Goal: Task Accomplishment & Management: Use online tool/utility

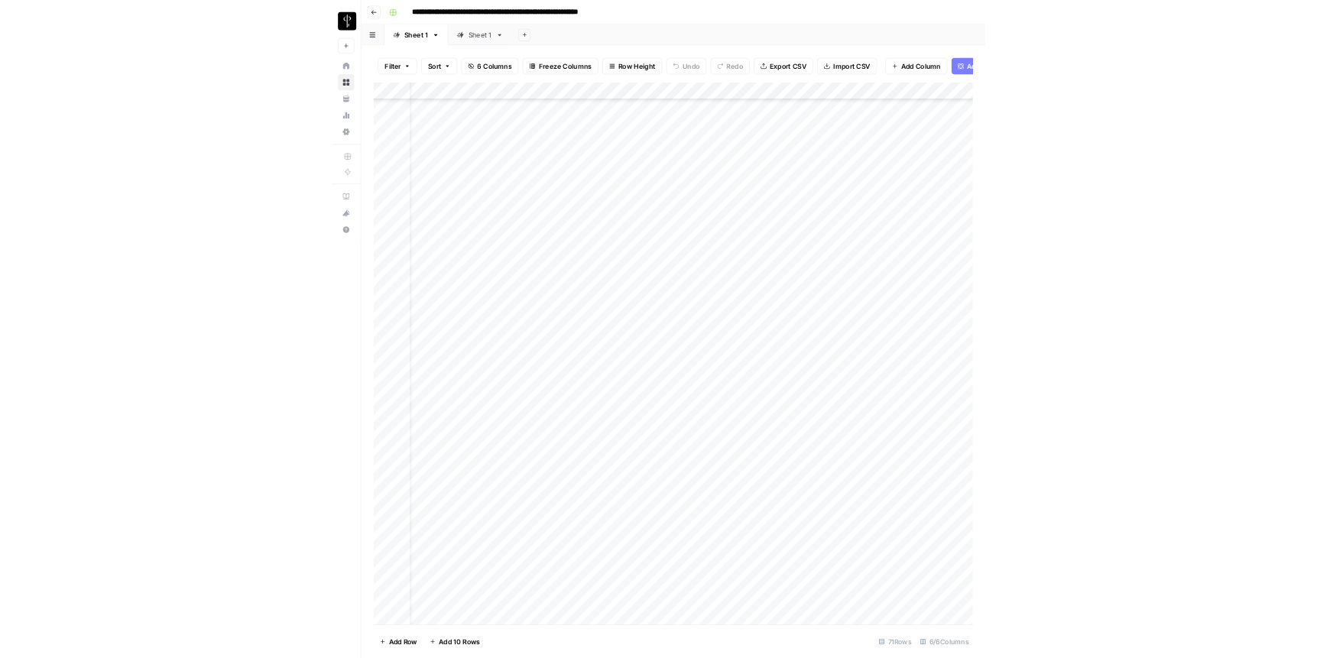
scroll to position [88, 0]
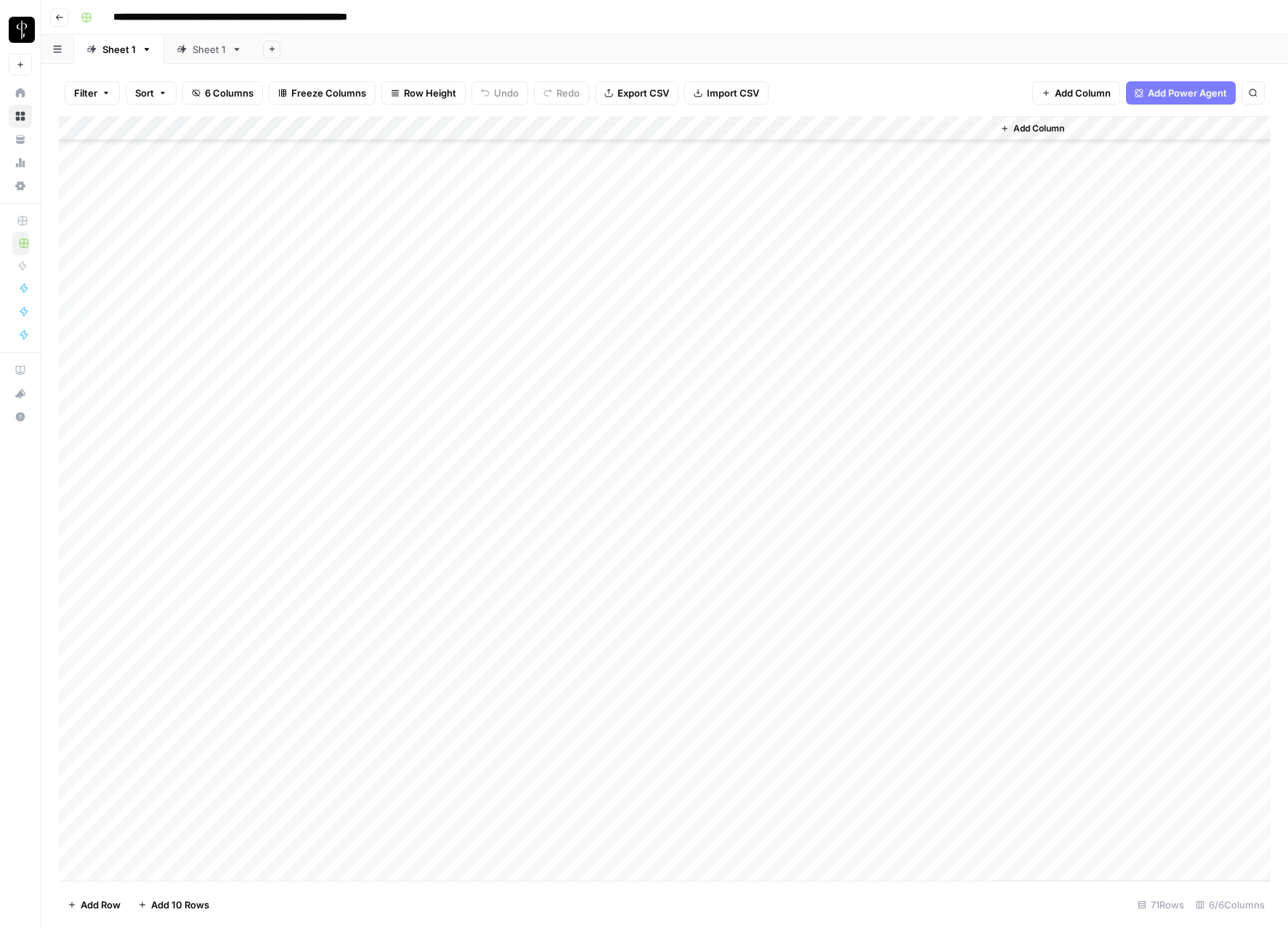
click at [868, 903] on footer "Add Row Add 10 Rows 71 Rows 6/6 Columns" at bounding box center [664, 904] width 1211 height 47
click at [901, 912] on footer "Add Row Add 10 Rows 71 Rows 6/6 Columns" at bounding box center [664, 904] width 1211 height 47
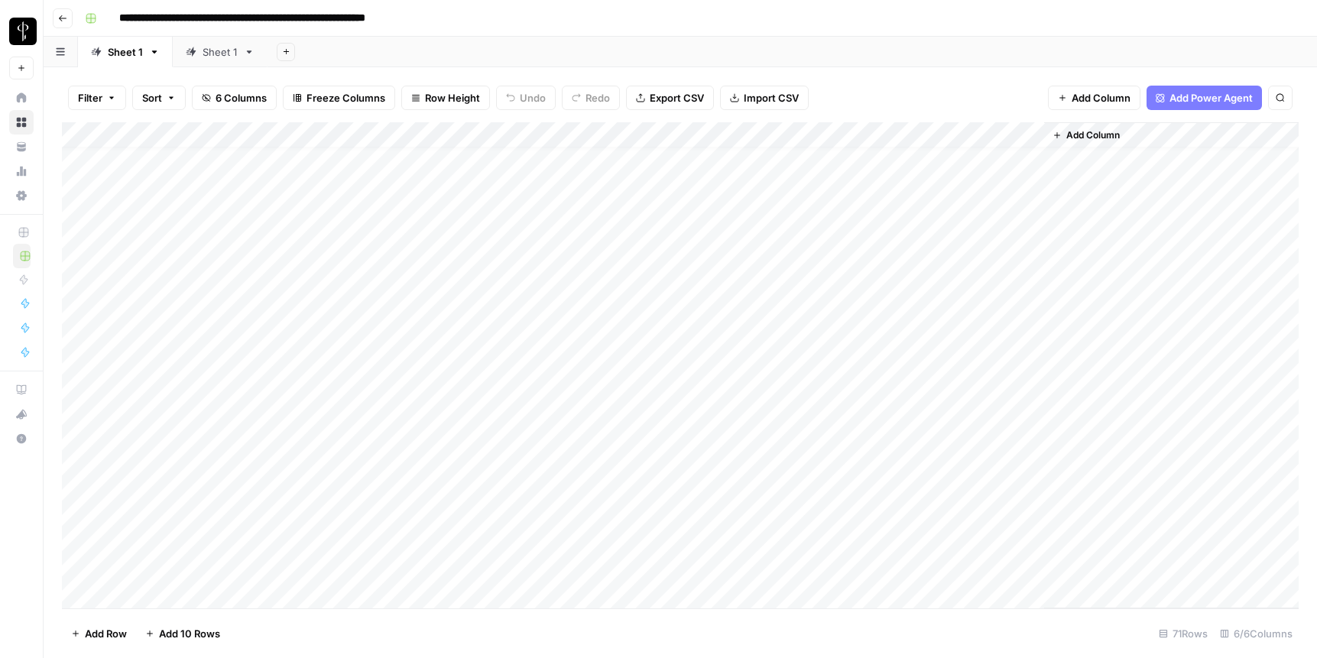
scroll to position [15, 0]
click at [339, 244] on div "Add Column" at bounding box center [680, 365] width 1237 height 486
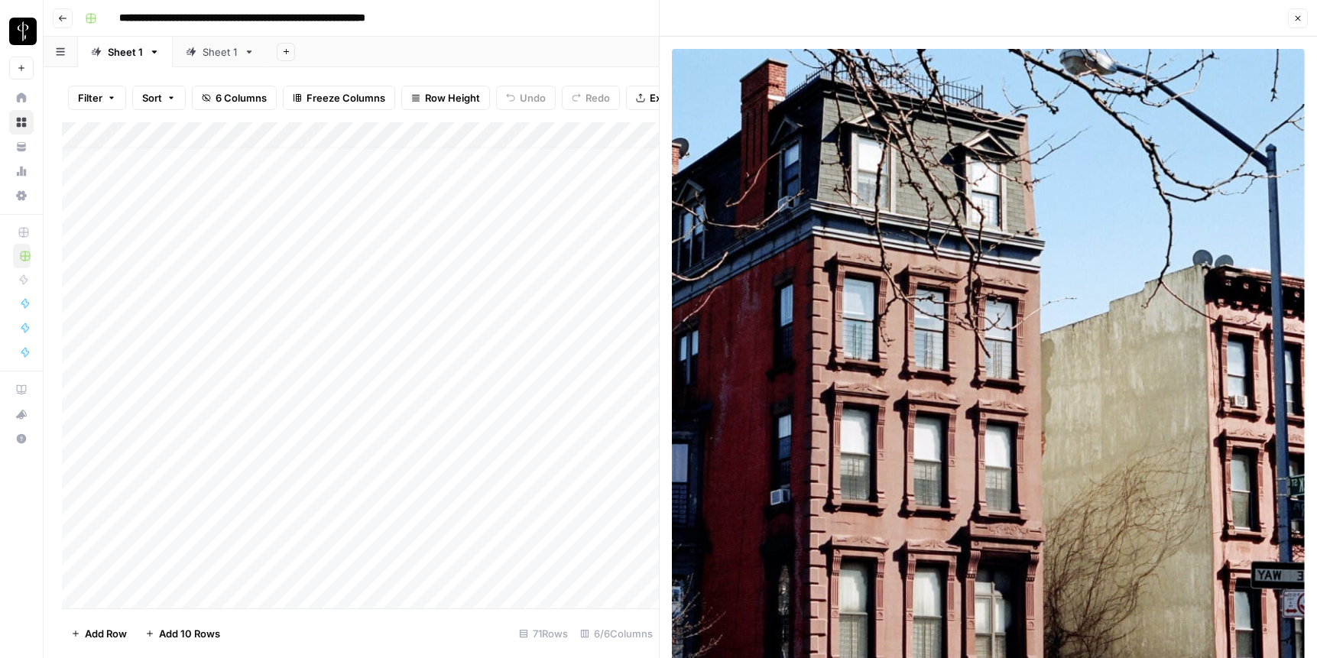
click at [969, 15] on header "Close" at bounding box center [989, 18] width 658 height 37
click at [969, 17] on icon "button" at bounding box center [1298, 18] width 9 height 9
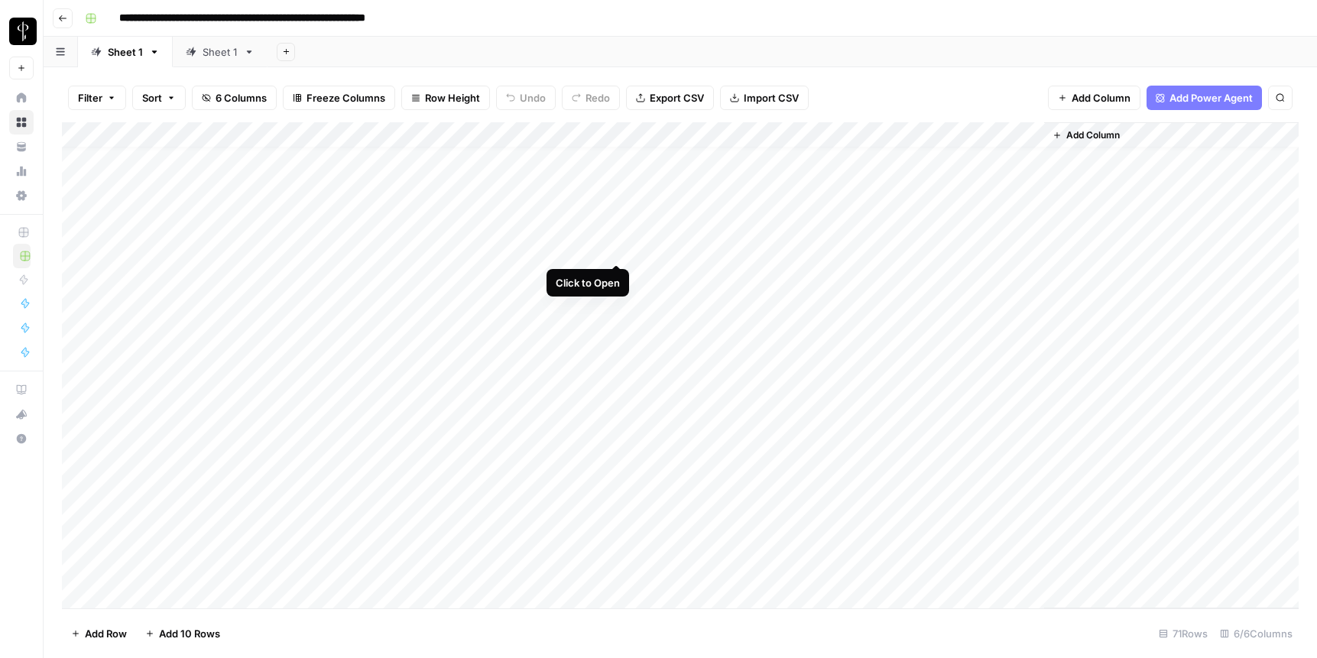
click at [615, 248] on div "Add Column" at bounding box center [680, 365] width 1237 height 486
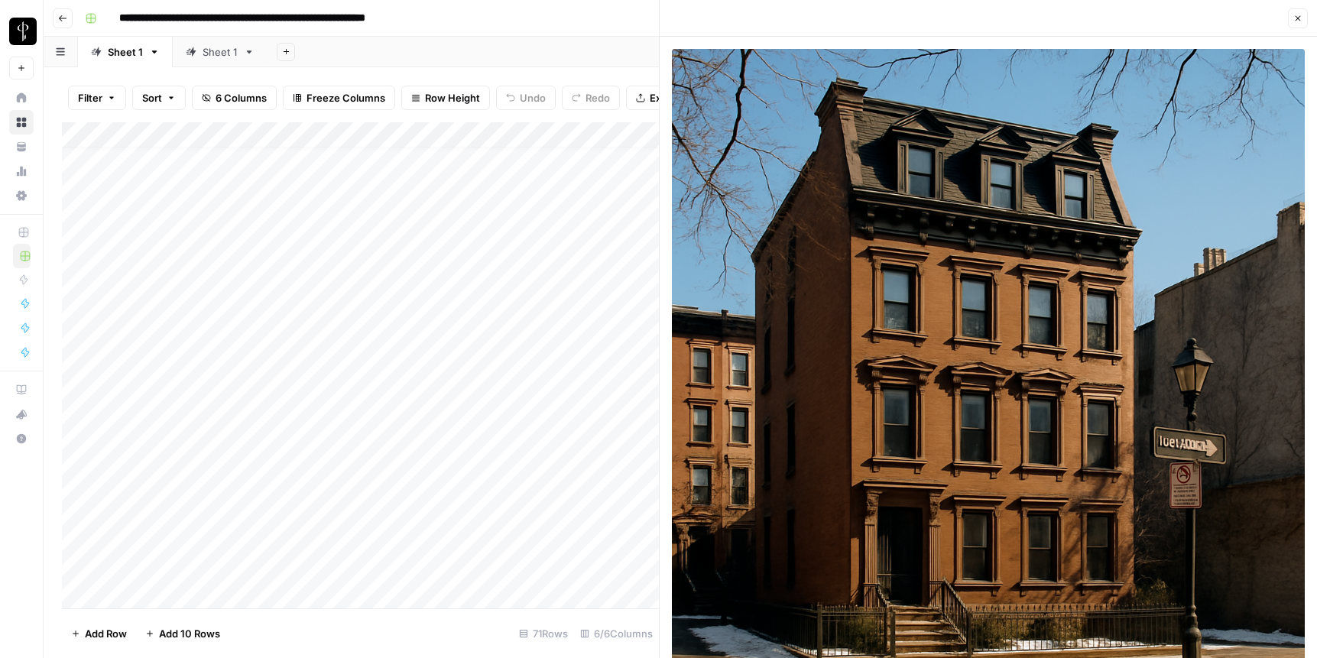
click at [969, 24] on button "Close" at bounding box center [1298, 18] width 20 height 20
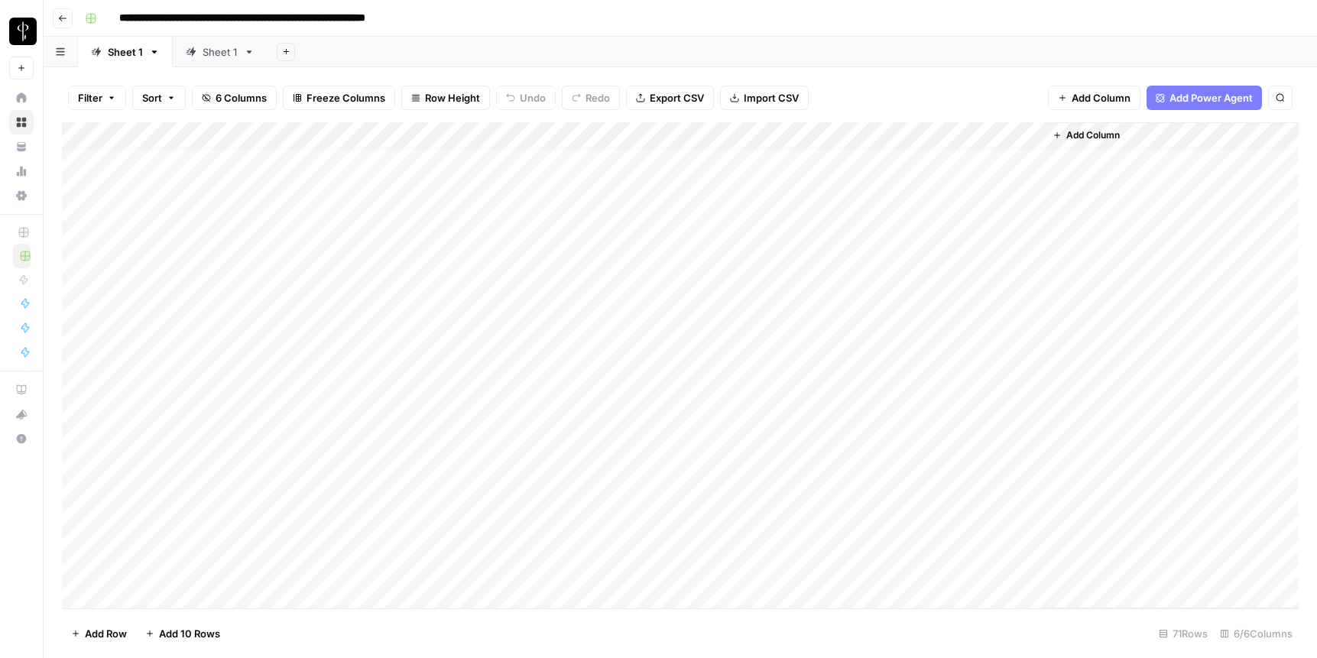
click at [751, 247] on div "Add Column" at bounding box center [680, 365] width 1237 height 486
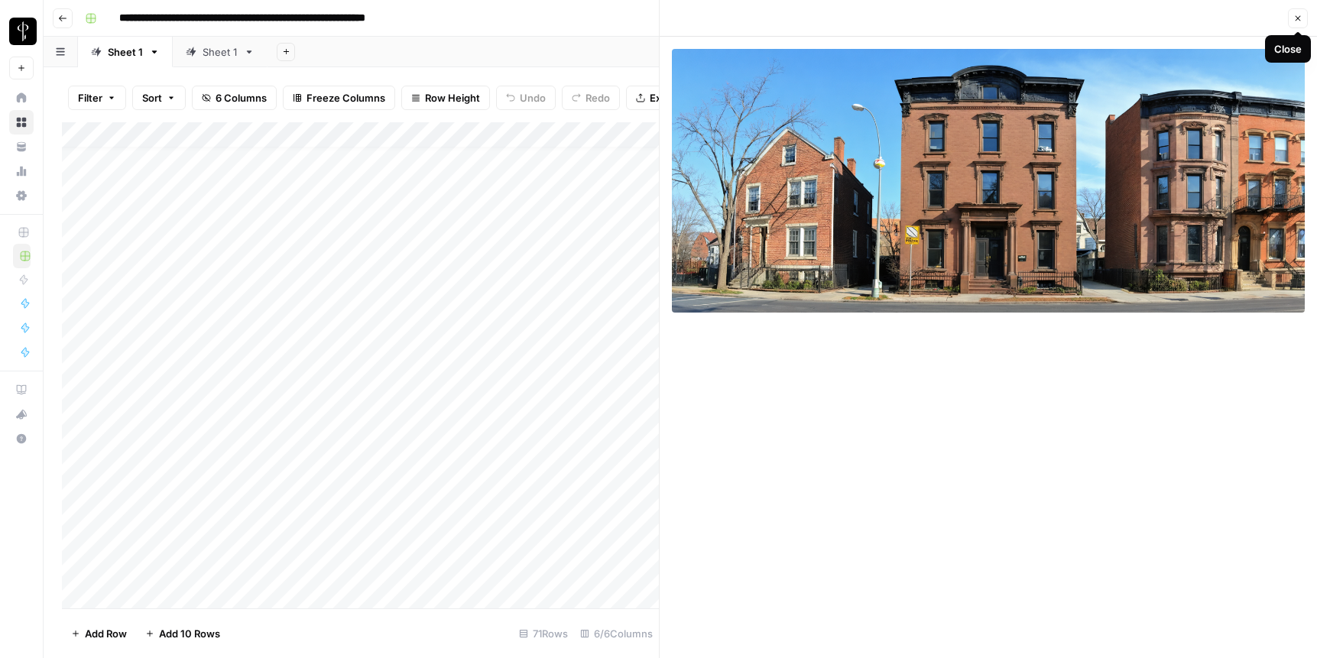
click at [969, 20] on icon "button" at bounding box center [1298, 18] width 9 height 9
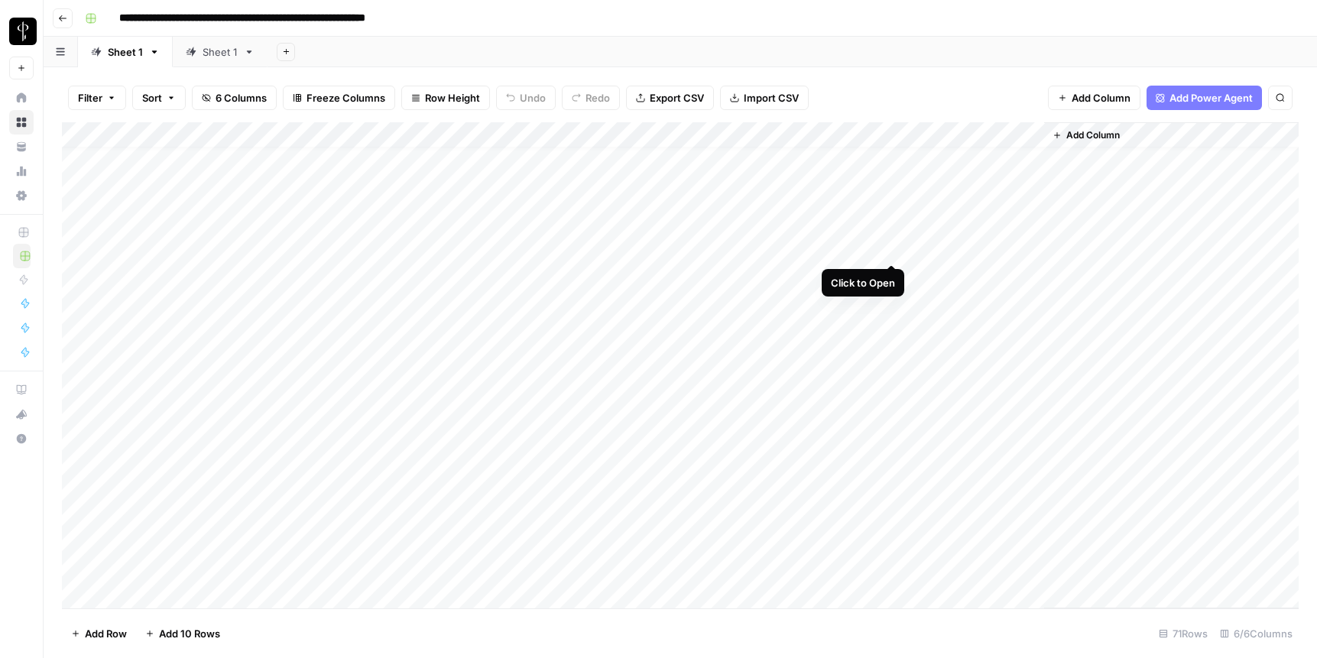
click at [888, 248] on div "Add Column" at bounding box center [680, 365] width 1237 height 486
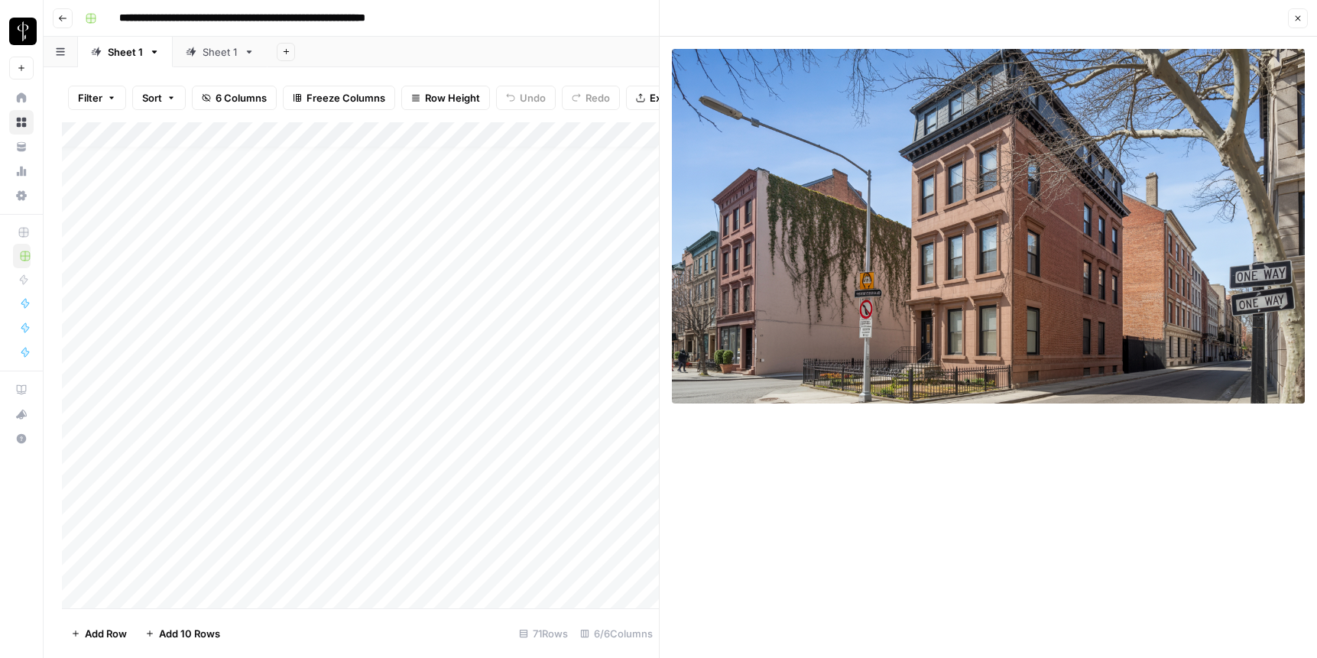
click at [969, 16] on icon "button" at bounding box center [1298, 18] width 5 height 5
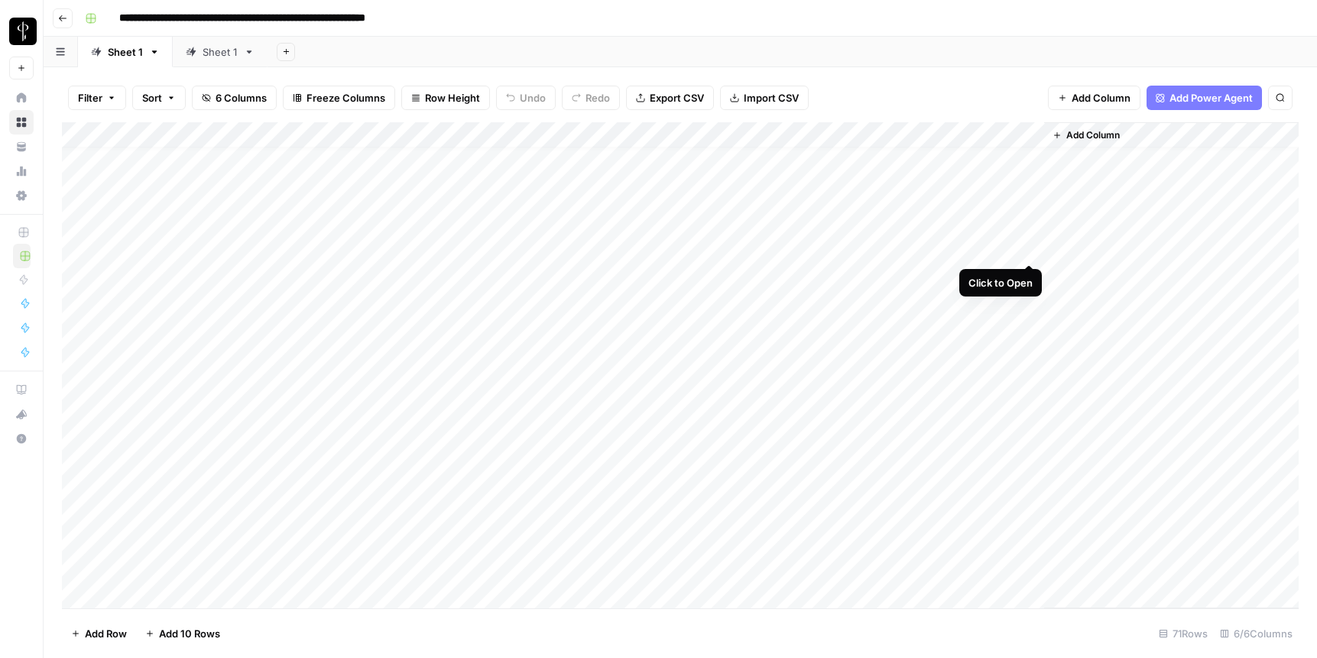
click at [969, 247] on div "Add Column" at bounding box center [680, 365] width 1237 height 486
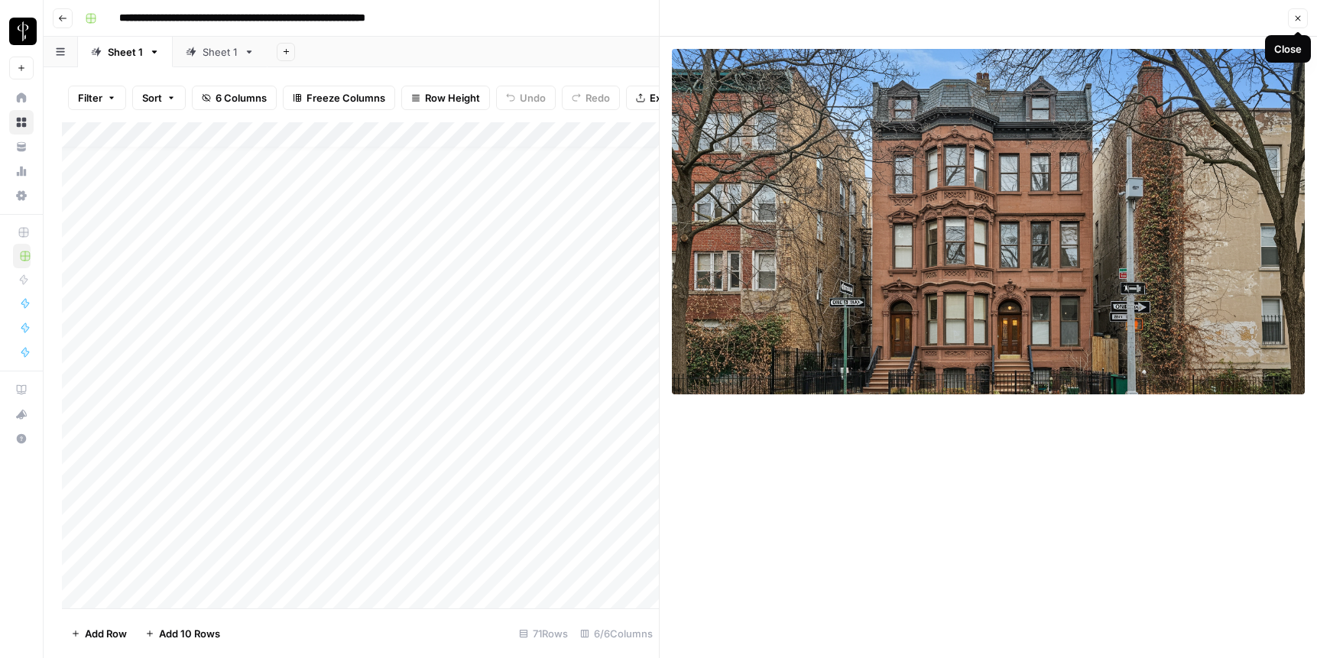
click at [969, 18] on button "Close" at bounding box center [1298, 18] width 20 height 20
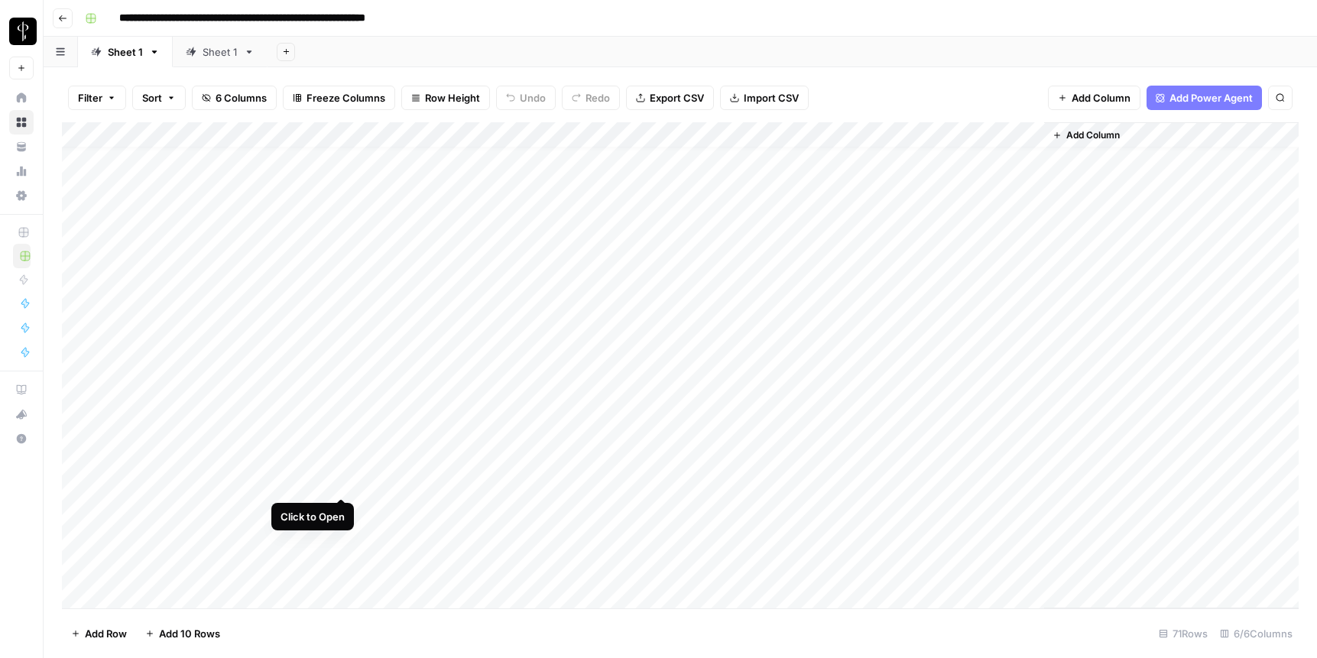
click at [343, 483] on div "Add Column" at bounding box center [680, 365] width 1237 height 486
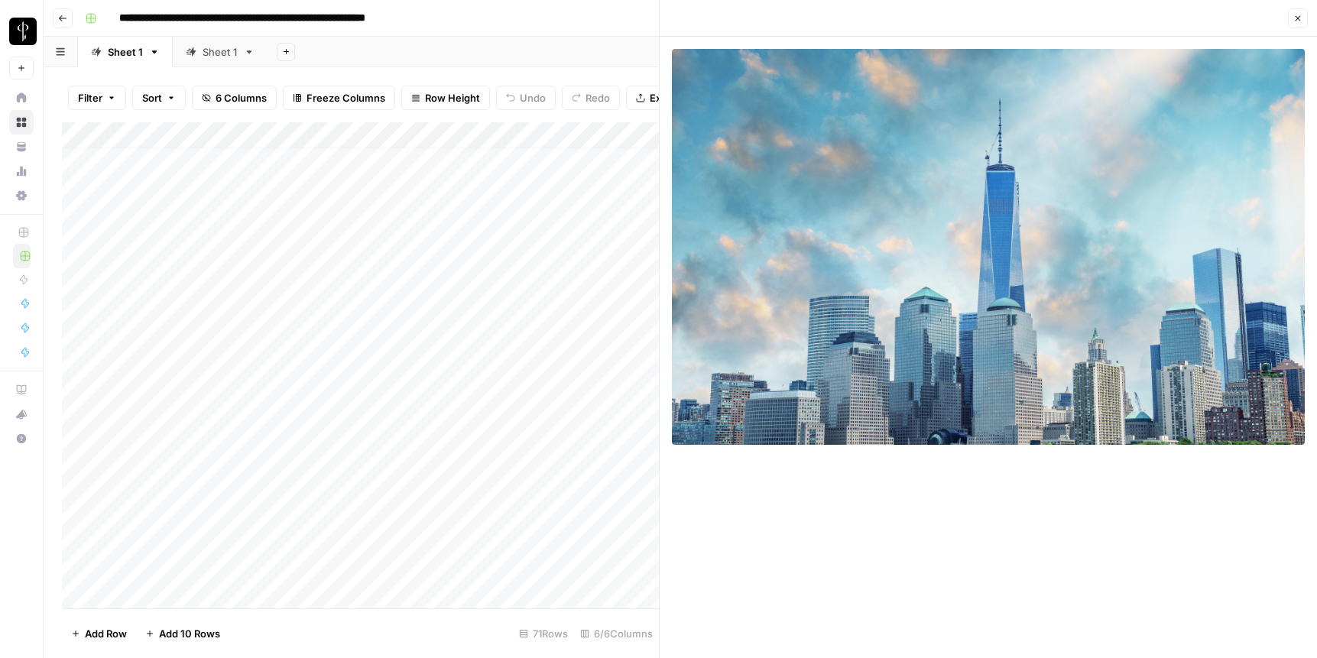
click at [969, 18] on span "Close" at bounding box center [1302, 18] width 1 height 1
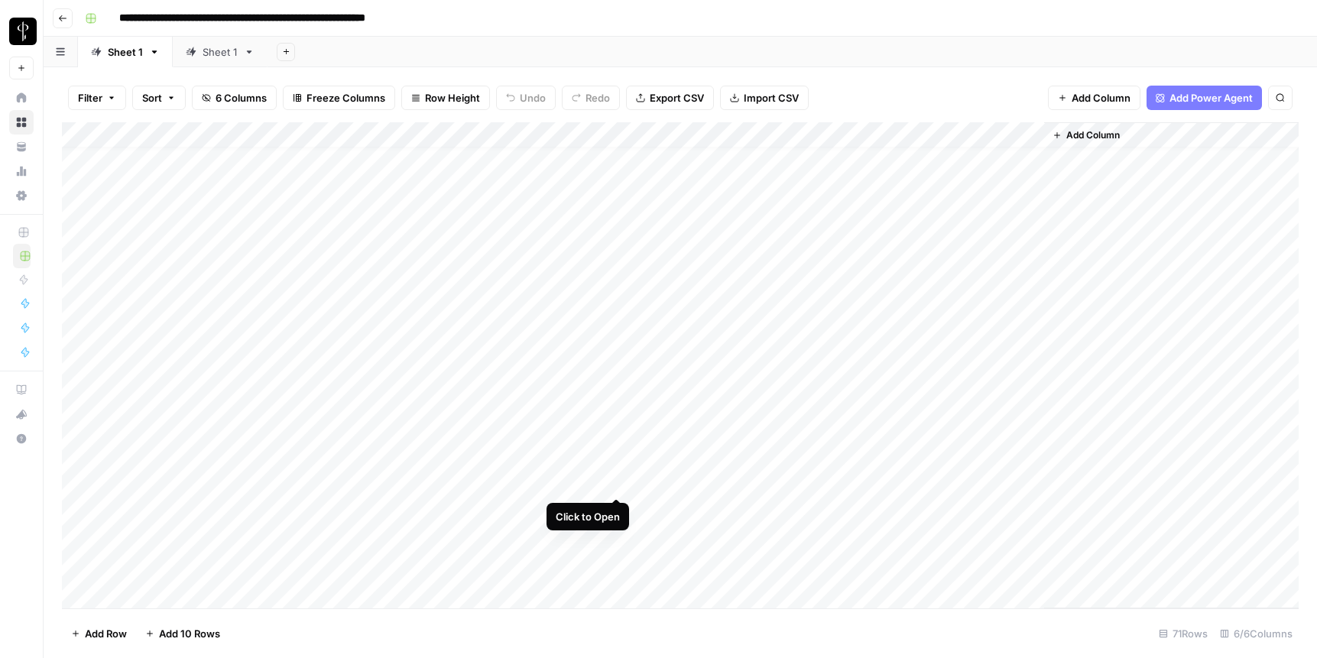
click at [617, 482] on div "Add Column" at bounding box center [680, 365] width 1237 height 486
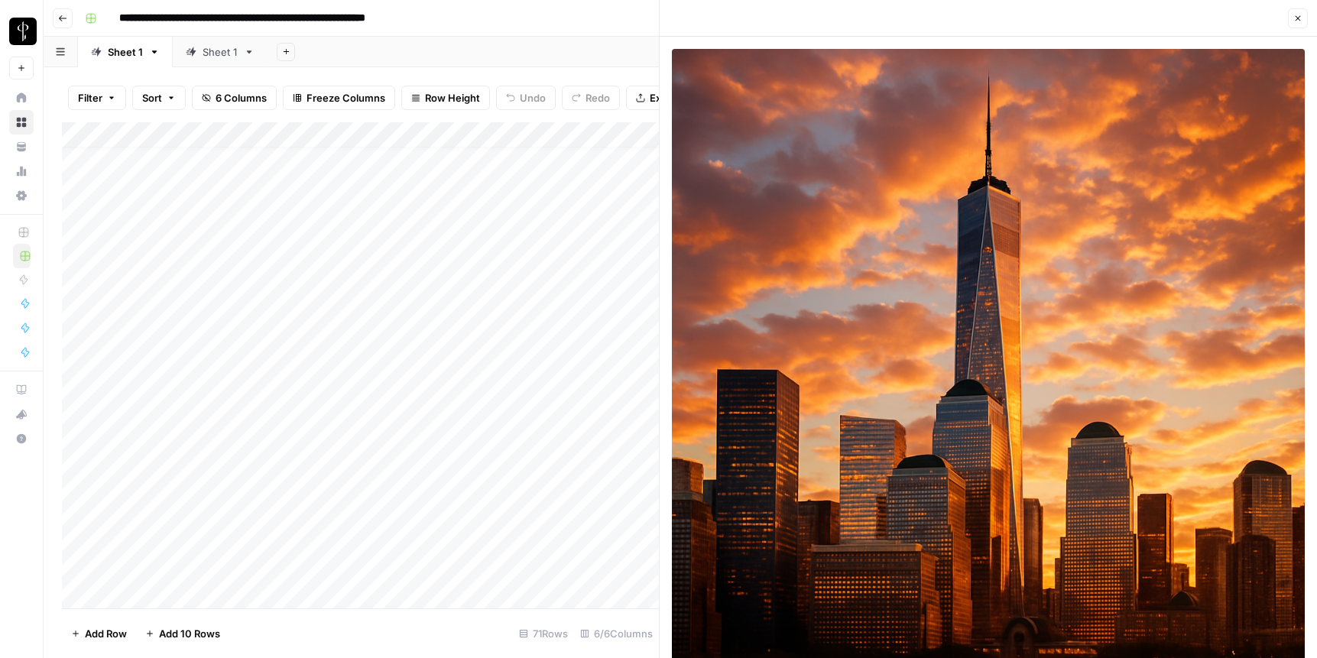
click at [969, 18] on icon "button" at bounding box center [1298, 18] width 9 height 9
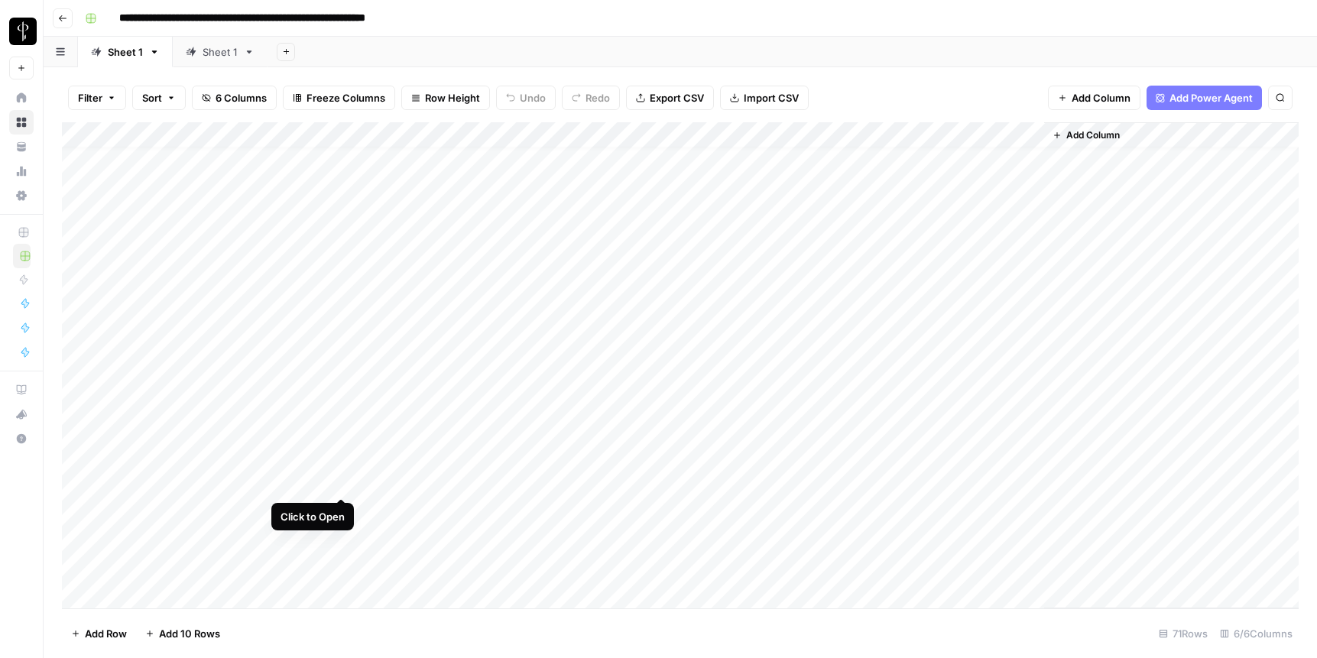
click at [343, 482] on div "Add Column" at bounding box center [680, 365] width 1237 height 486
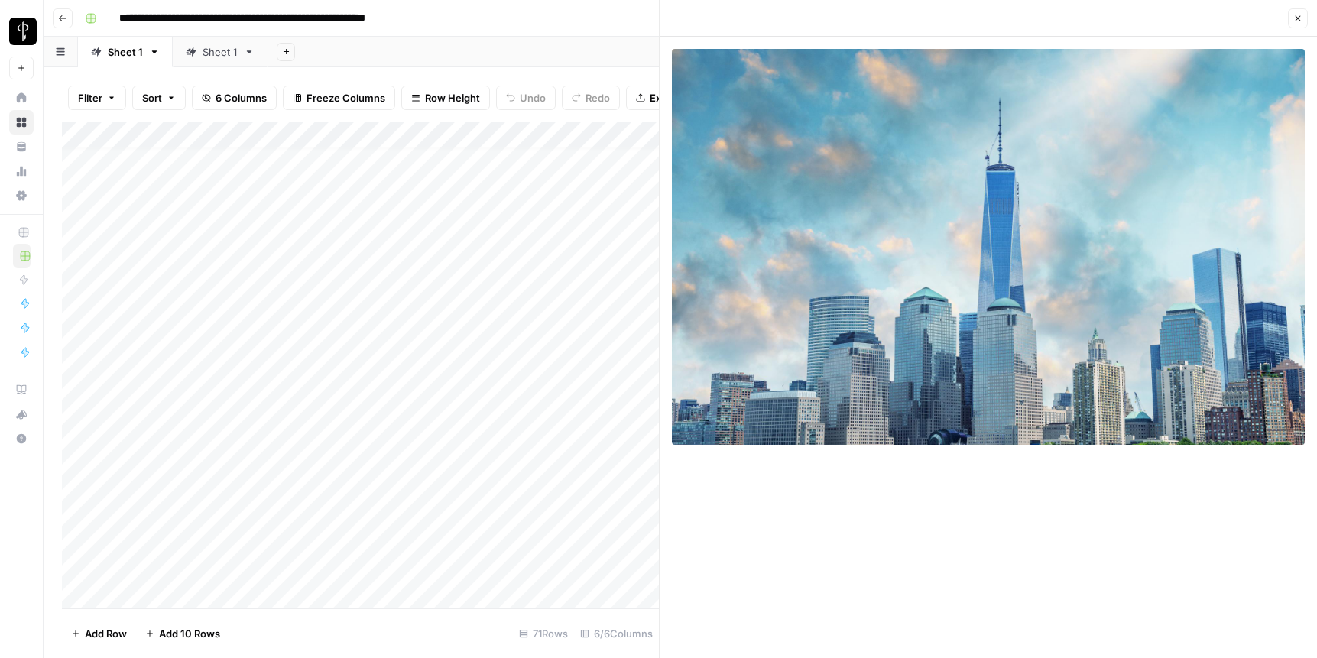
click at [969, 17] on icon "button" at bounding box center [1298, 18] width 5 height 5
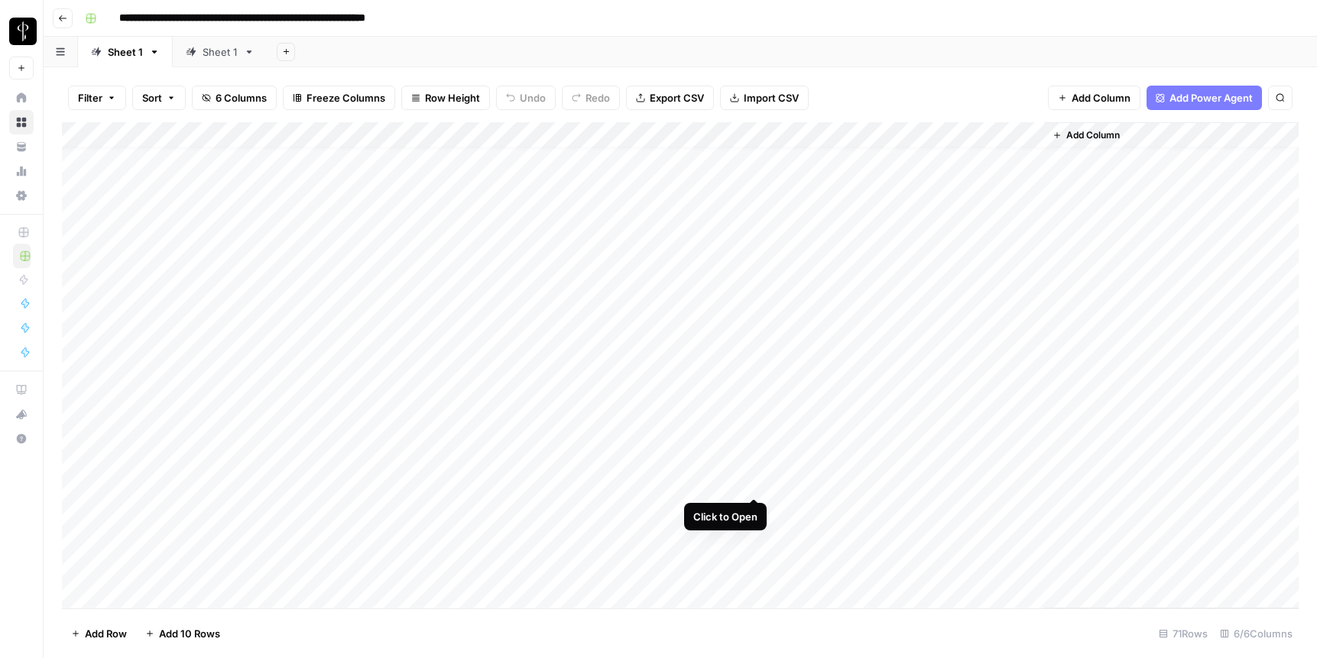
click at [758, 480] on div "Add Column" at bounding box center [680, 365] width 1237 height 486
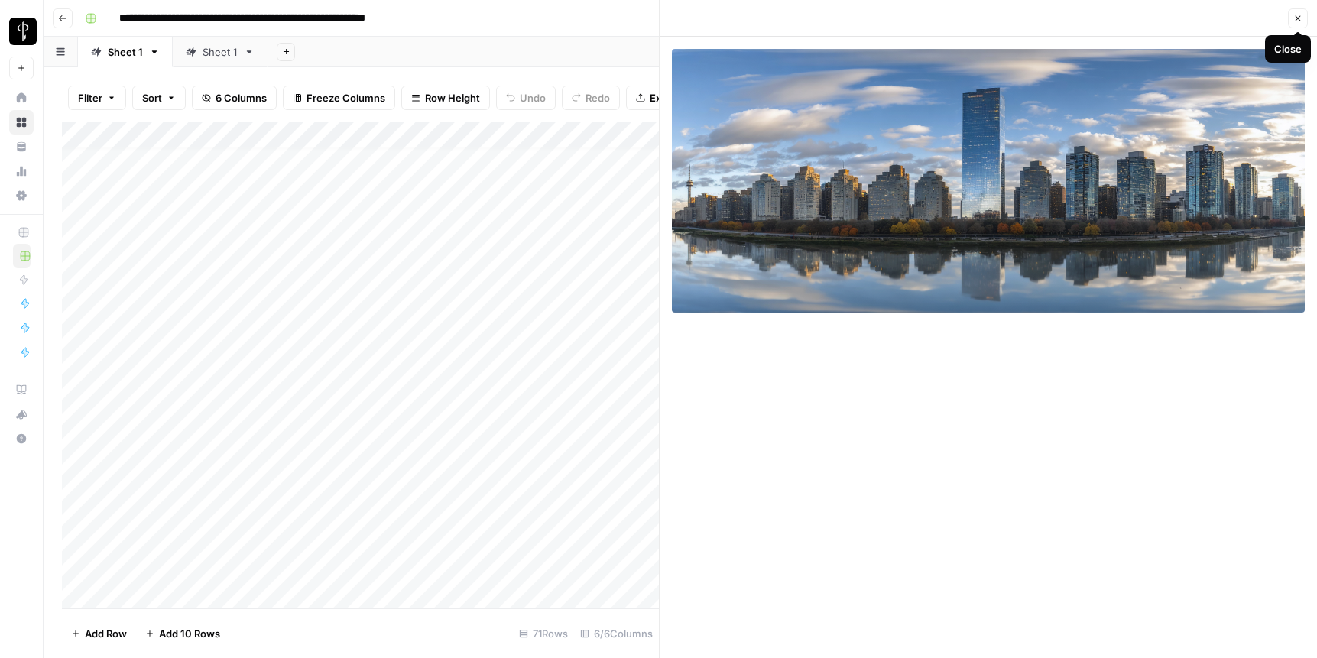
click at [969, 15] on icon "button" at bounding box center [1298, 18] width 9 height 9
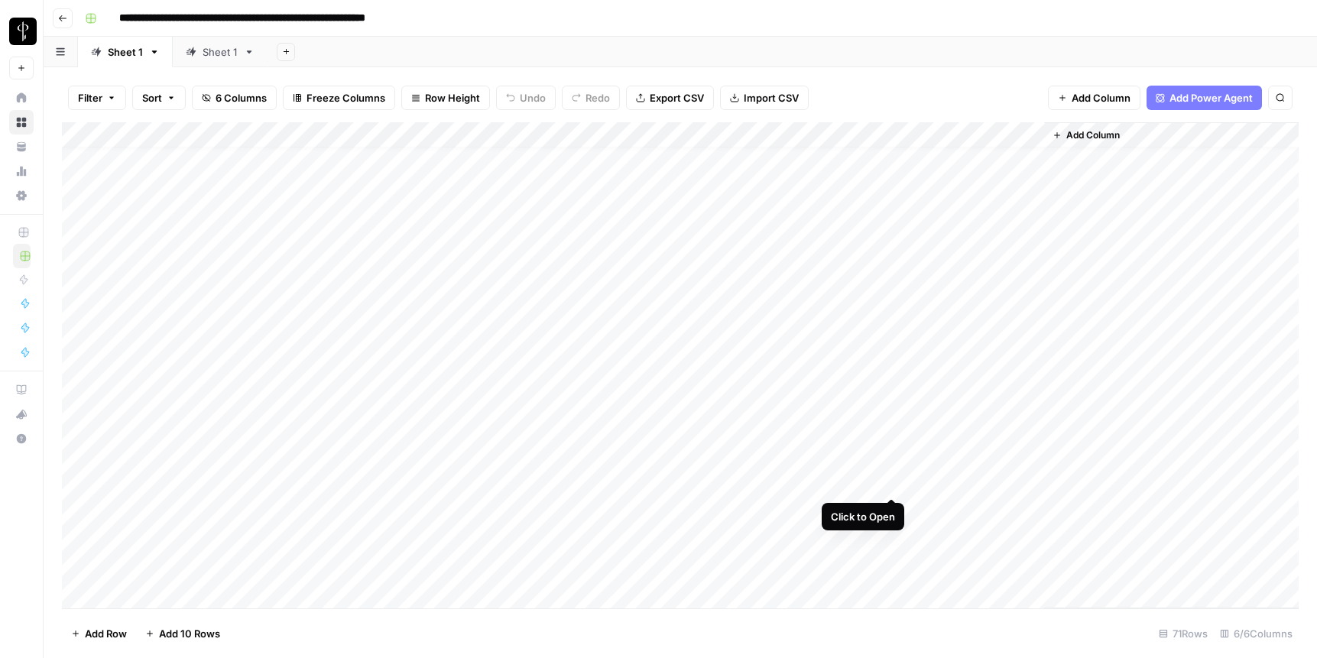
click at [889, 481] on div "Add Column" at bounding box center [680, 365] width 1237 height 486
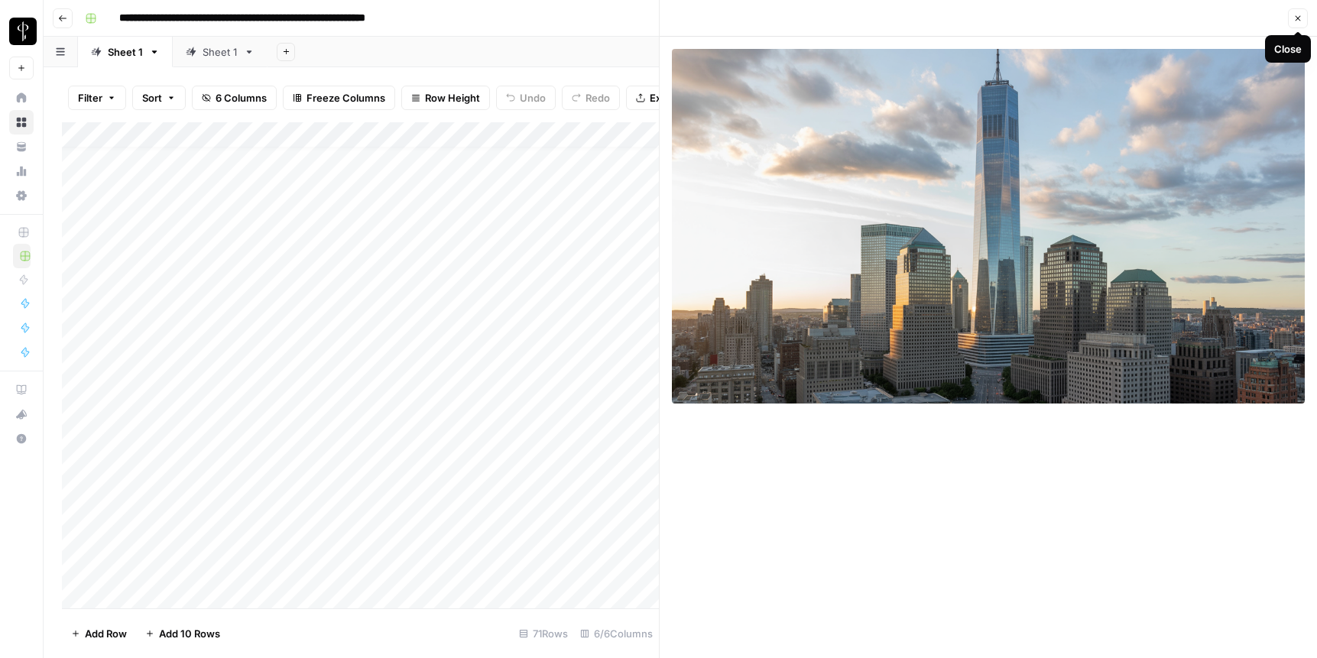
click at [969, 20] on icon "button" at bounding box center [1298, 18] width 9 height 9
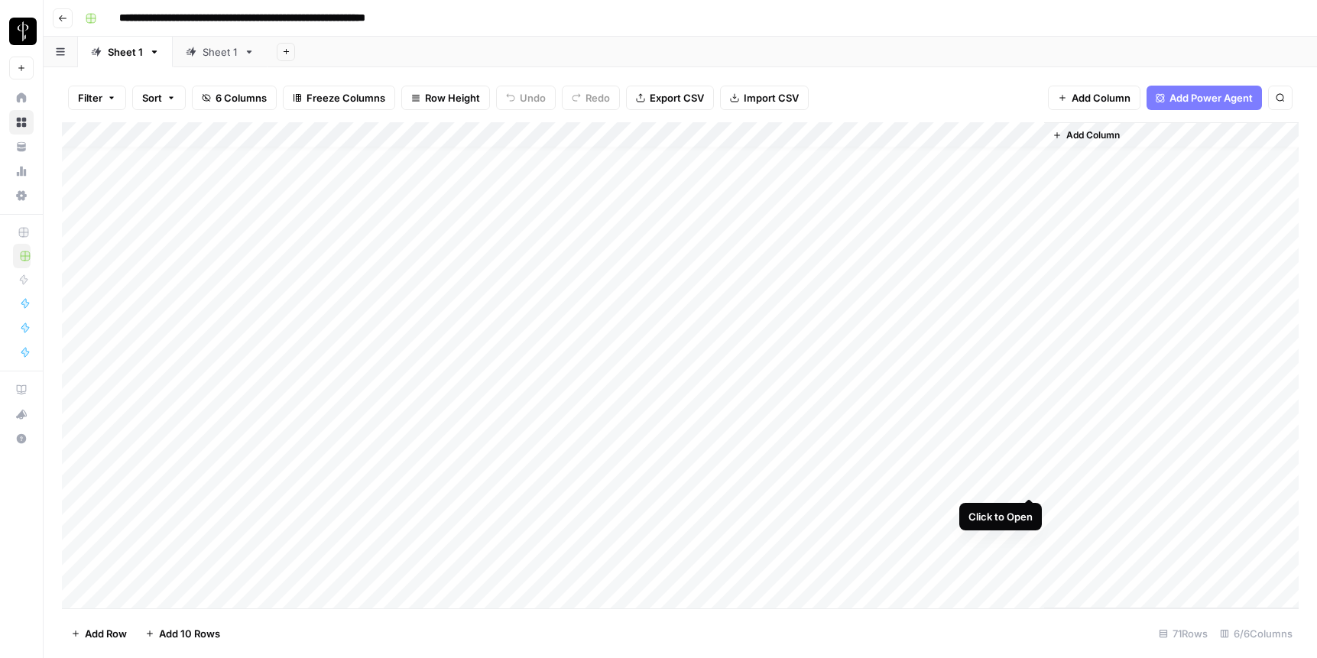
click at [969, 478] on div "Add Column" at bounding box center [680, 365] width 1237 height 486
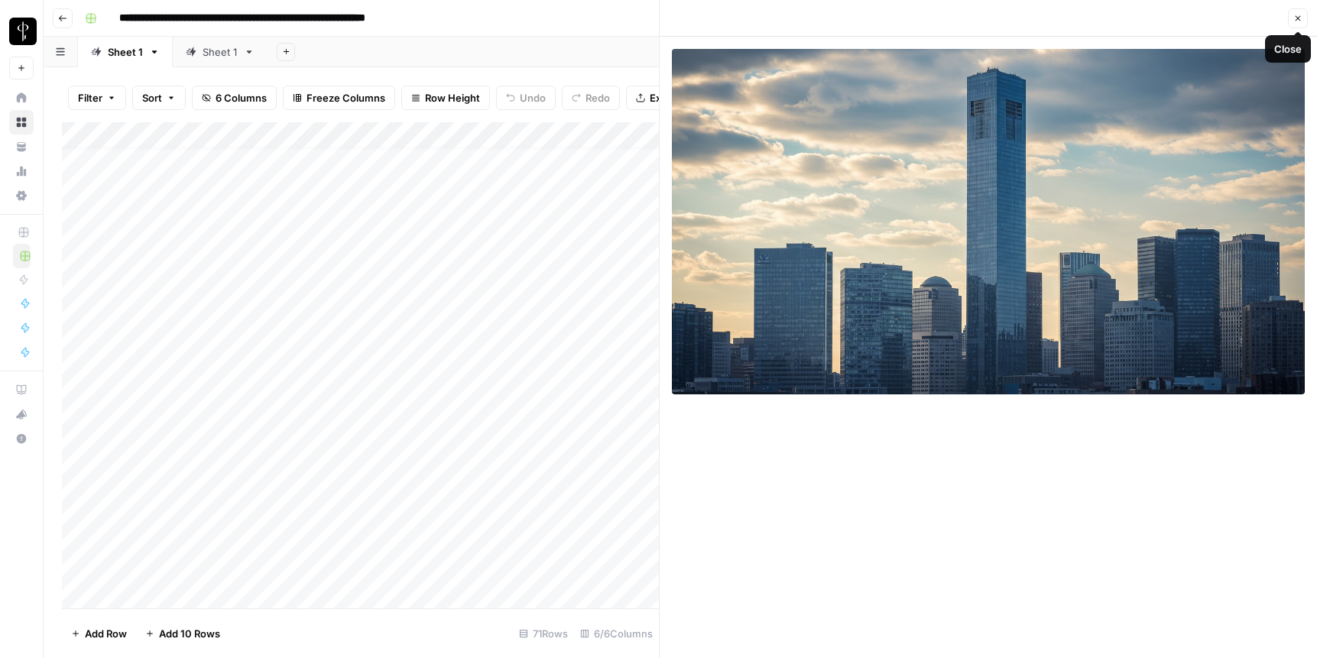
click at [969, 13] on button "Close" at bounding box center [1298, 18] width 20 height 20
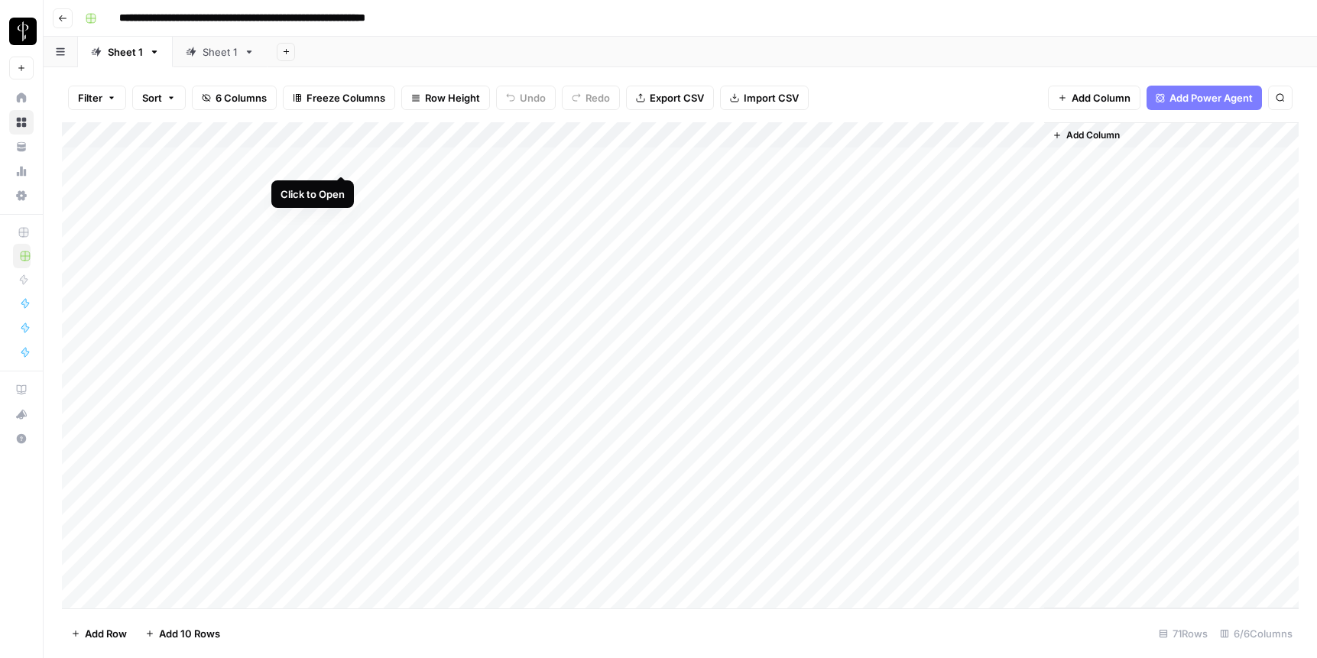
click at [345, 158] on div "Add Column" at bounding box center [680, 365] width 1237 height 486
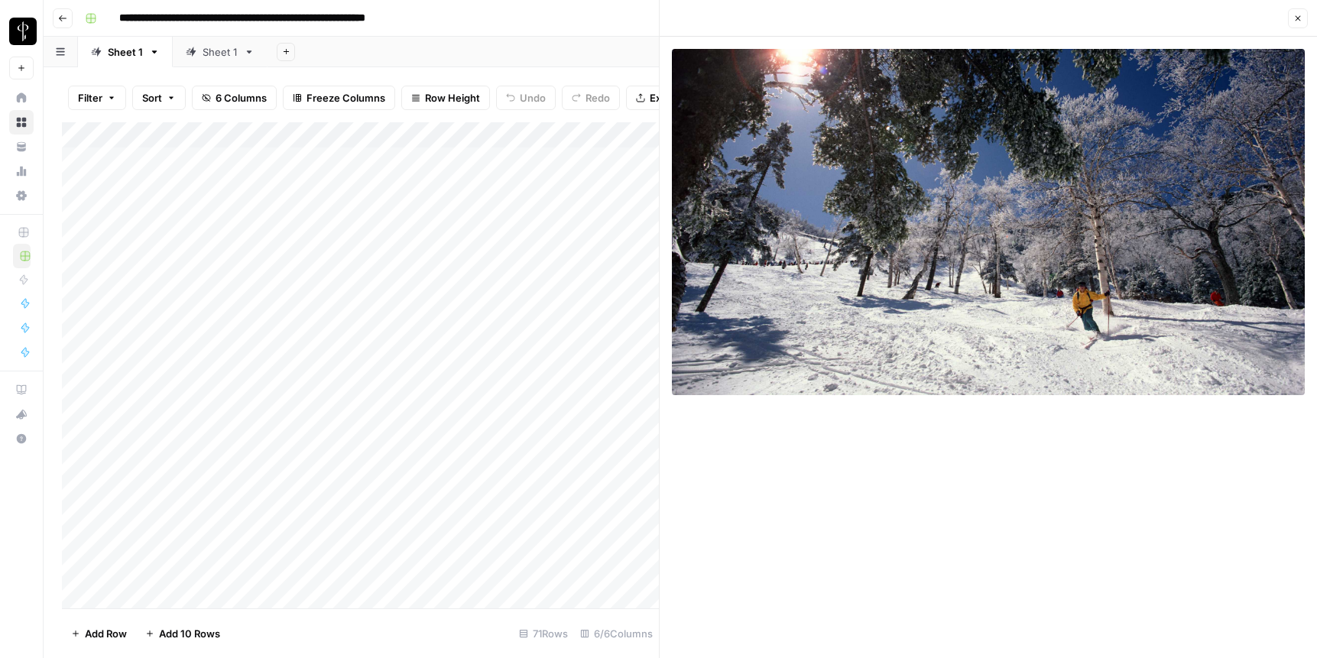
click at [969, 21] on button "Close" at bounding box center [1298, 18] width 20 height 20
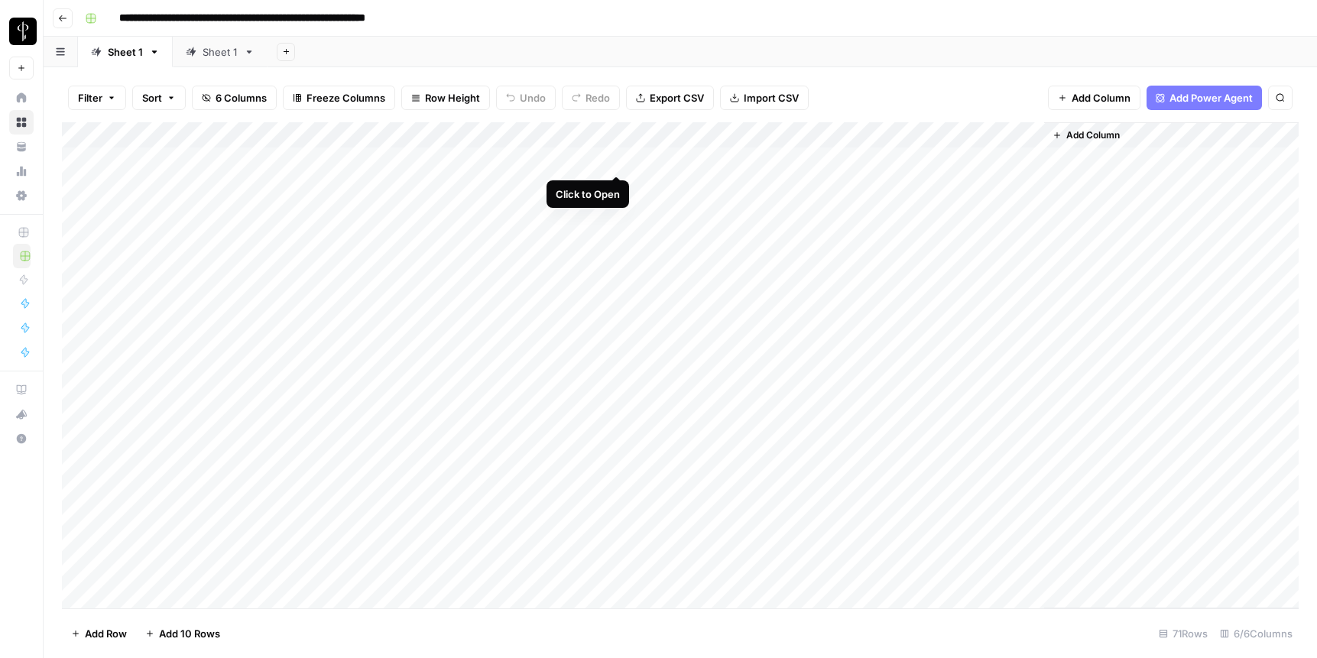
click at [617, 161] on div "Add Column" at bounding box center [680, 365] width 1237 height 486
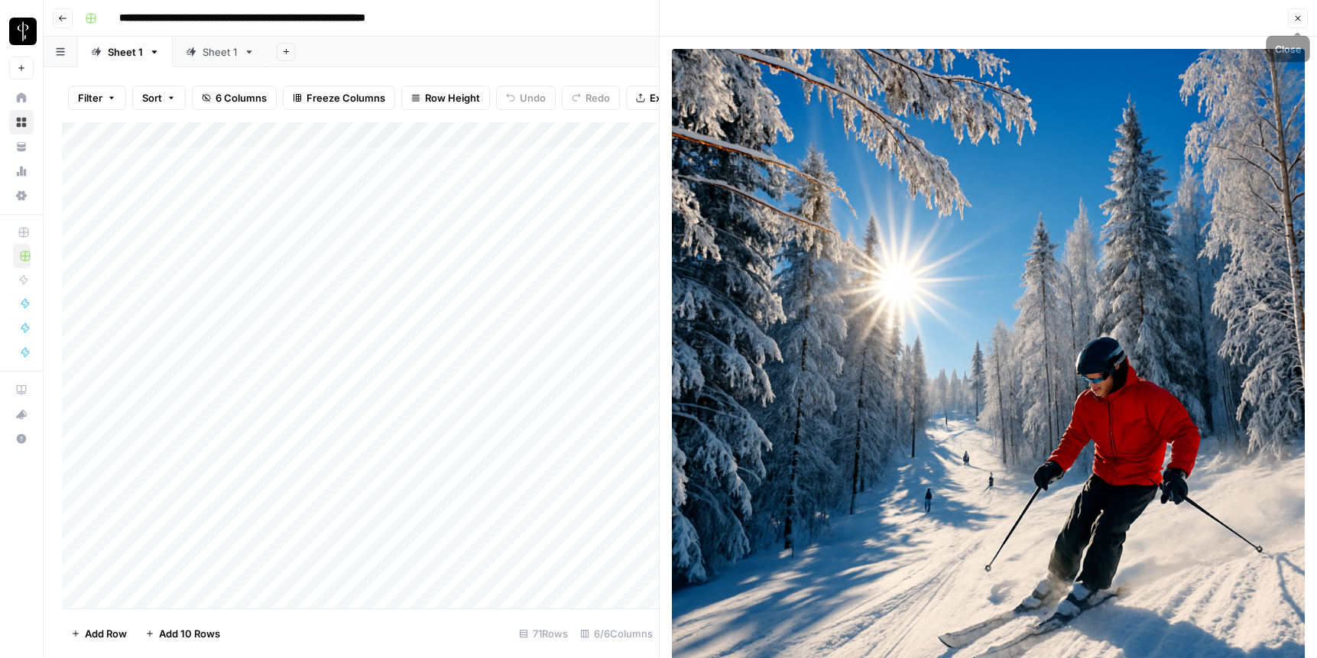
click at [969, 21] on button "Close" at bounding box center [1298, 18] width 20 height 20
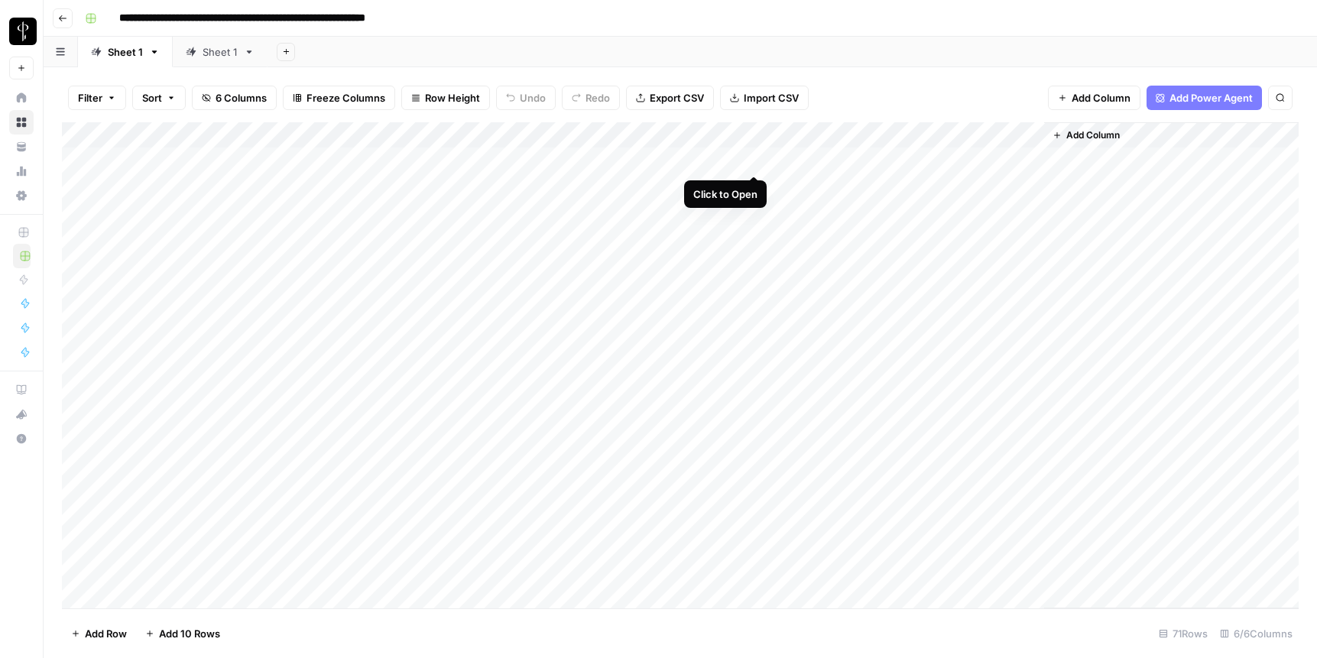
click at [755, 161] on div "Add Column" at bounding box center [680, 365] width 1237 height 486
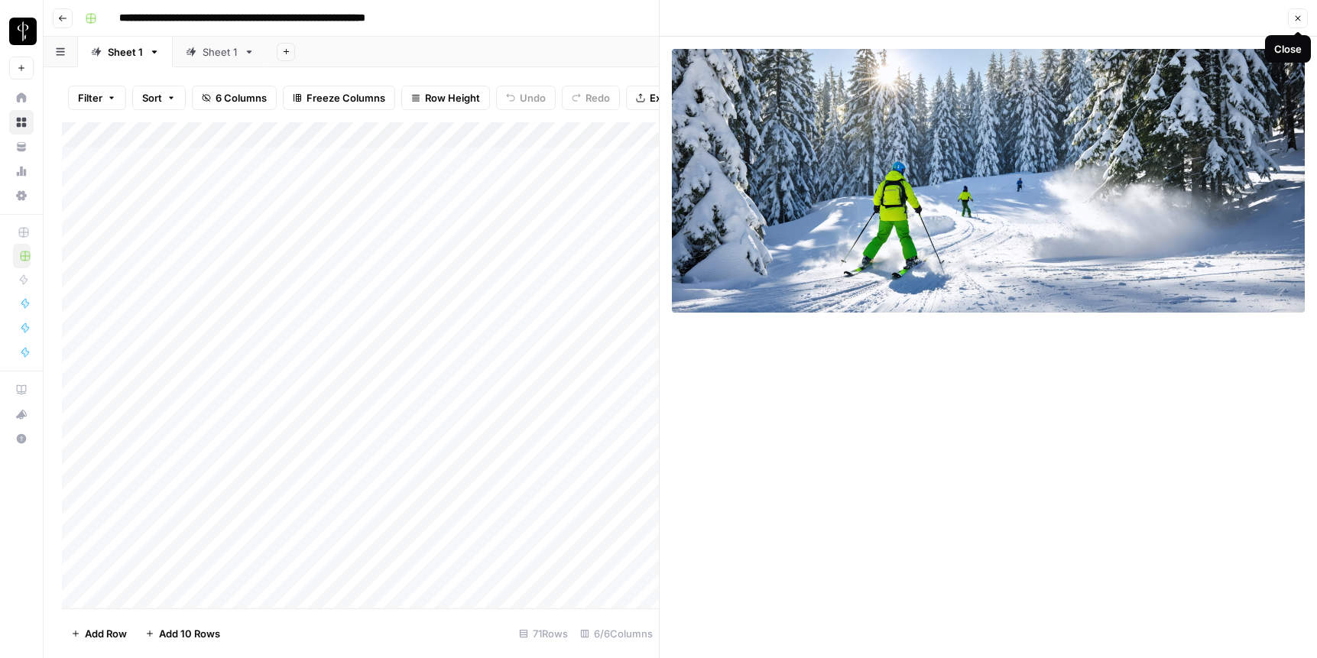
click at [969, 18] on icon "button" at bounding box center [1298, 18] width 5 height 5
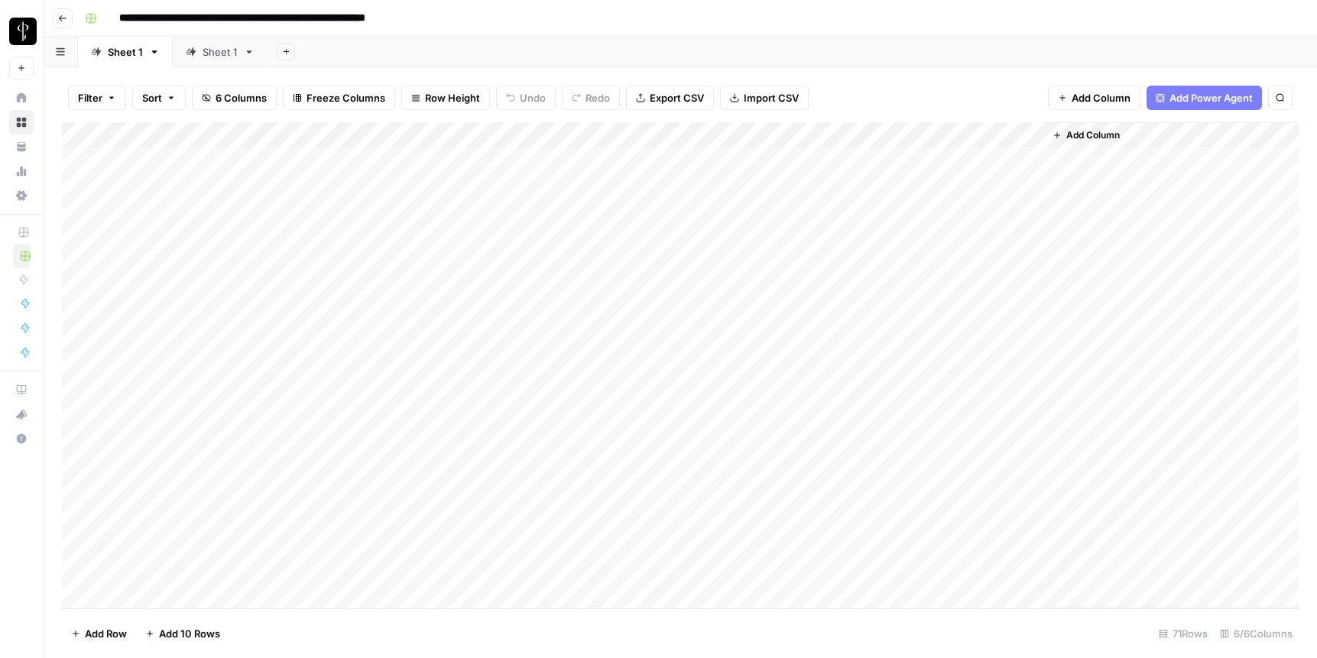
click at [893, 162] on div "Add Column" at bounding box center [680, 365] width 1237 height 486
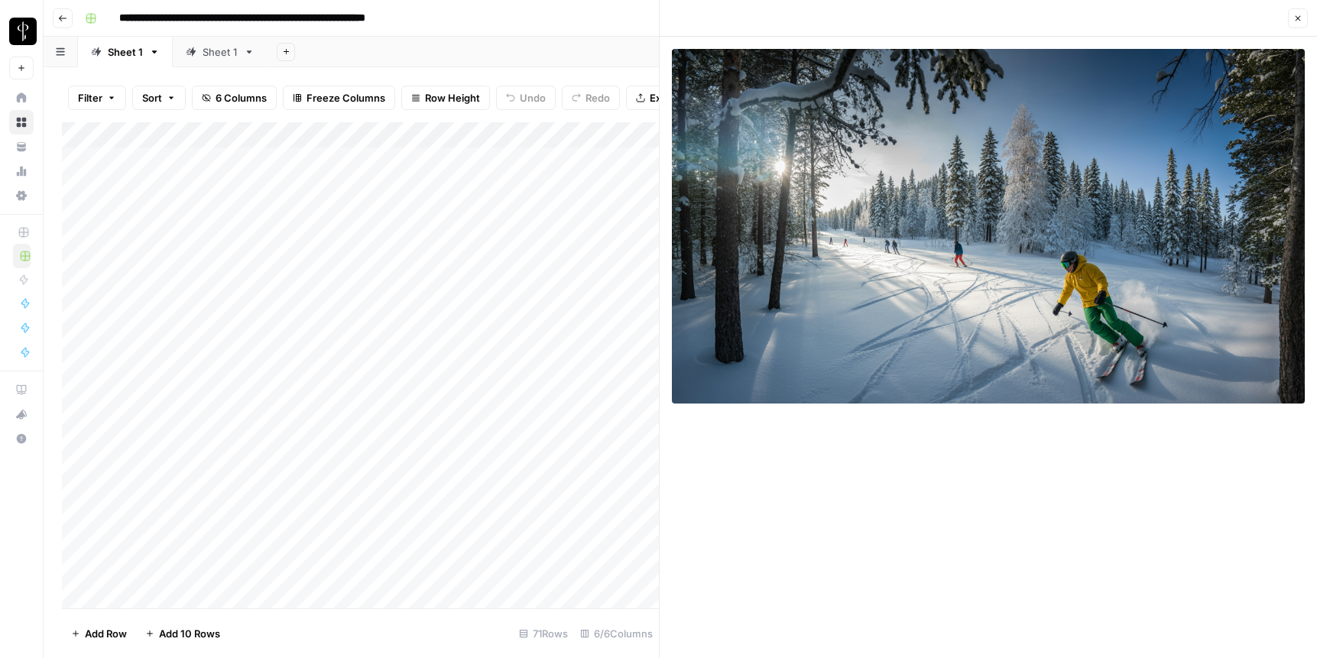
click at [969, 15] on icon "button" at bounding box center [1298, 18] width 9 height 9
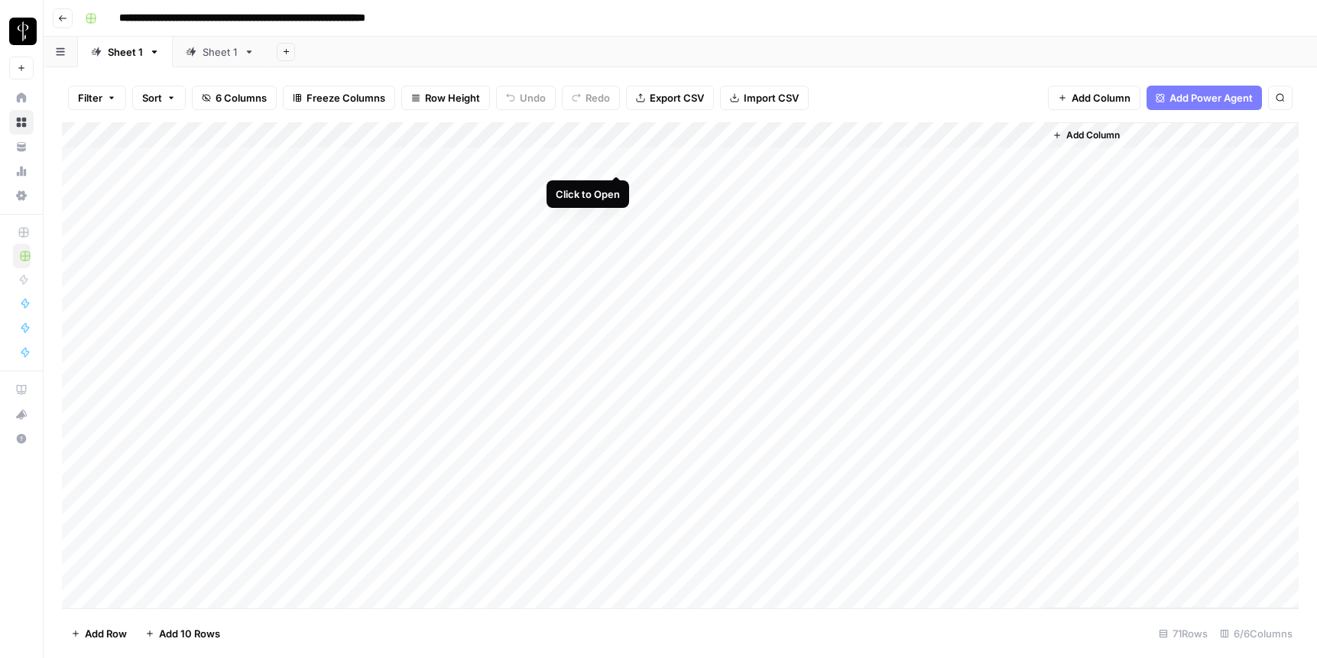
click at [622, 161] on div "Add Column" at bounding box center [680, 365] width 1237 height 486
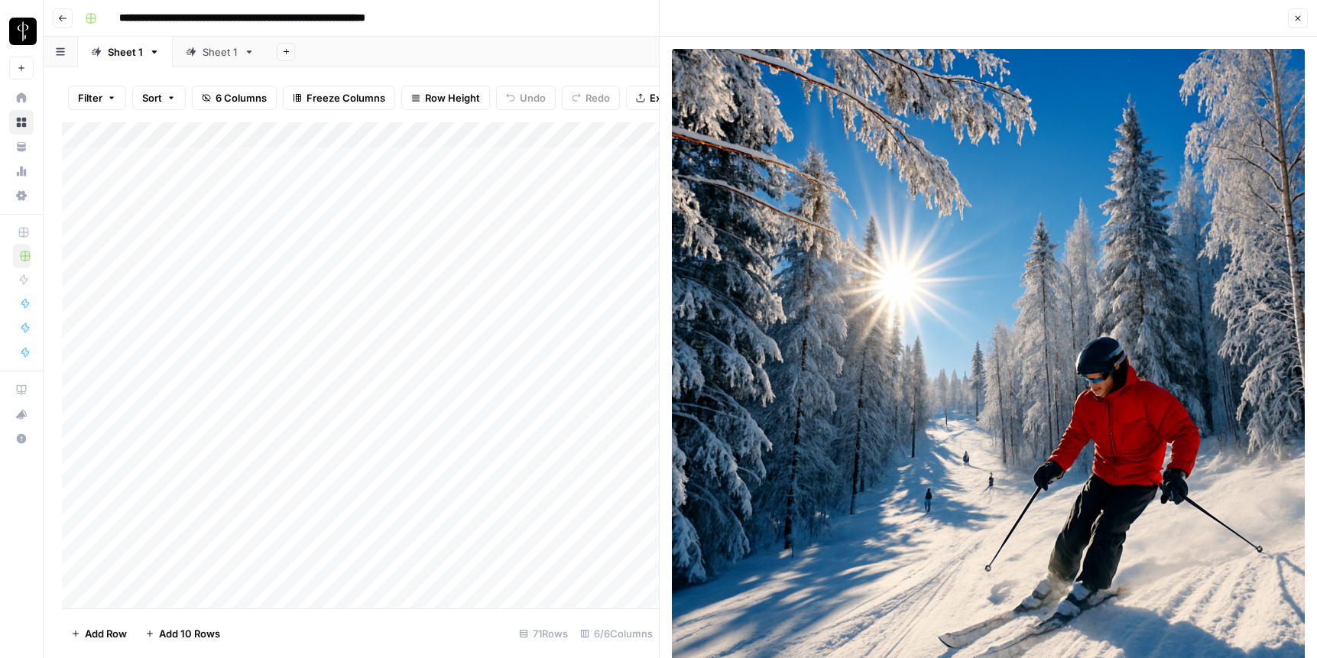
click at [969, 22] on icon "button" at bounding box center [1298, 18] width 9 height 9
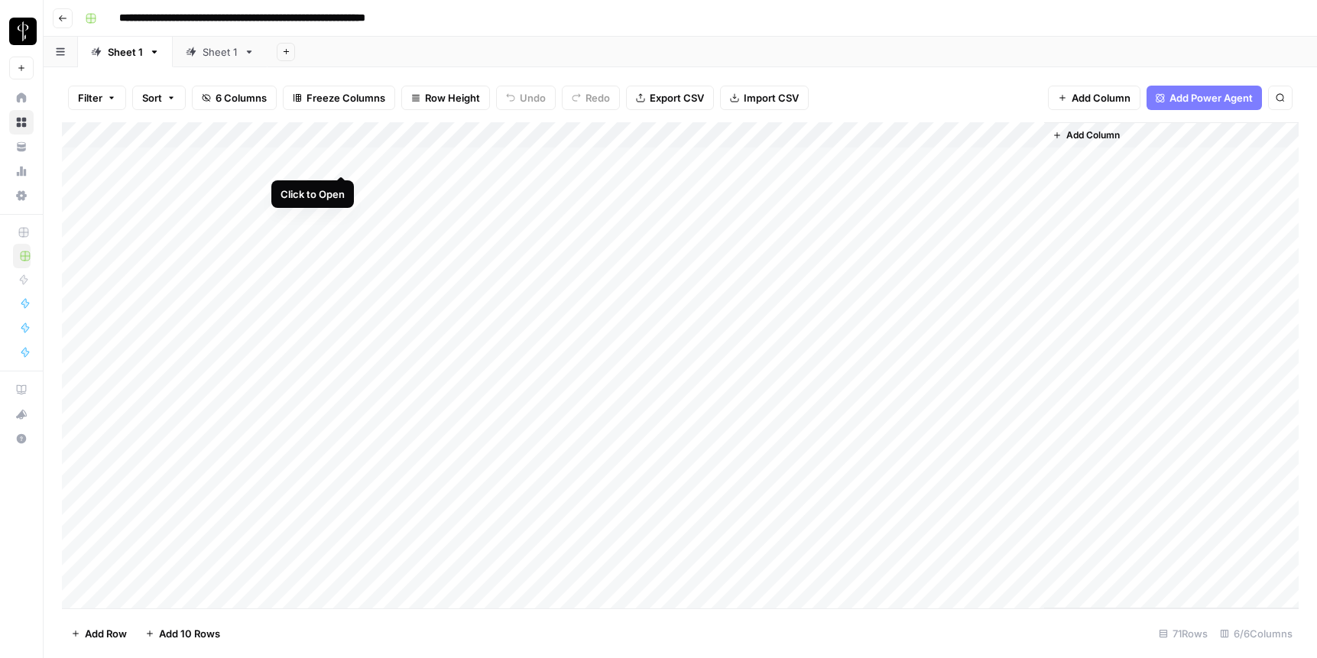
click at [340, 161] on div "Add Column" at bounding box center [680, 365] width 1237 height 486
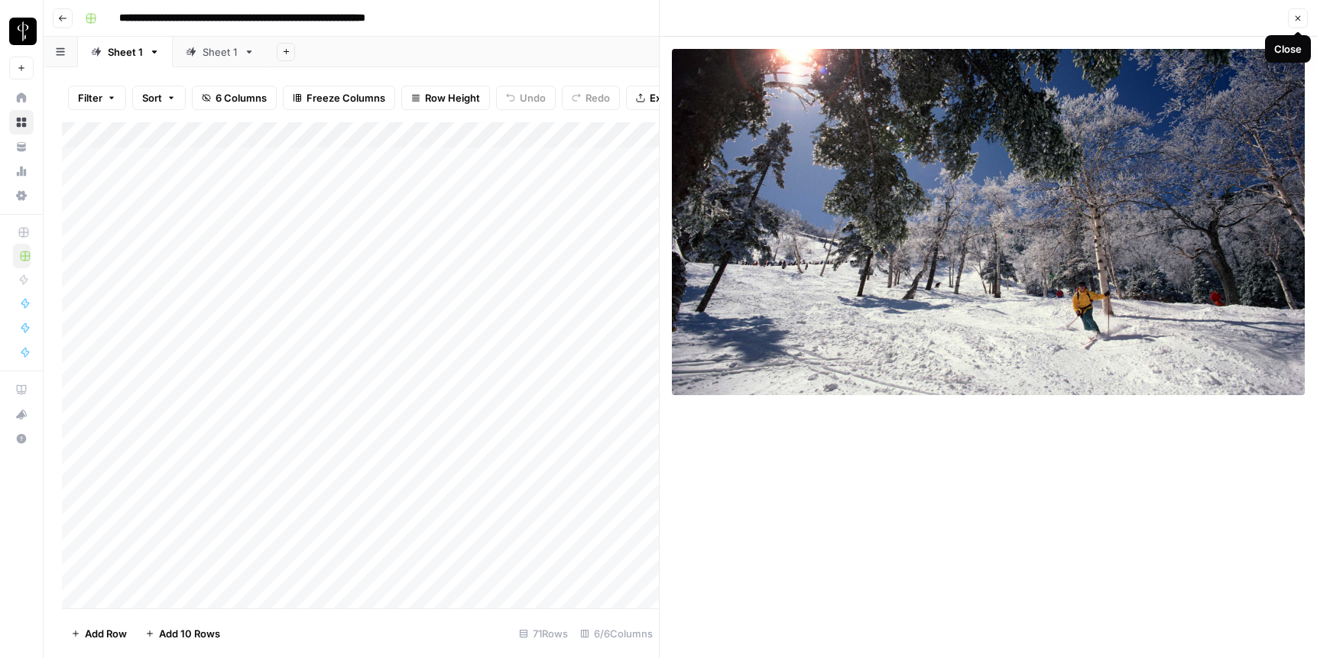
click at [969, 18] on span "Close" at bounding box center [1302, 18] width 1 height 1
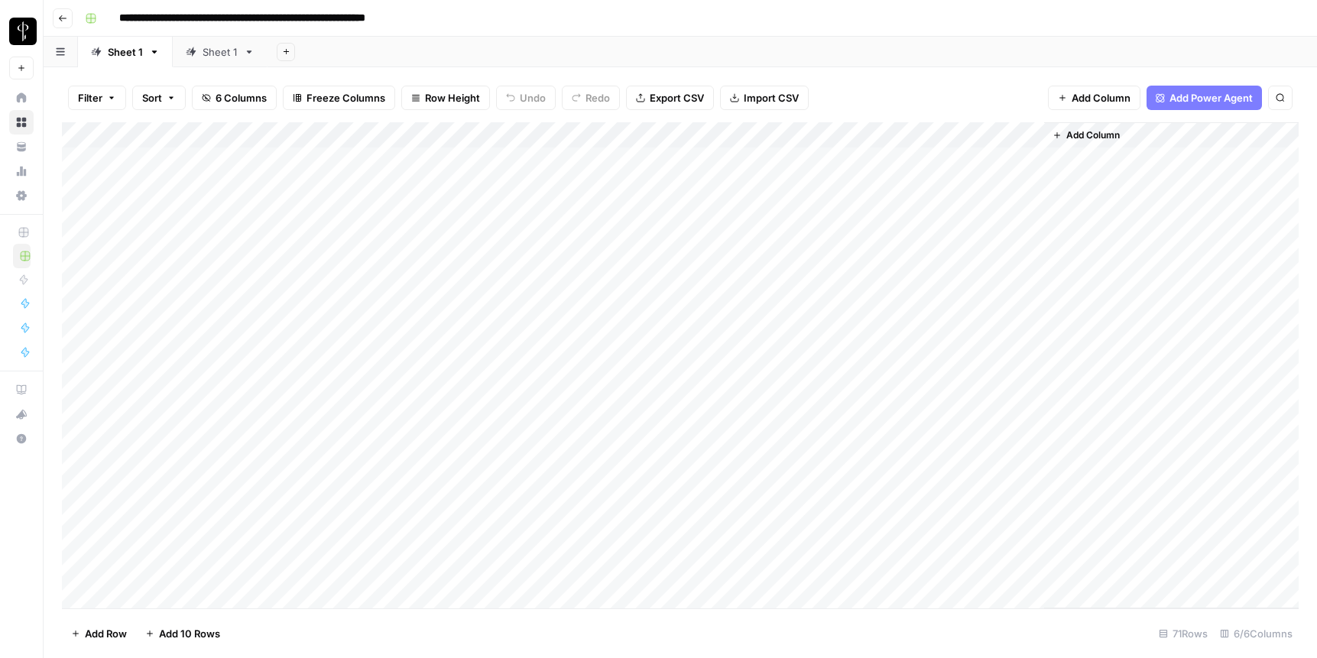
click at [895, 161] on div "Add Column" at bounding box center [680, 365] width 1237 height 486
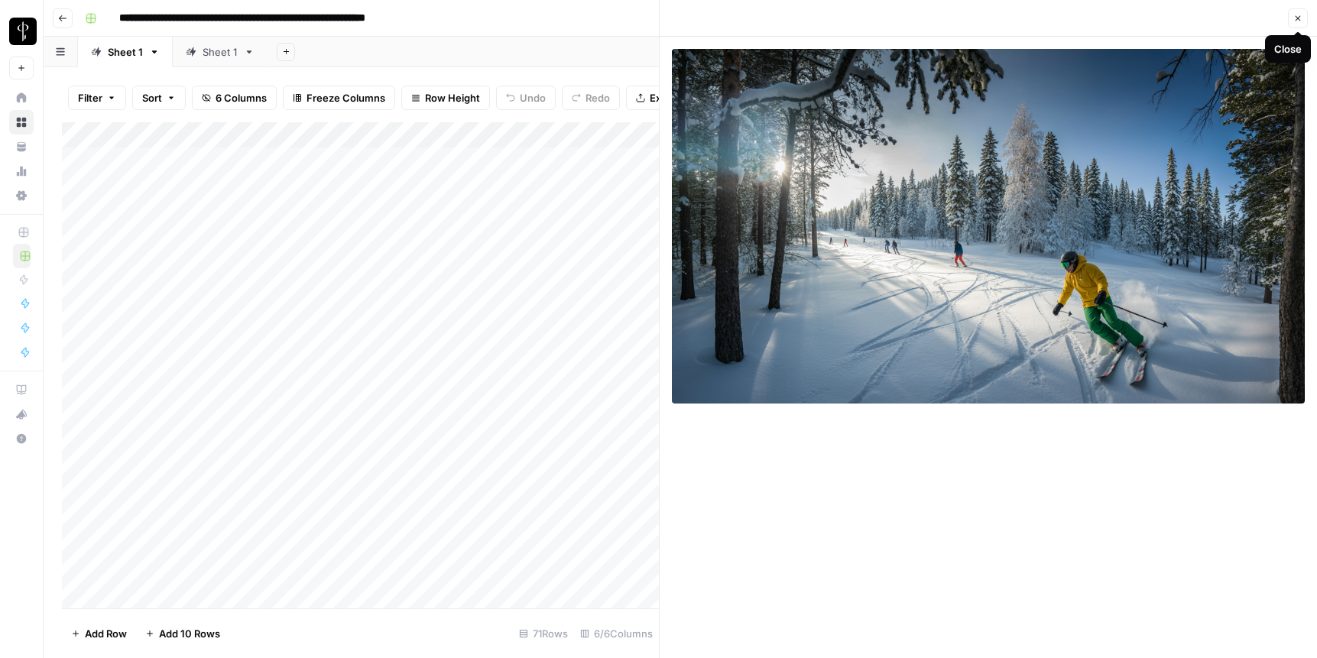
click at [969, 14] on icon "button" at bounding box center [1298, 18] width 9 height 9
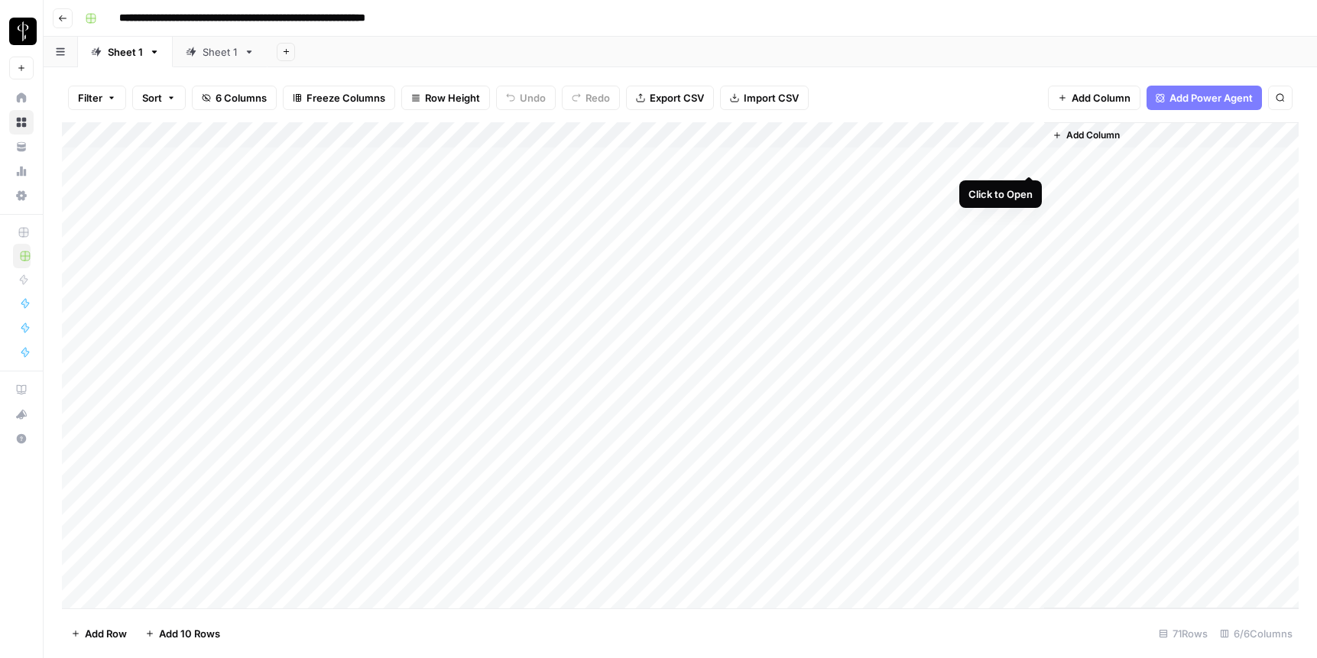
click at [969, 159] on div "Add Column" at bounding box center [680, 365] width 1237 height 486
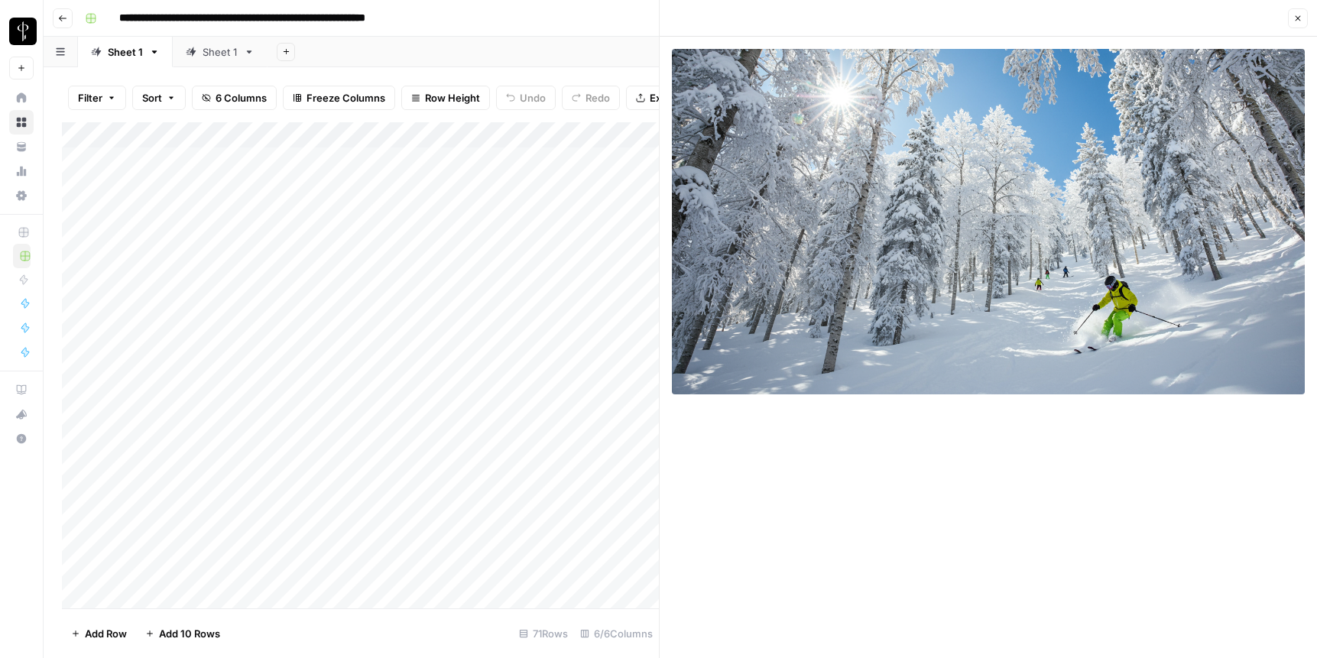
click at [969, 19] on icon "button" at bounding box center [1298, 18] width 9 height 9
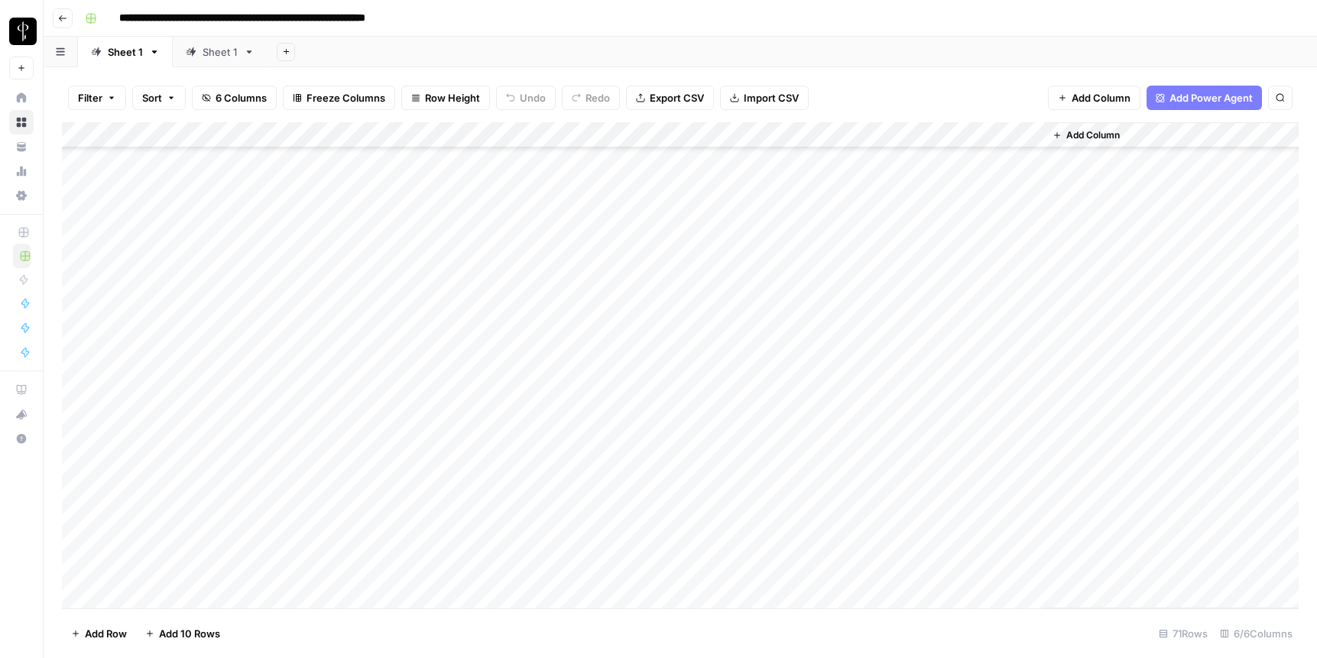
scroll to position [242, 0]
click at [343, 436] on div "Add Column" at bounding box center [680, 365] width 1237 height 486
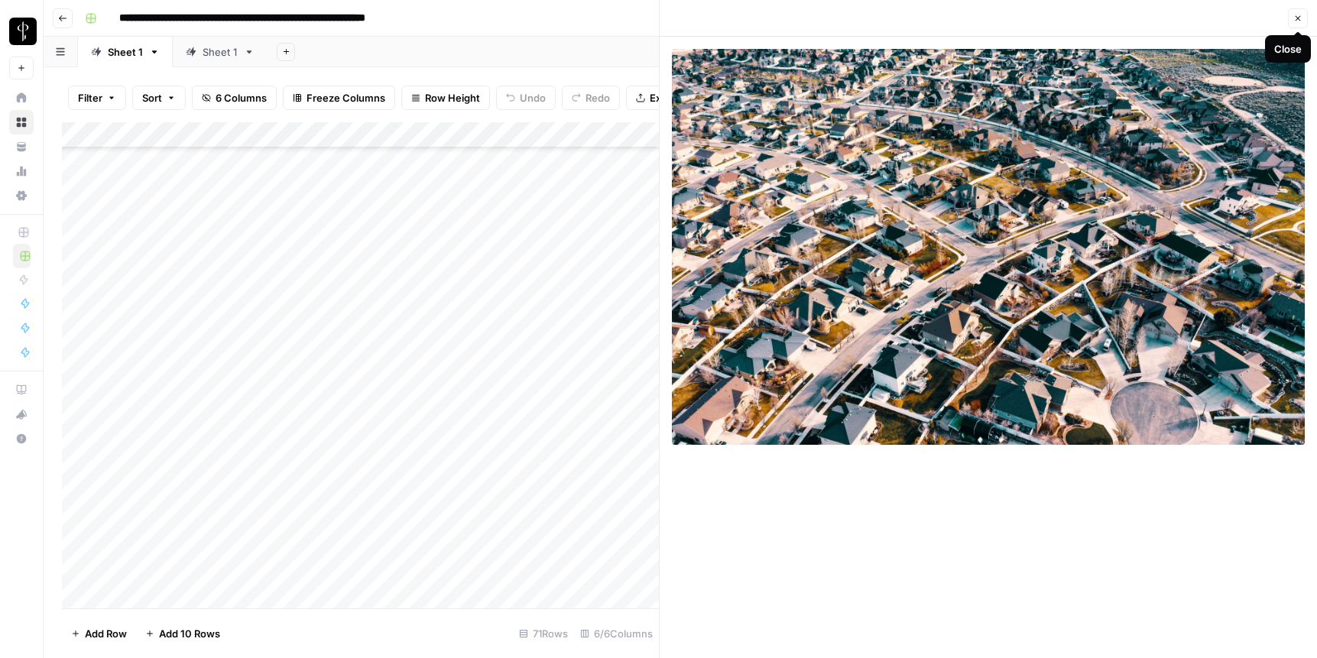
click at [969, 18] on icon "button" at bounding box center [1298, 18] width 5 height 5
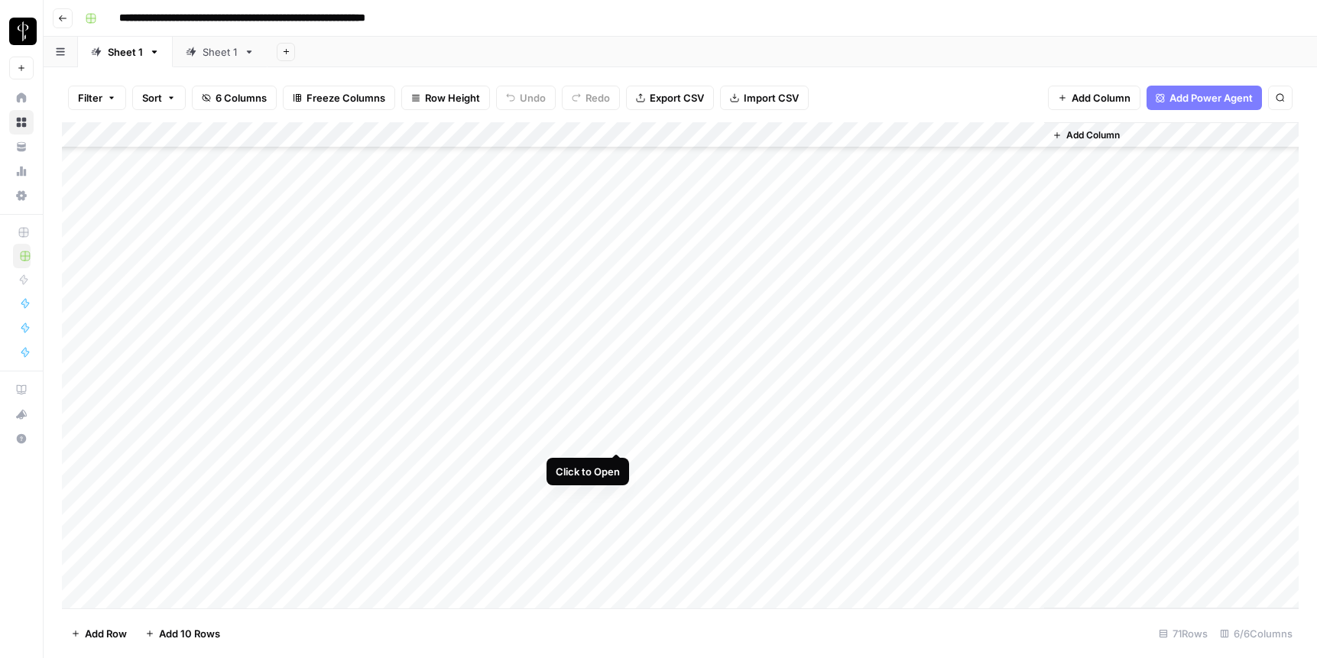
click at [619, 437] on div "Add Column" at bounding box center [680, 365] width 1237 height 486
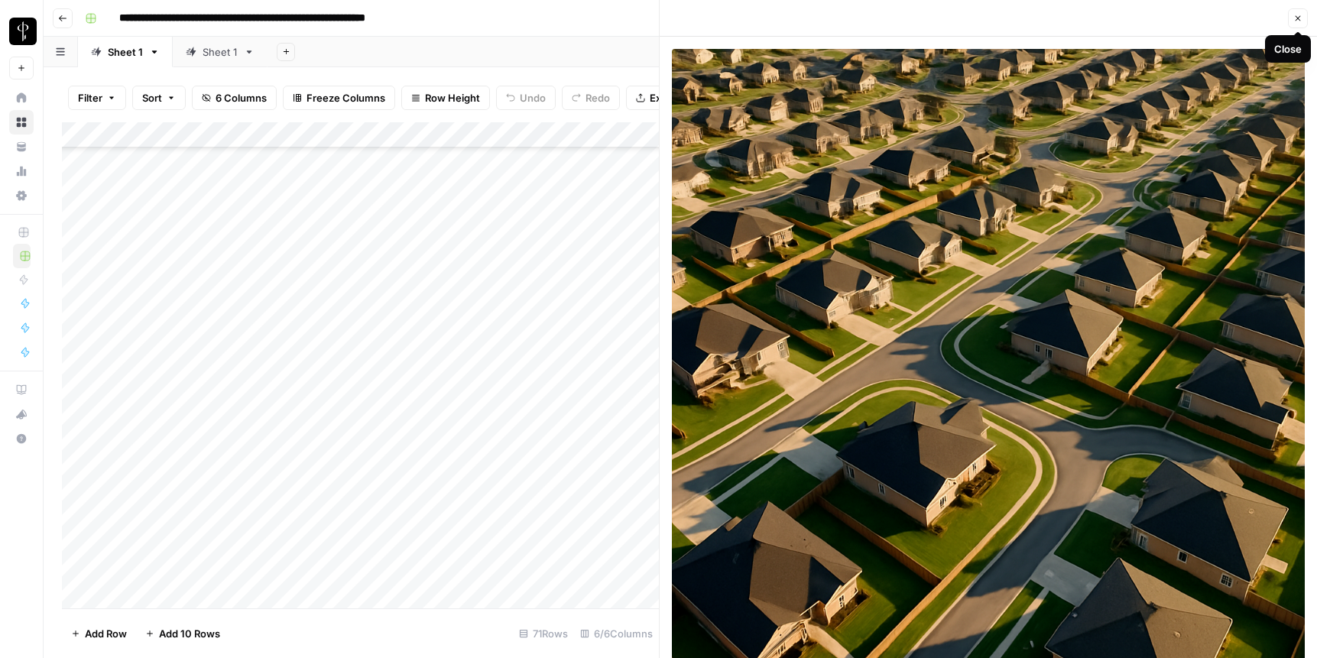
click at [969, 24] on button "Close" at bounding box center [1298, 18] width 20 height 20
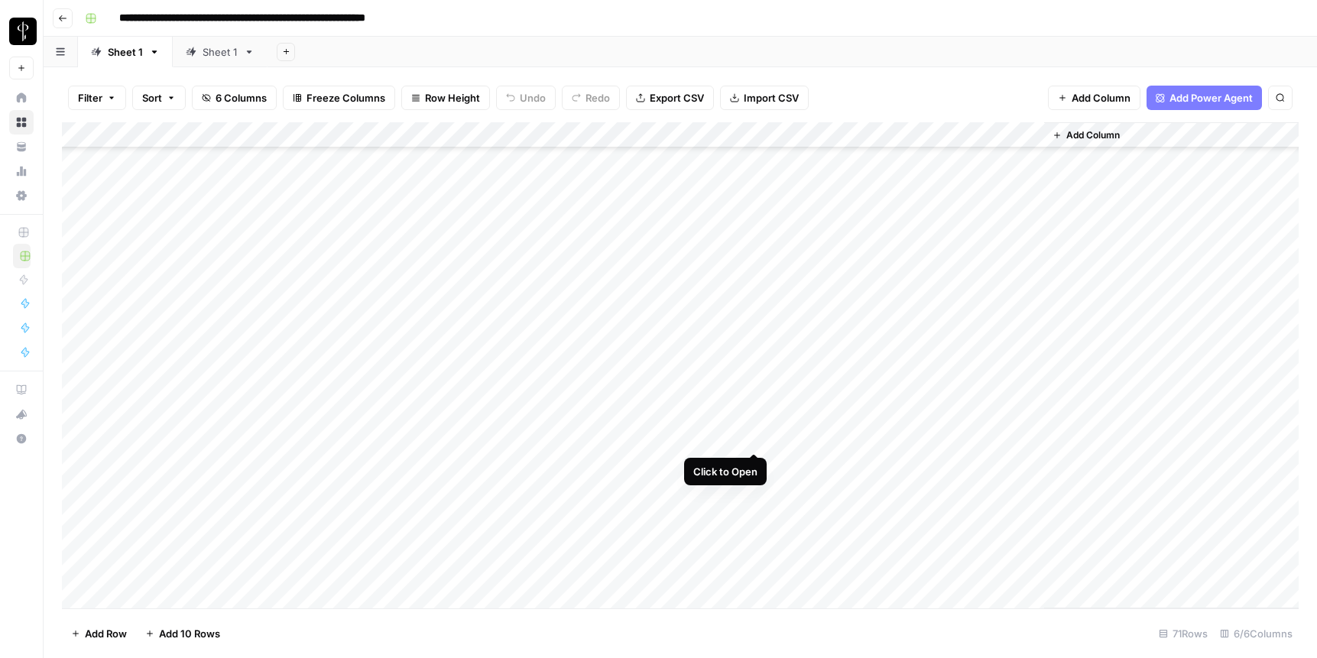
click at [755, 441] on div "Add Column" at bounding box center [680, 365] width 1237 height 486
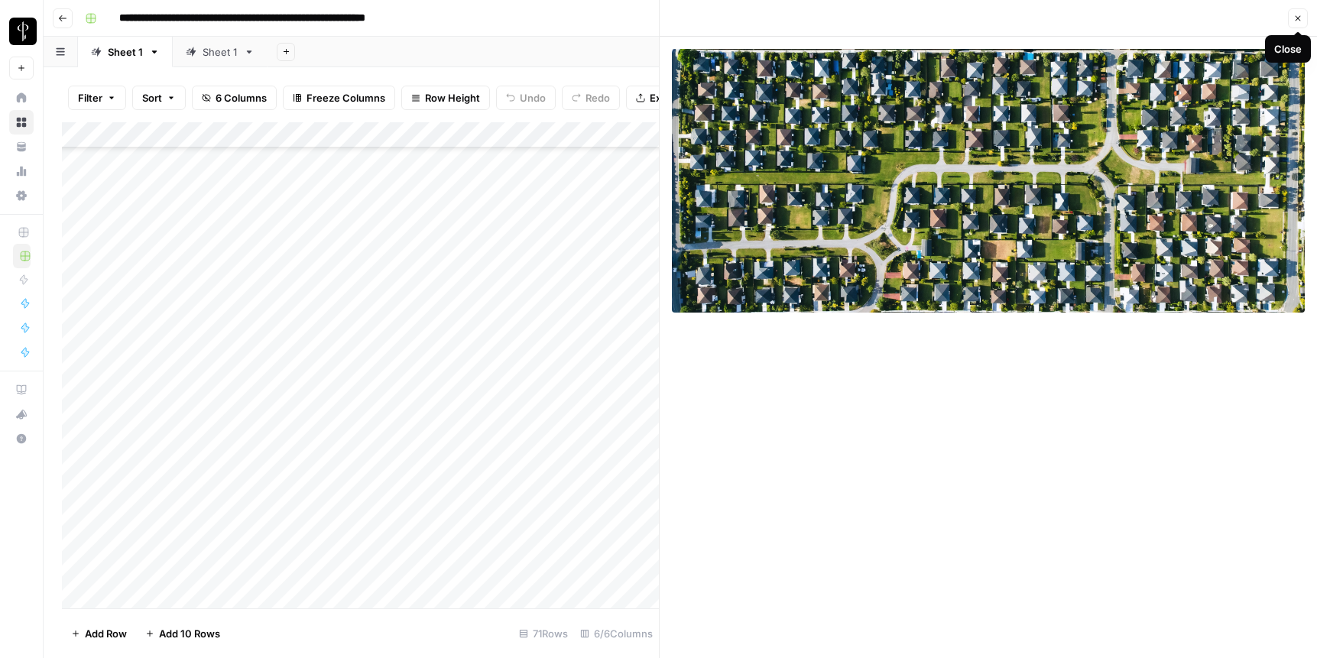
click at [969, 19] on icon "button" at bounding box center [1298, 18] width 9 height 9
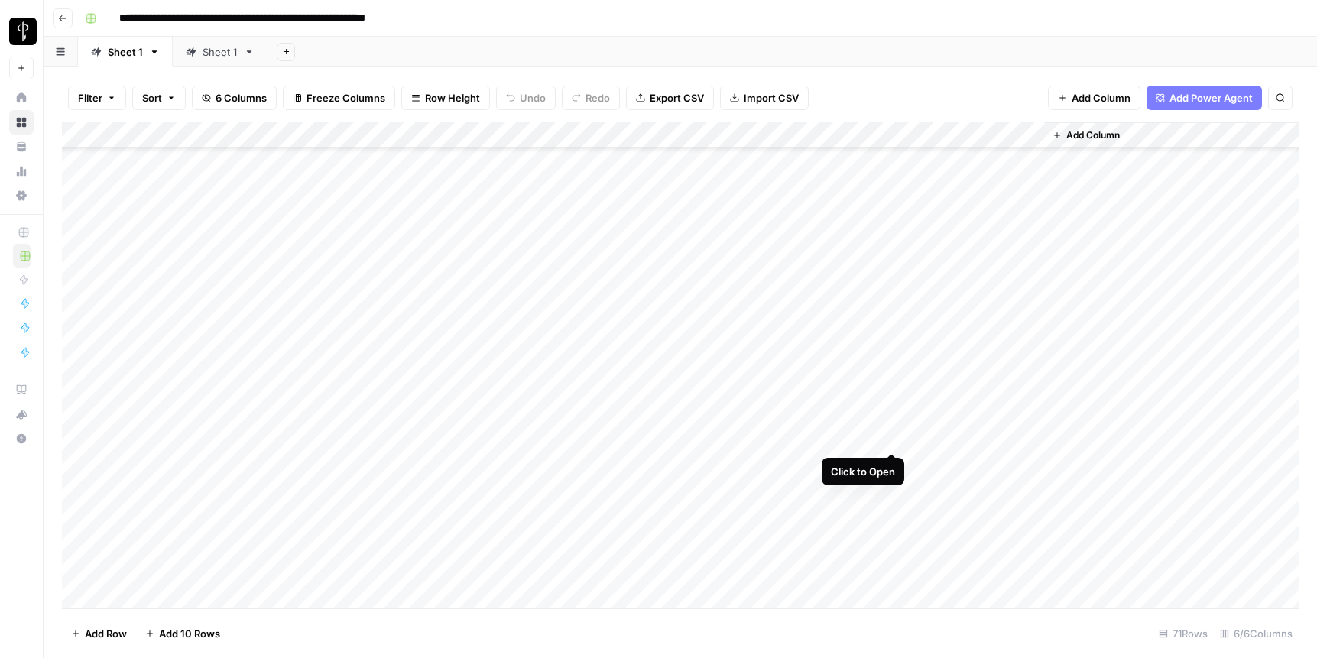
click at [890, 437] on div "Add Column" at bounding box center [680, 365] width 1237 height 486
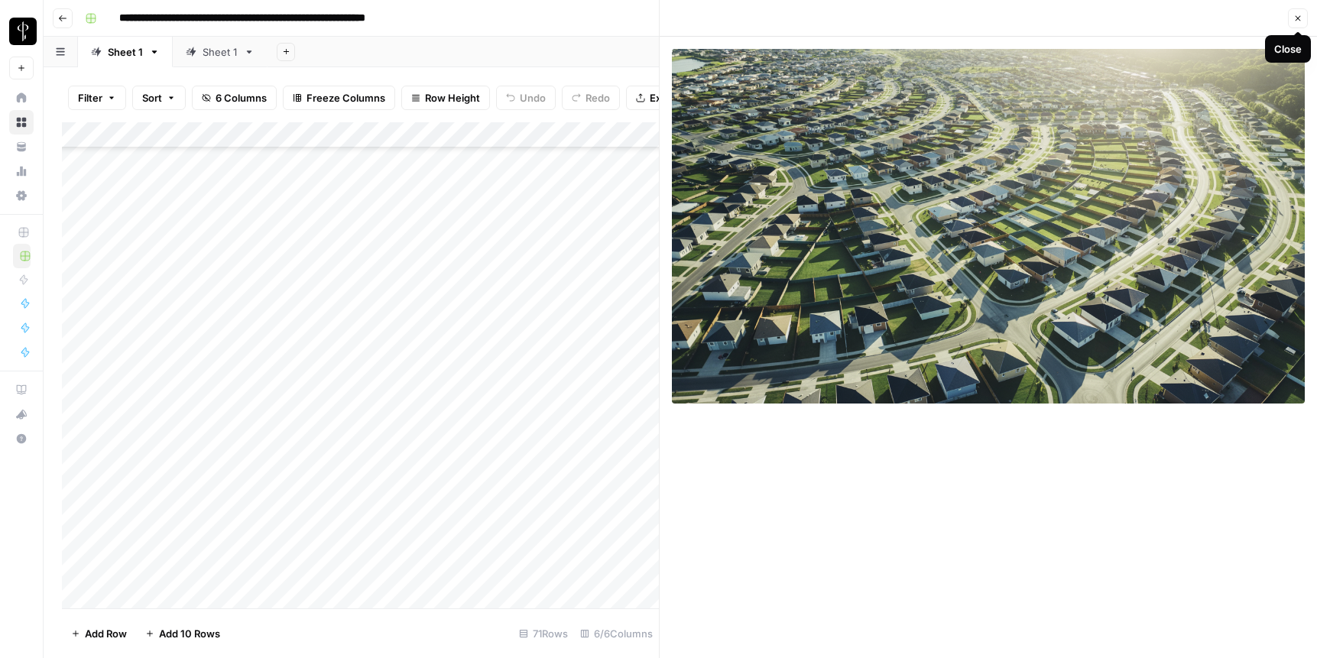
click at [969, 18] on icon "button" at bounding box center [1298, 18] width 9 height 9
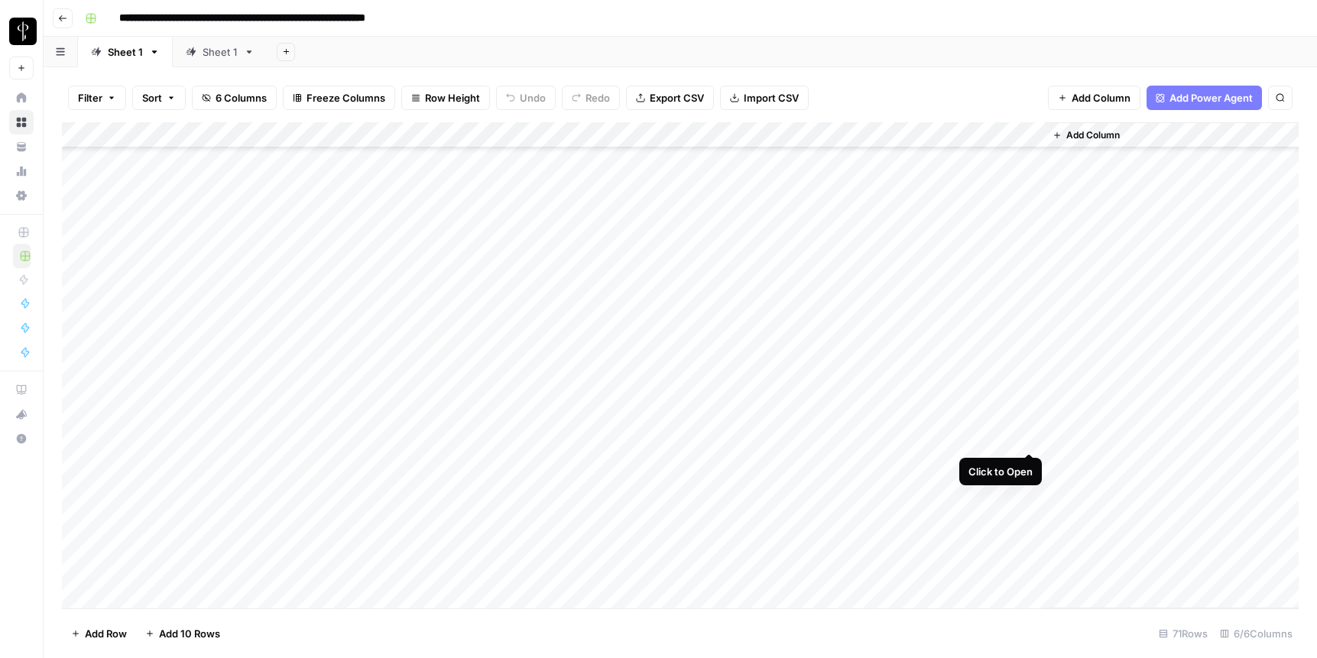
click at [969, 435] on div "Add Column" at bounding box center [680, 365] width 1237 height 486
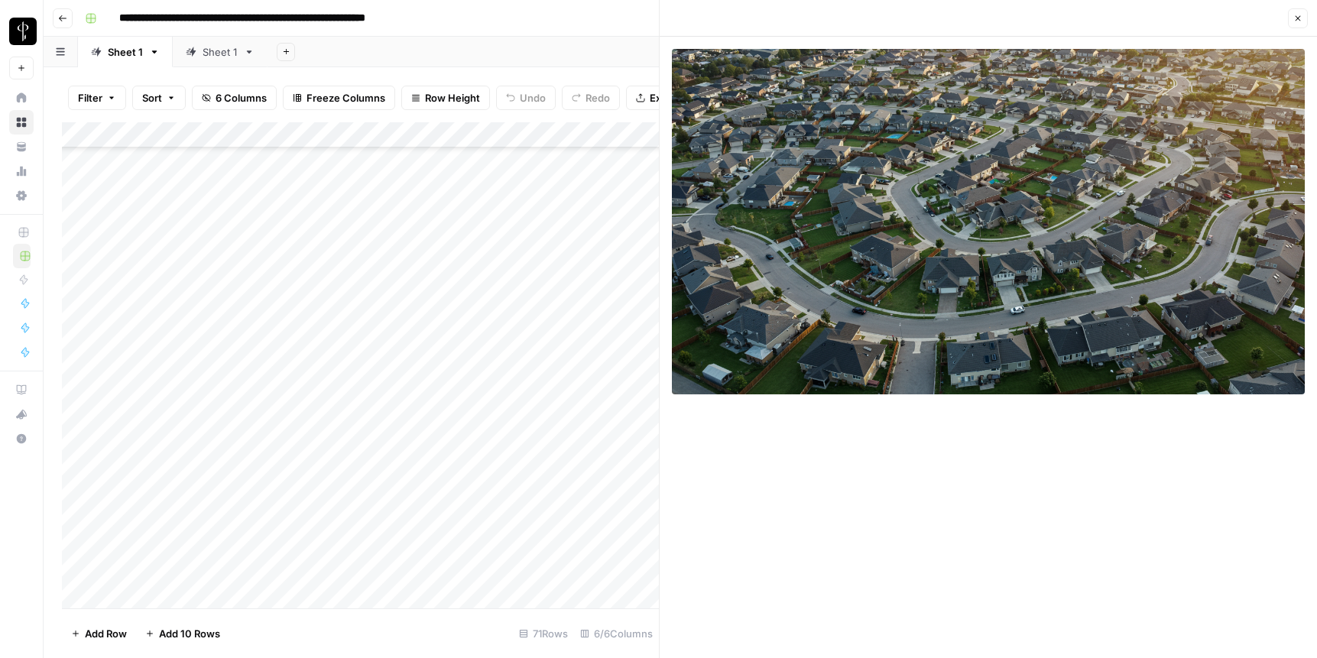
click at [969, 22] on icon "button" at bounding box center [1298, 18] width 9 height 9
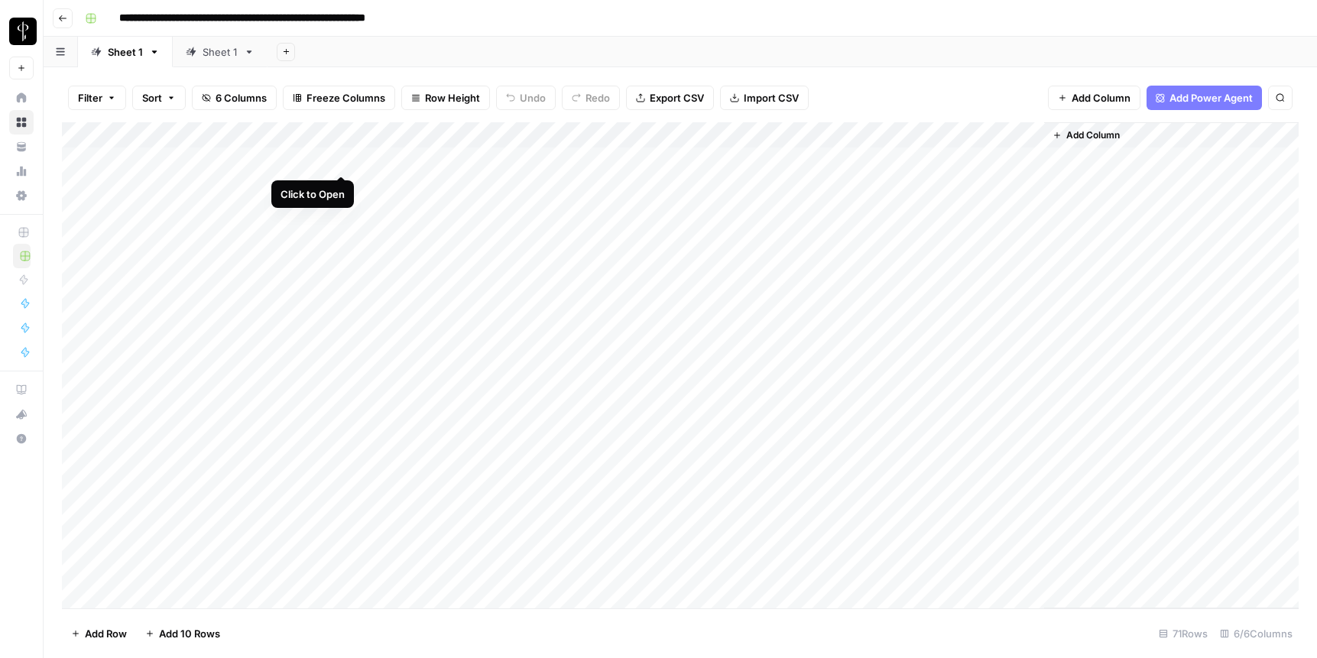
click at [343, 161] on div "Add Column" at bounding box center [680, 365] width 1237 height 486
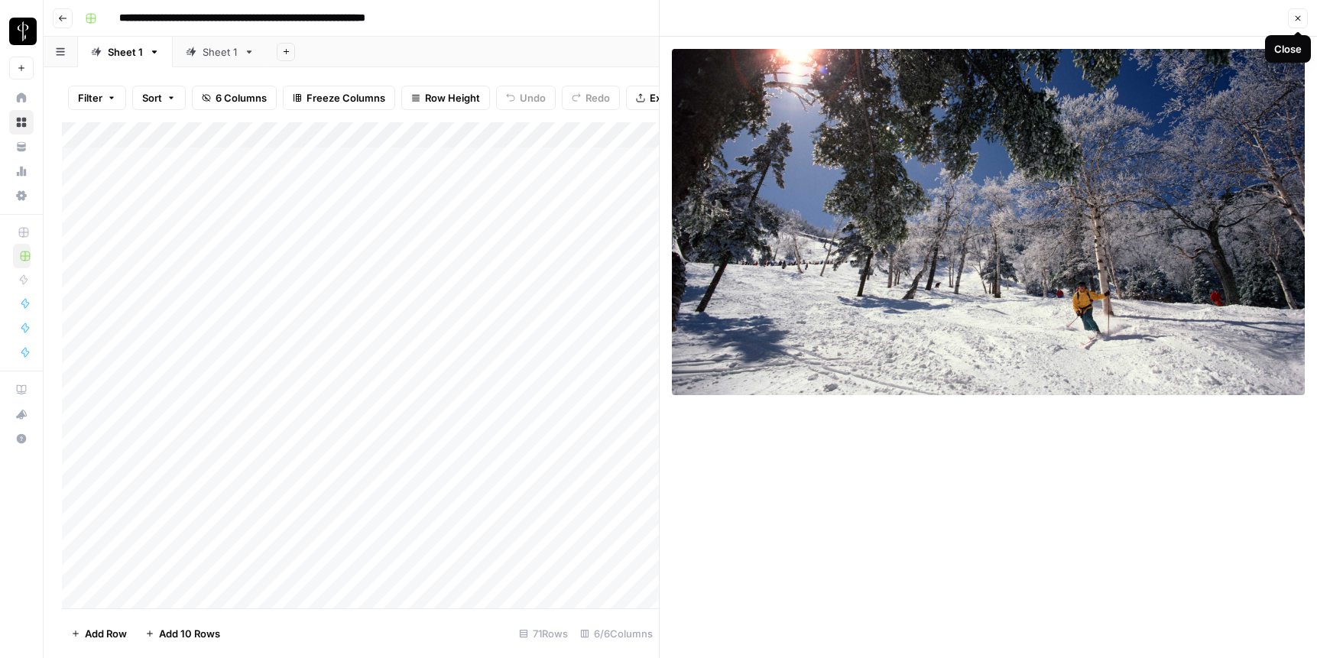
click at [969, 19] on icon "button" at bounding box center [1298, 18] width 9 height 9
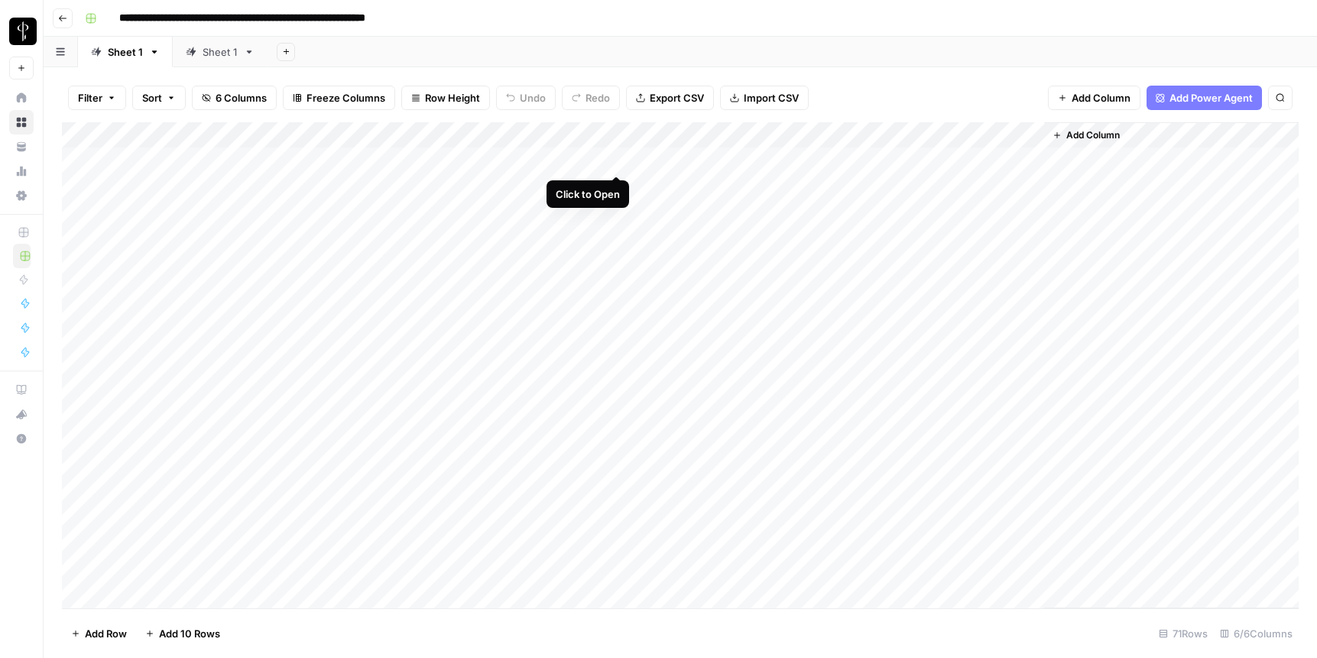
click at [619, 160] on div "Add Column" at bounding box center [680, 365] width 1237 height 486
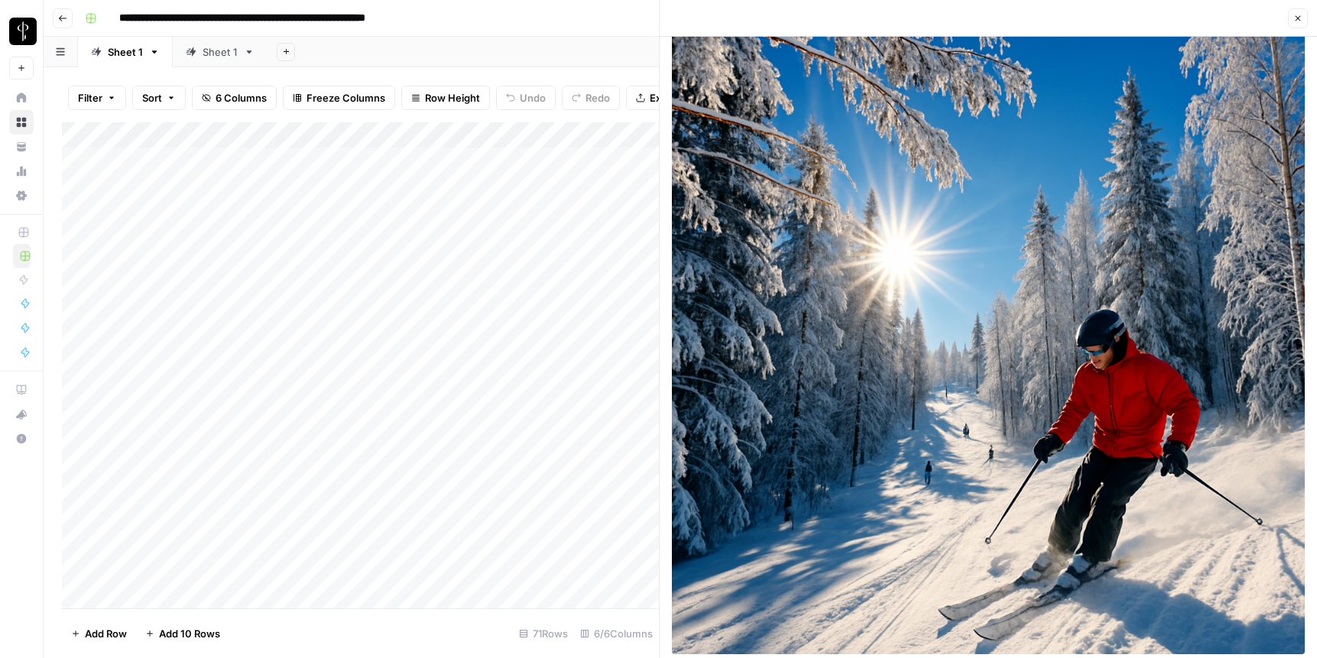
scroll to position [36, 0]
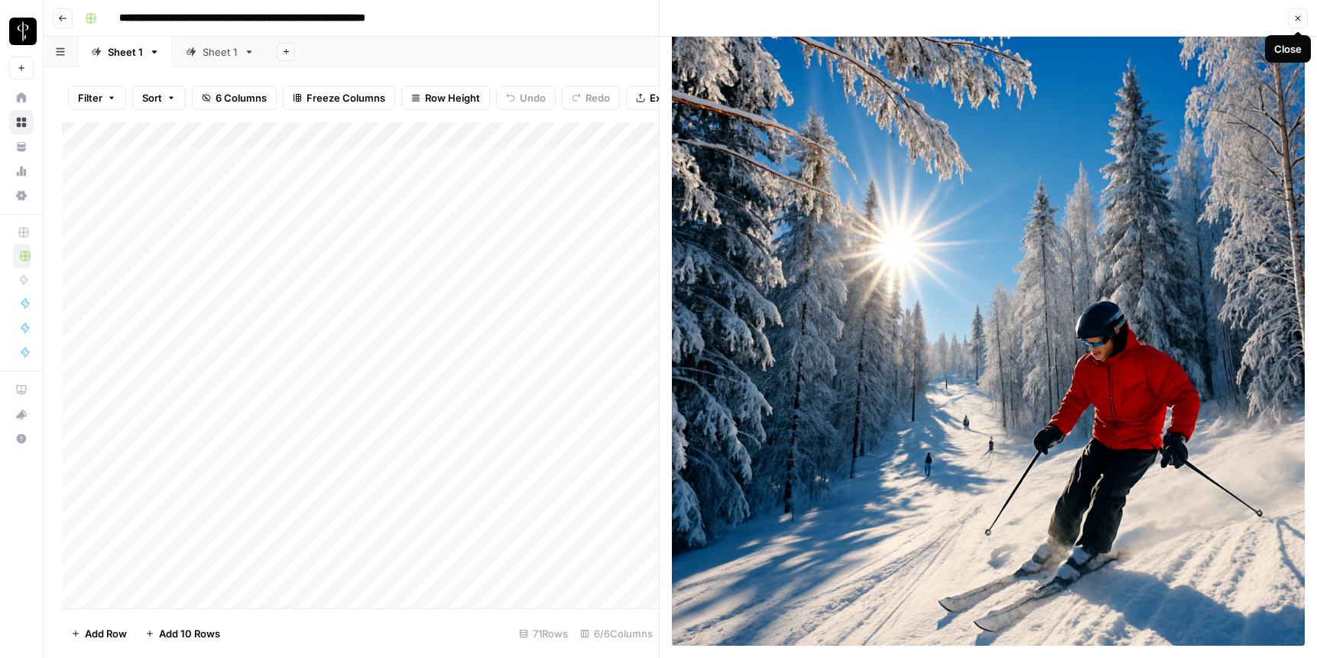
click at [969, 17] on button "Close" at bounding box center [1298, 18] width 20 height 20
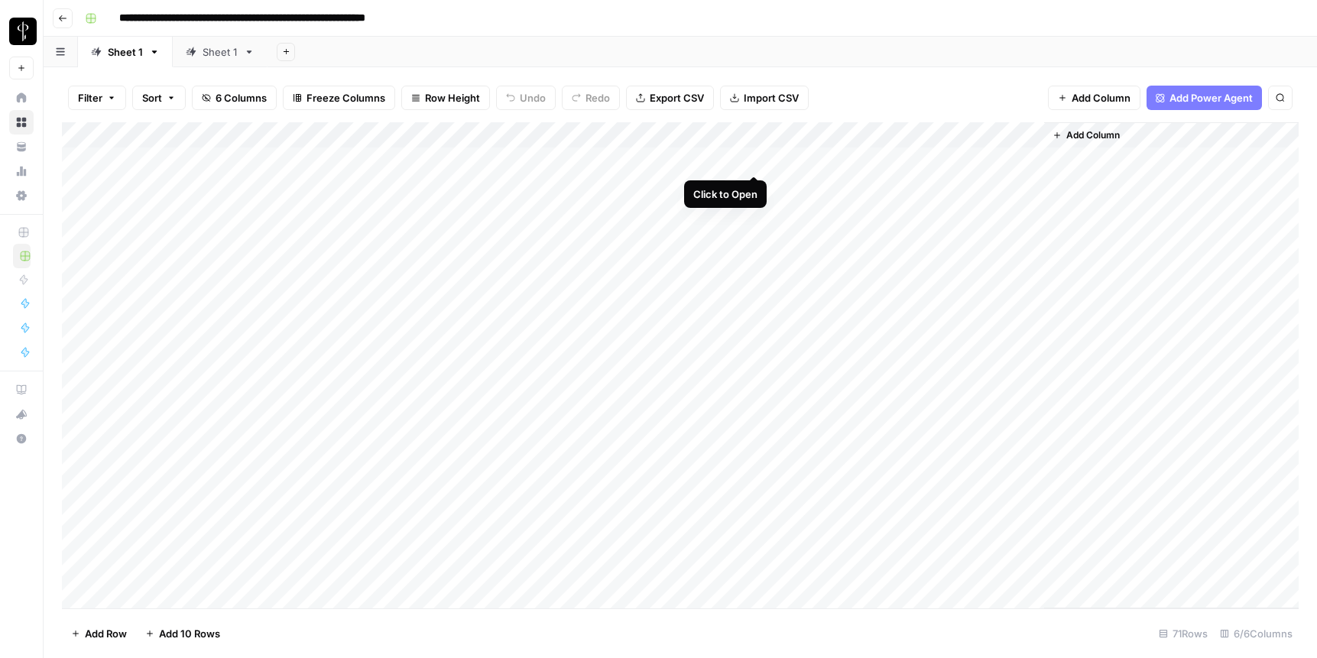
click at [755, 161] on div "Add Column" at bounding box center [680, 365] width 1237 height 486
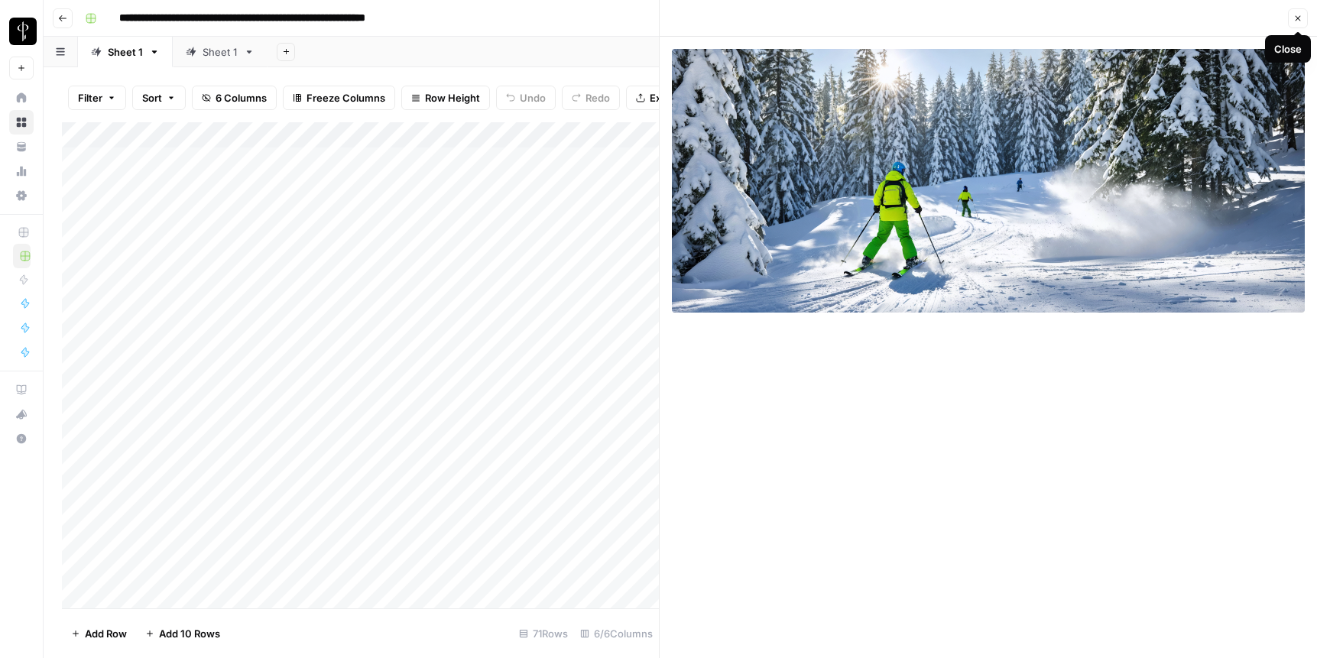
click at [969, 18] on icon "button" at bounding box center [1298, 18] width 5 height 5
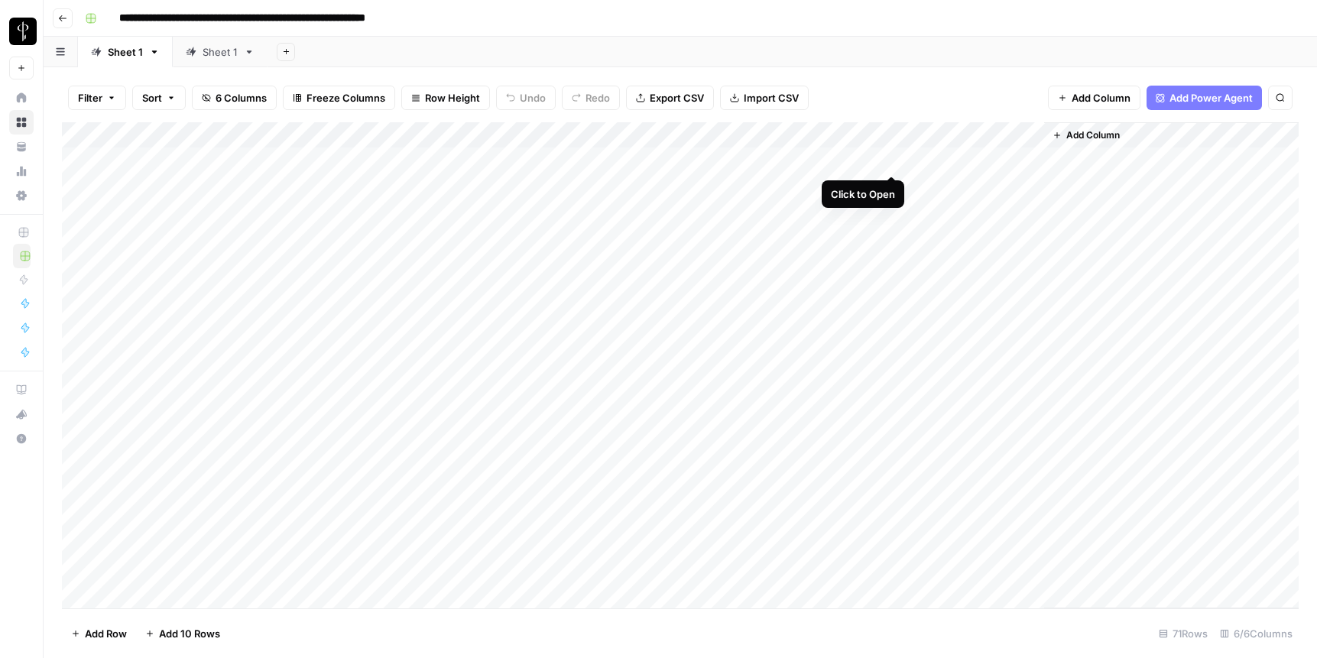
click at [887, 160] on div "Add Column" at bounding box center [680, 365] width 1237 height 486
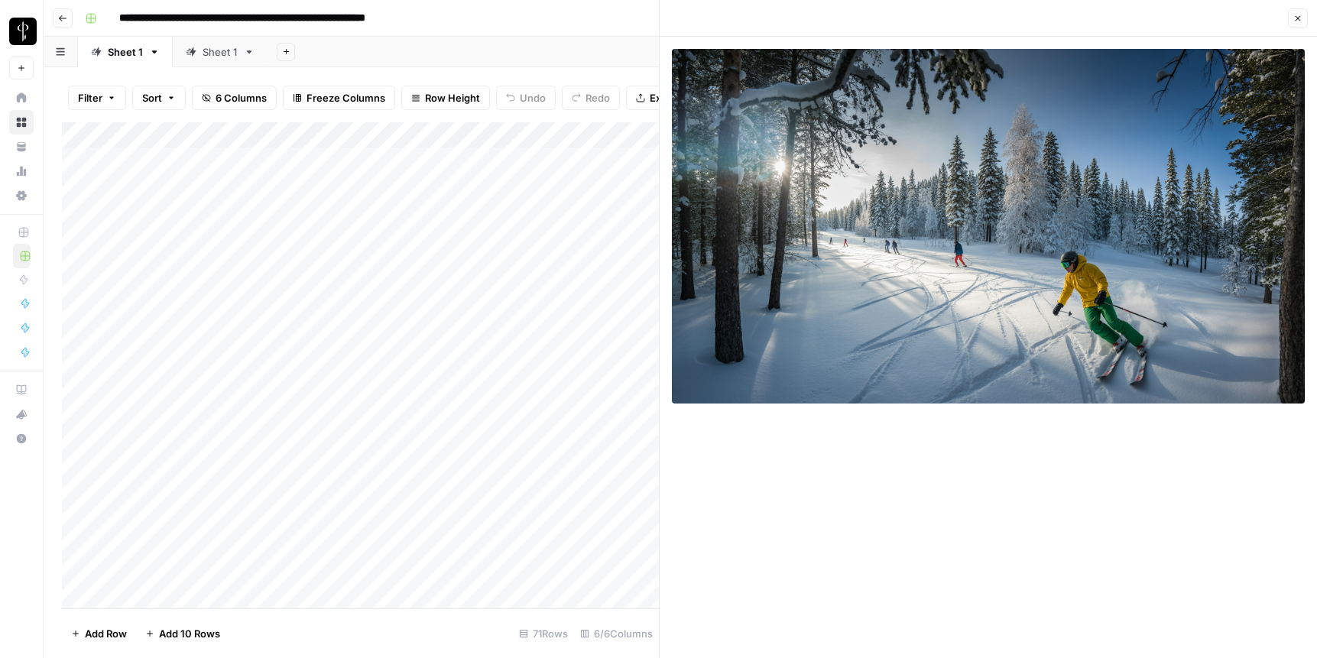
click at [969, 23] on button "Close" at bounding box center [1298, 18] width 20 height 20
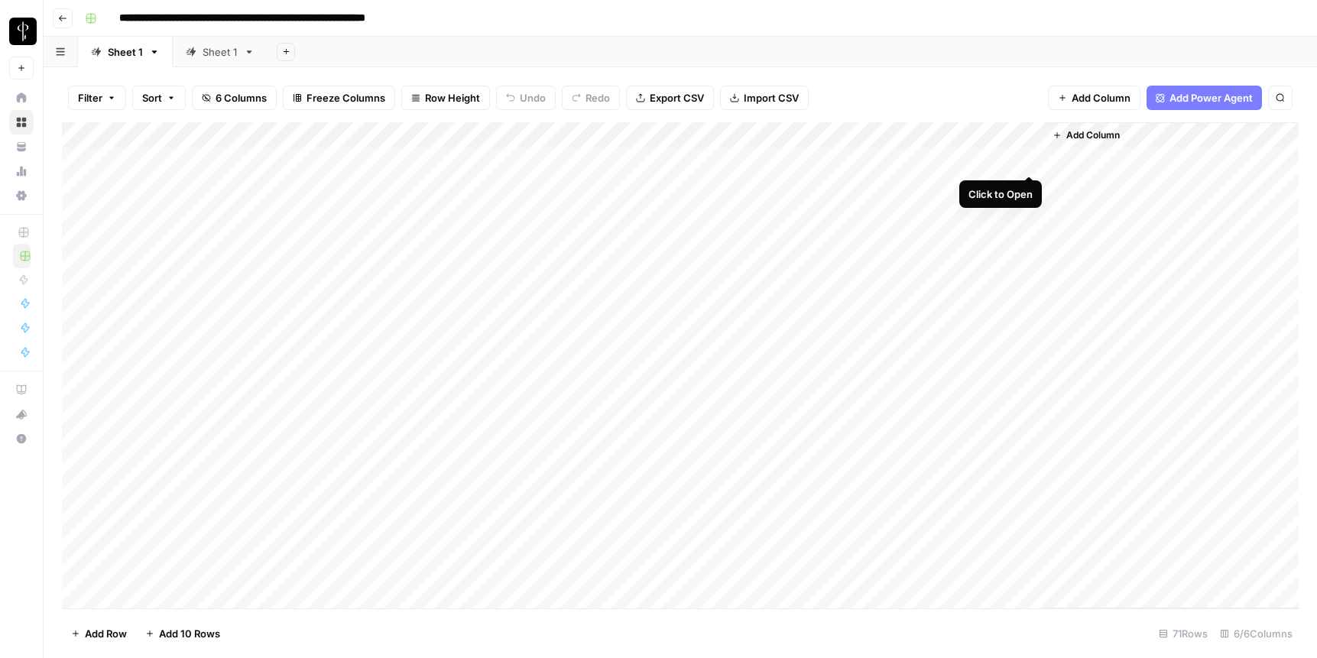
click at [969, 158] on div "Add Column" at bounding box center [680, 365] width 1237 height 486
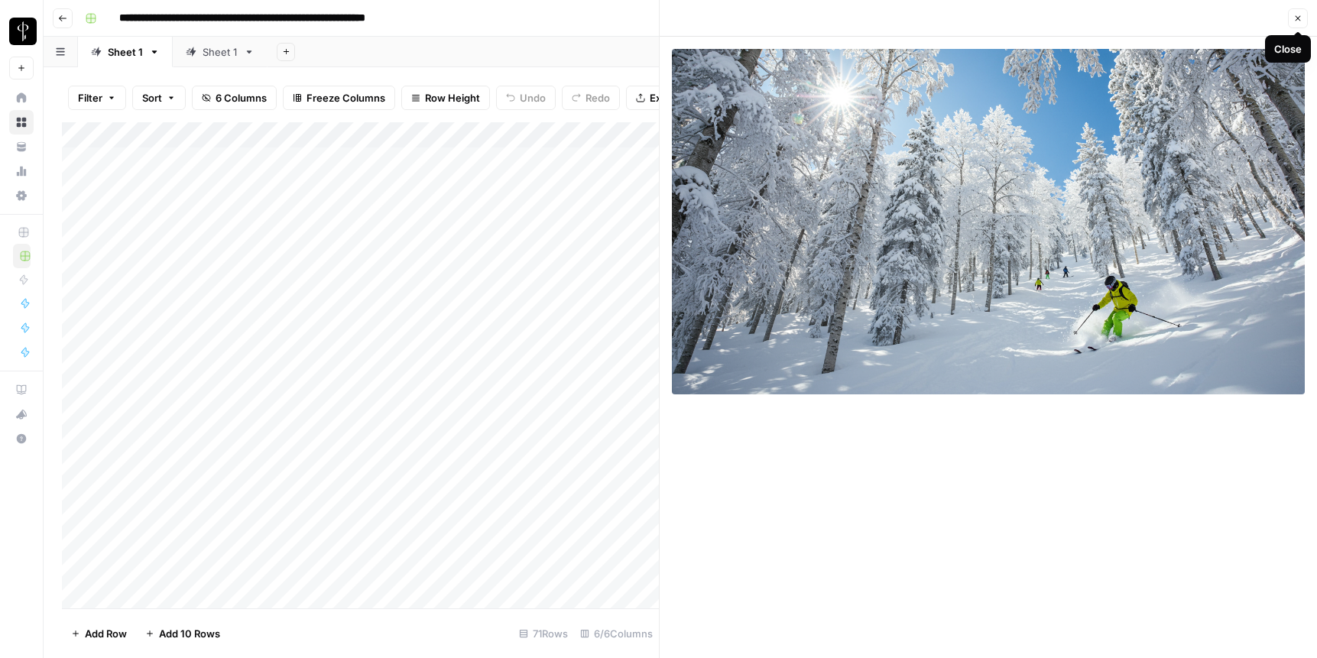
click at [969, 14] on icon "button" at bounding box center [1298, 18] width 9 height 9
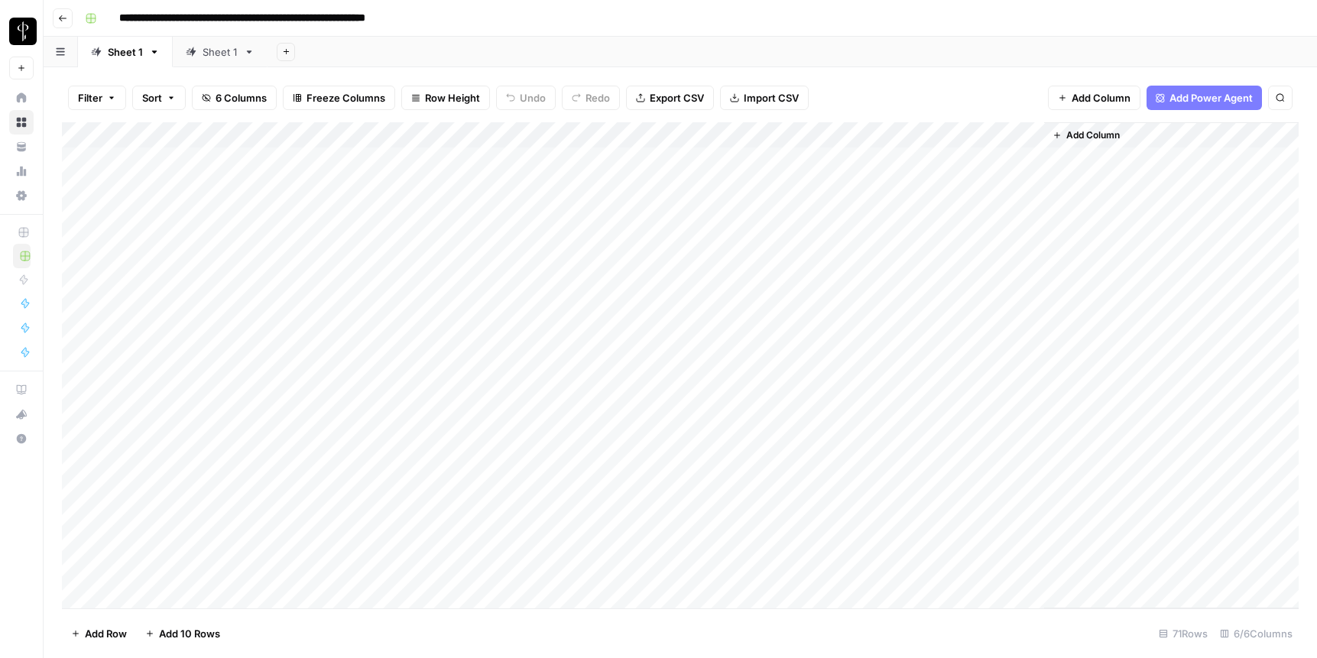
scroll to position [2, 0]
click at [343, 495] on div "Add Column" at bounding box center [680, 365] width 1237 height 486
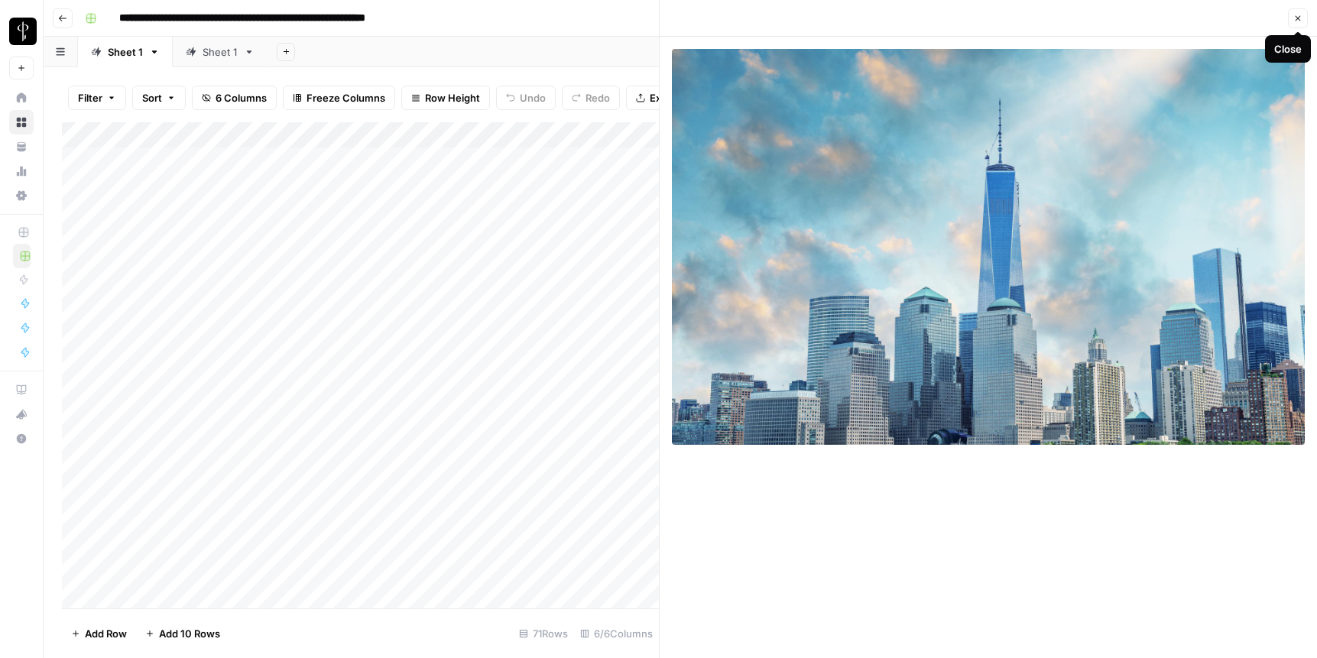
click at [969, 20] on icon "button" at bounding box center [1298, 18] width 9 height 9
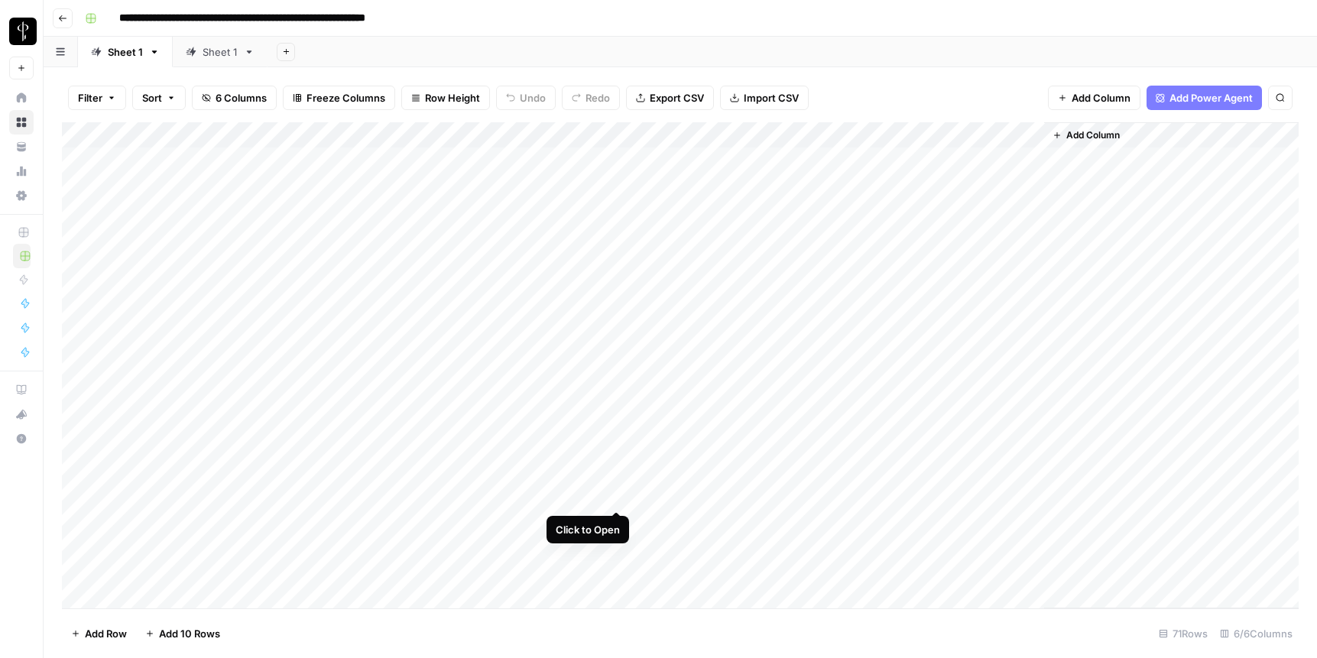
click at [615, 497] on div "Add Column" at bounding box center [680, 365] width 1237 height 486
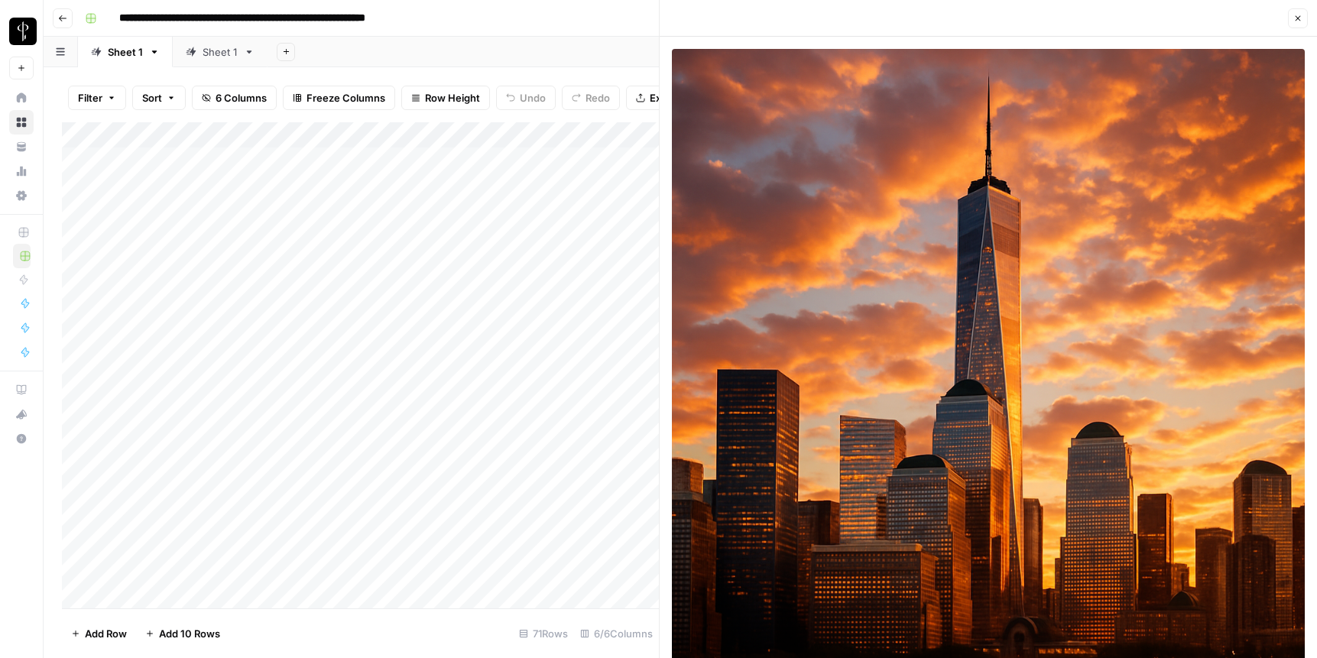
click at [969, 19] on icon "button" at bounding box center [1298, 18] width 9 height 9
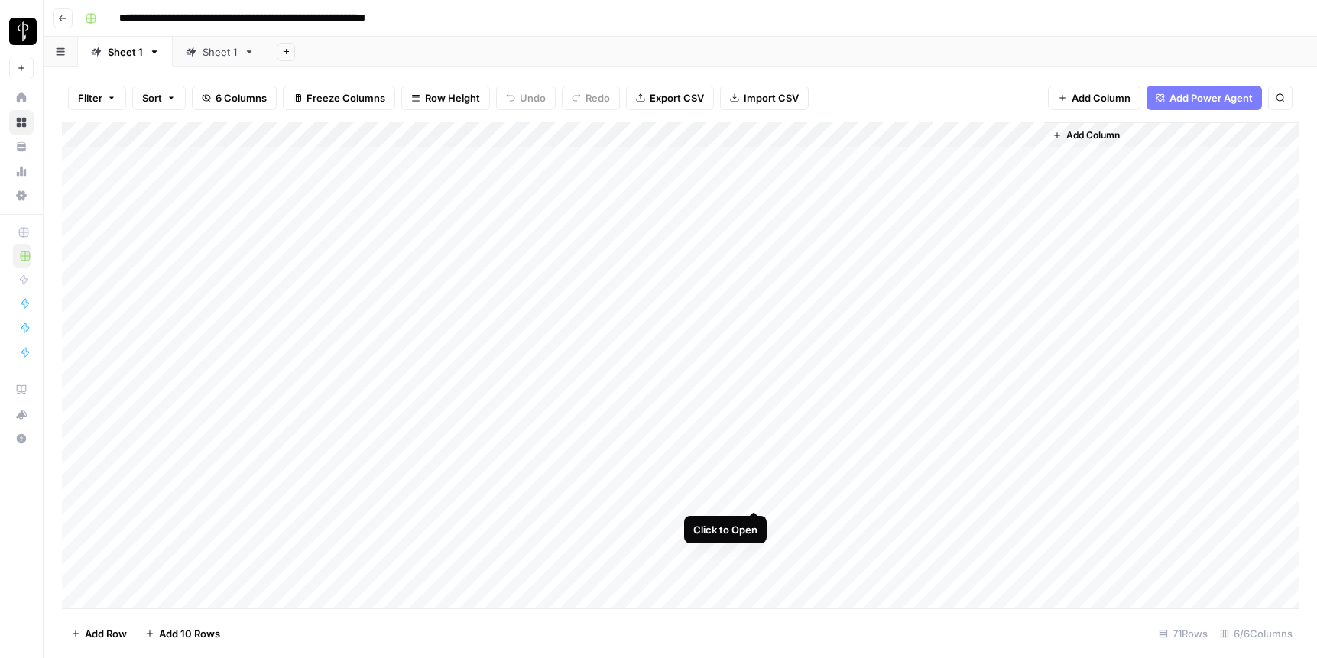
click at [752, 495] on div "Add Column" at bounding box center [680, 365] width 1237 height 486
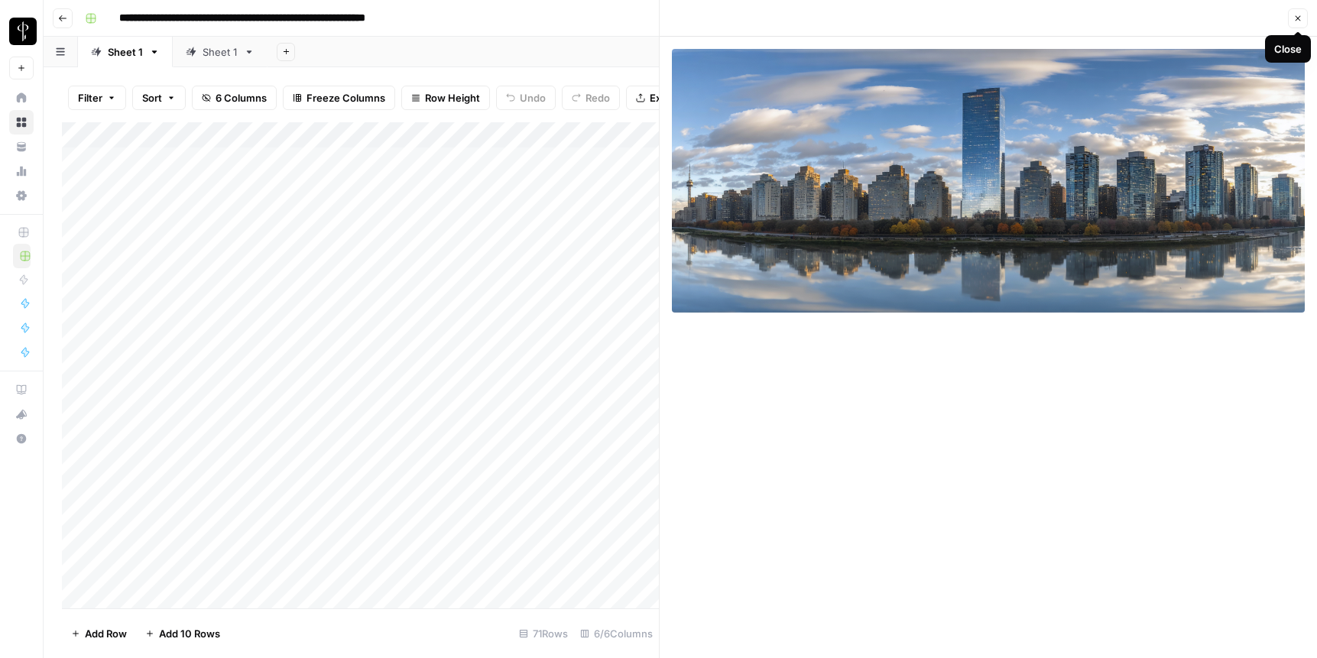
click at [969, 17] on icon "button" at bounding box center [1298, 18] width 5 height 5
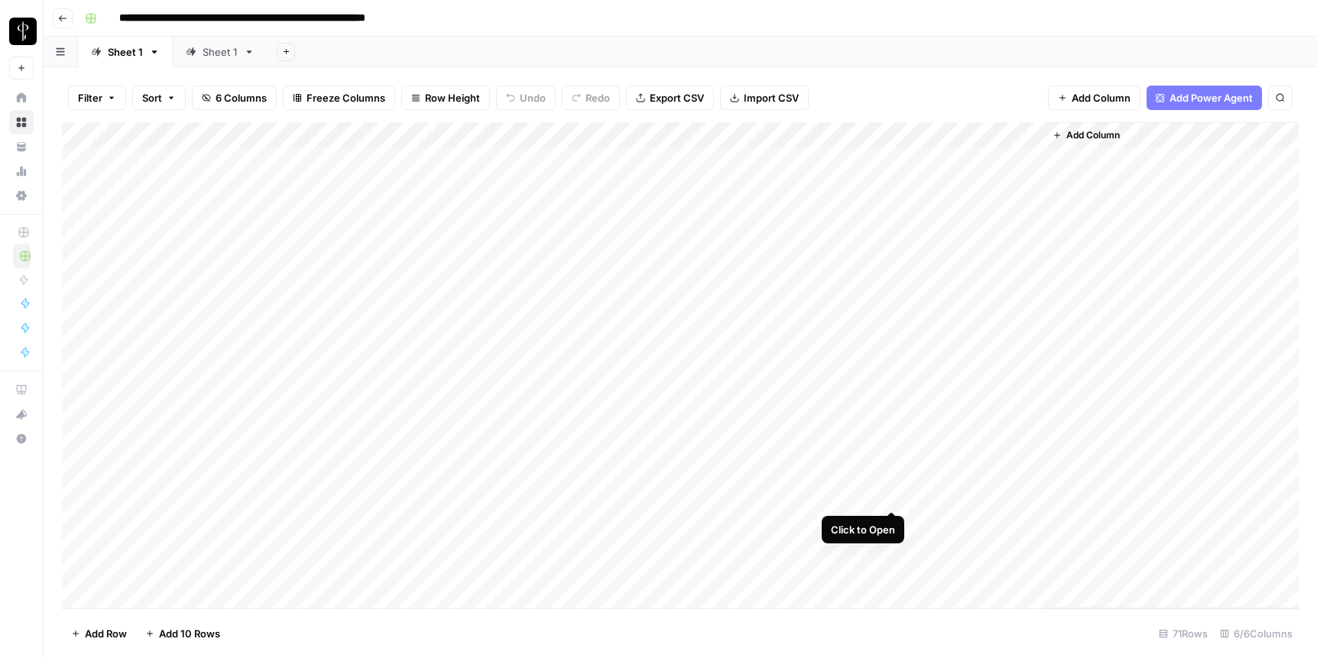
click at [893, 492] on div "Add Column" at bounding box center [680, 365] width 1237 height 486
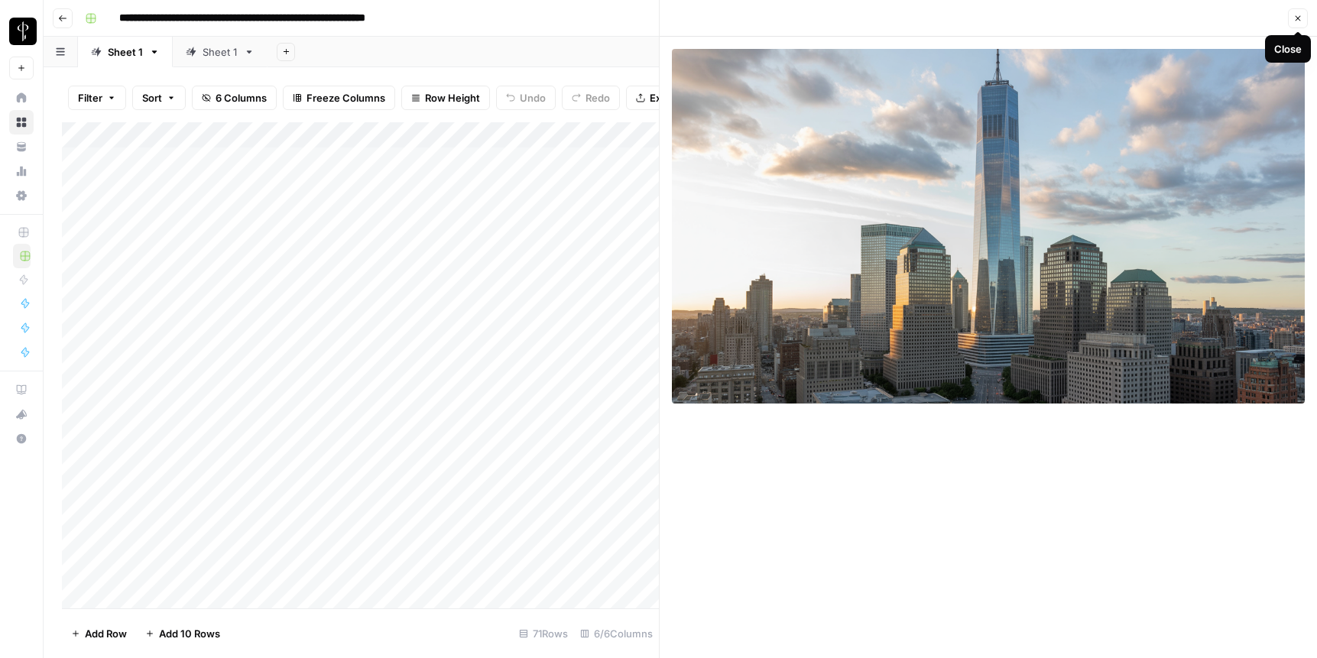
click at [969, 18] on icon "button" at bounding box center [1298, 18] width 9 height 9
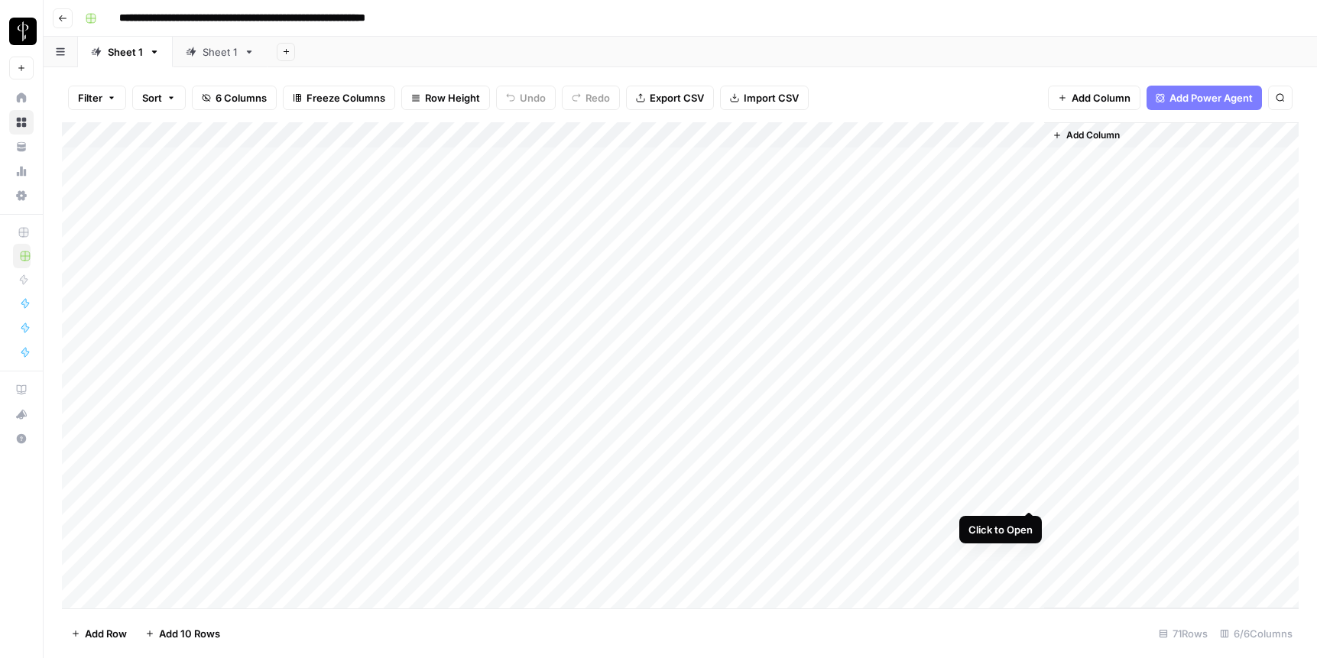
click at [969, 495] on div "Add Column" at bounding box center [680, 365] width 1237 height 486
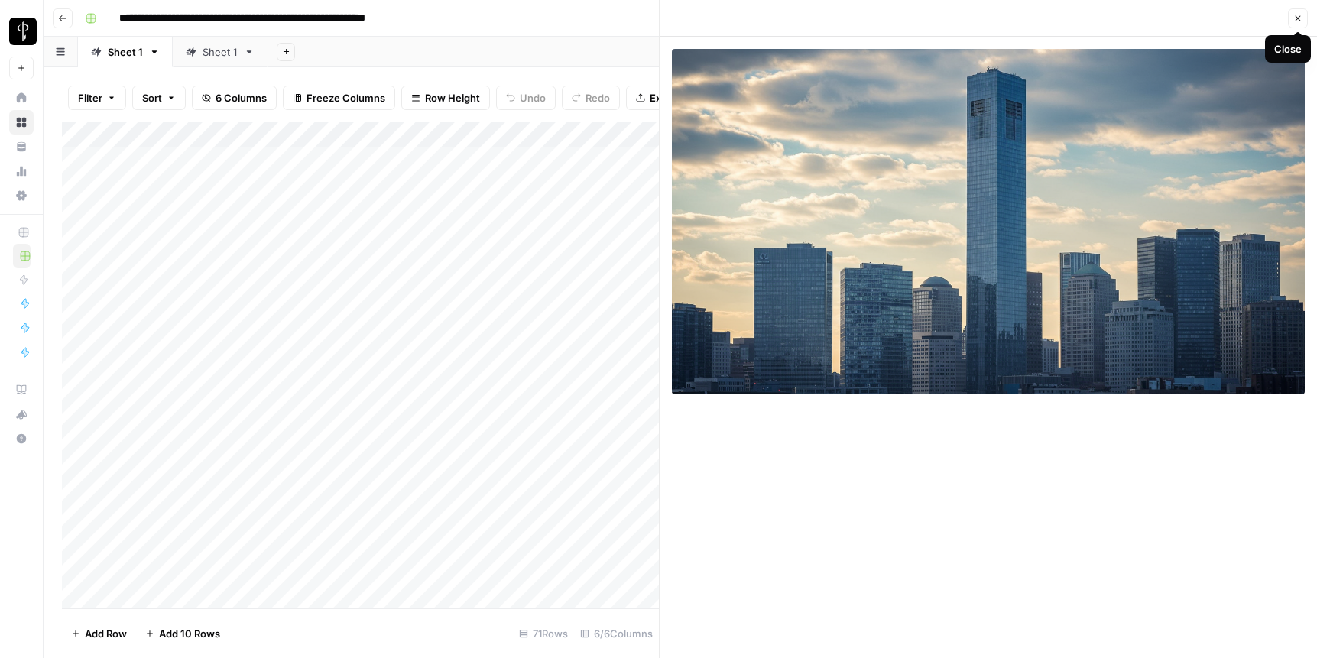
click at [969, 18] on icon "button" at bounding box center [1298, 18] width 9 height 9
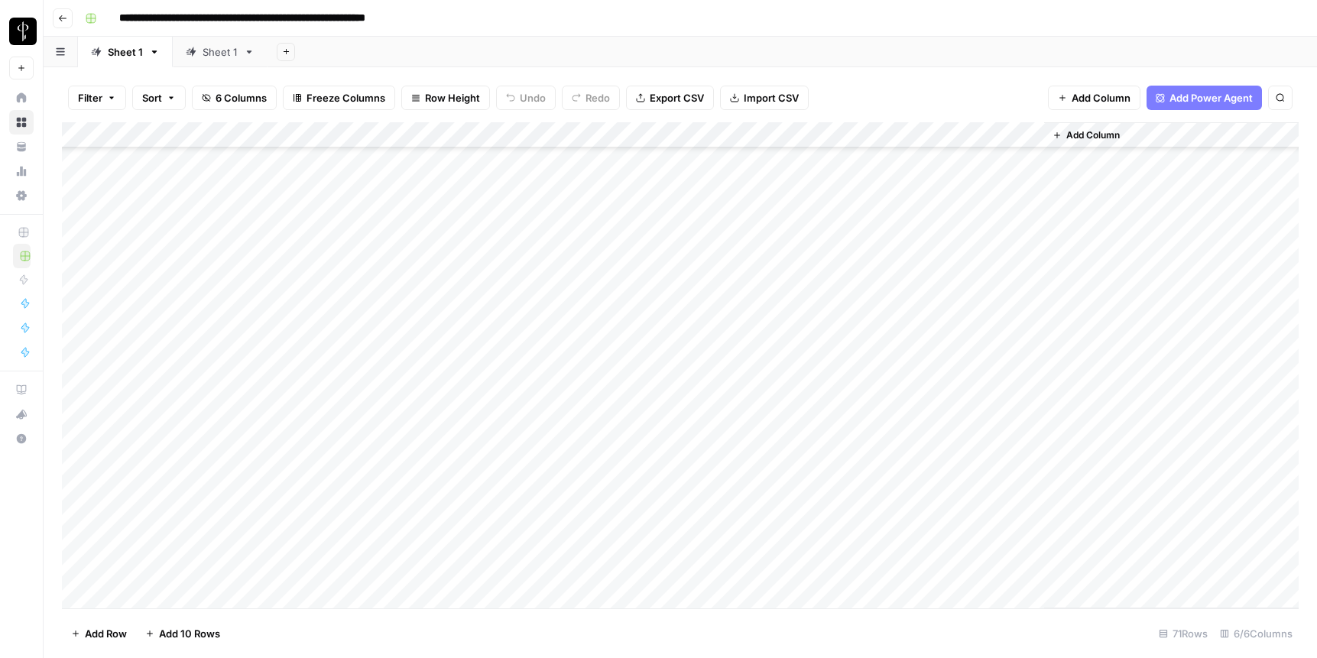
scroll to position [186, 0]
click at [342, 493] on div "Add Column" at bounding box center [680, 365] width 1237 height 486
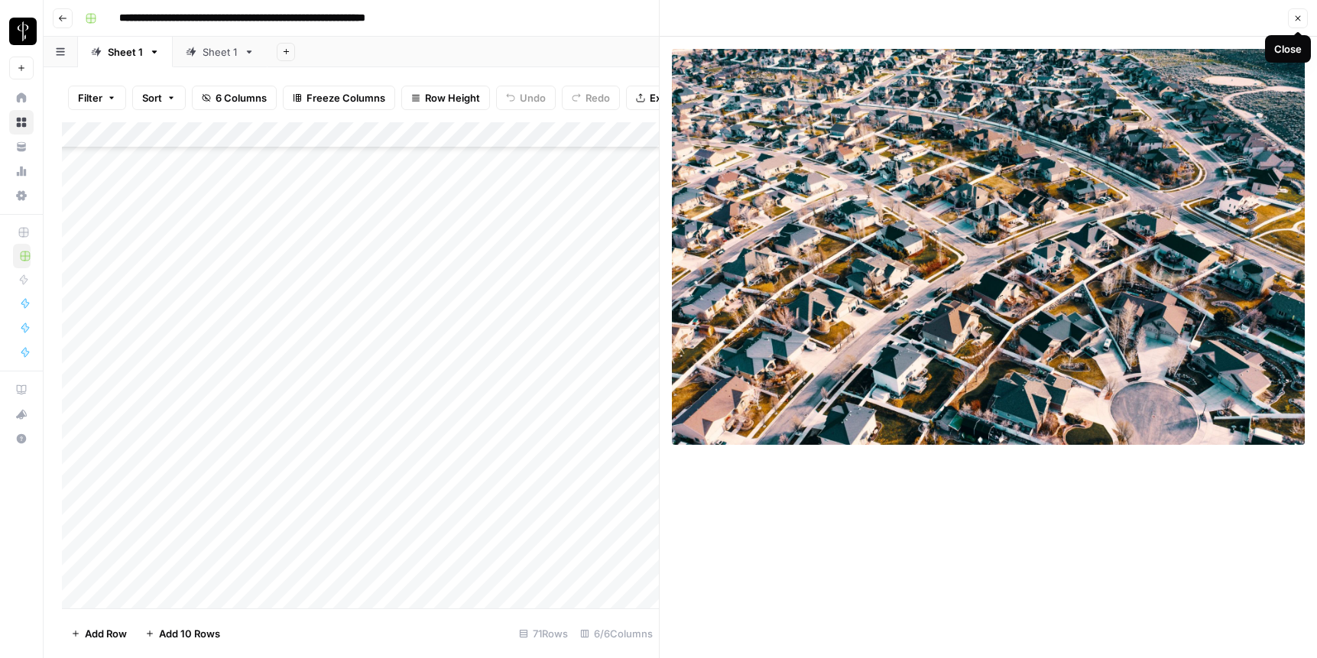
click at [969, 12] on button "Close" at bounding box center [1298, 18] width 20 height 20
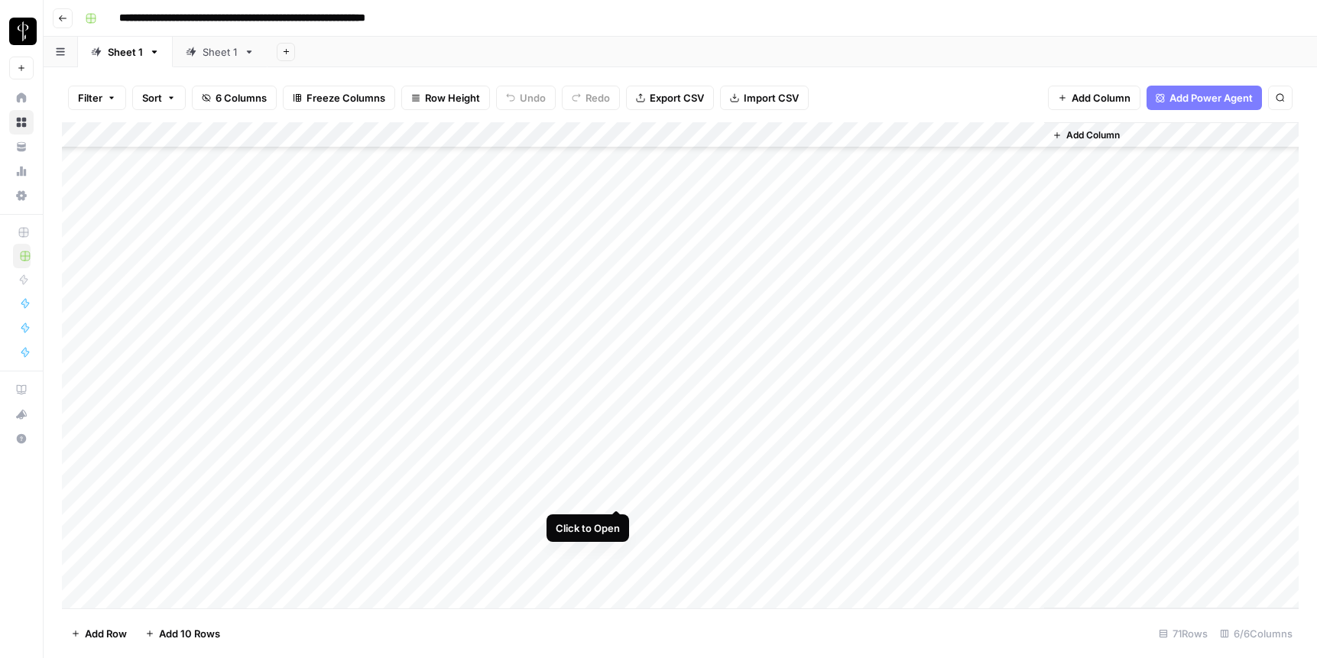
click at [616, 492] on div "Add Column" at bounding box center [680, 365] width 1237 height 486
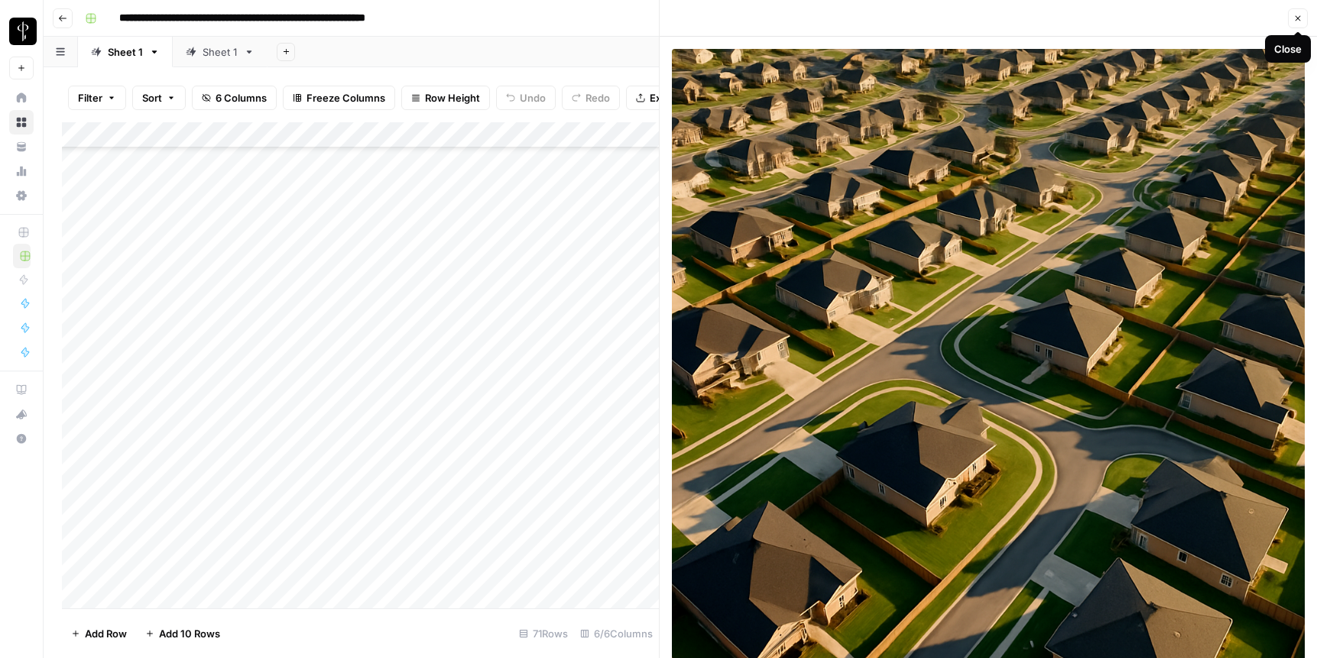
click at [969, 20] on icon "button" at bounding box center [1298, 18] width 9 height 9
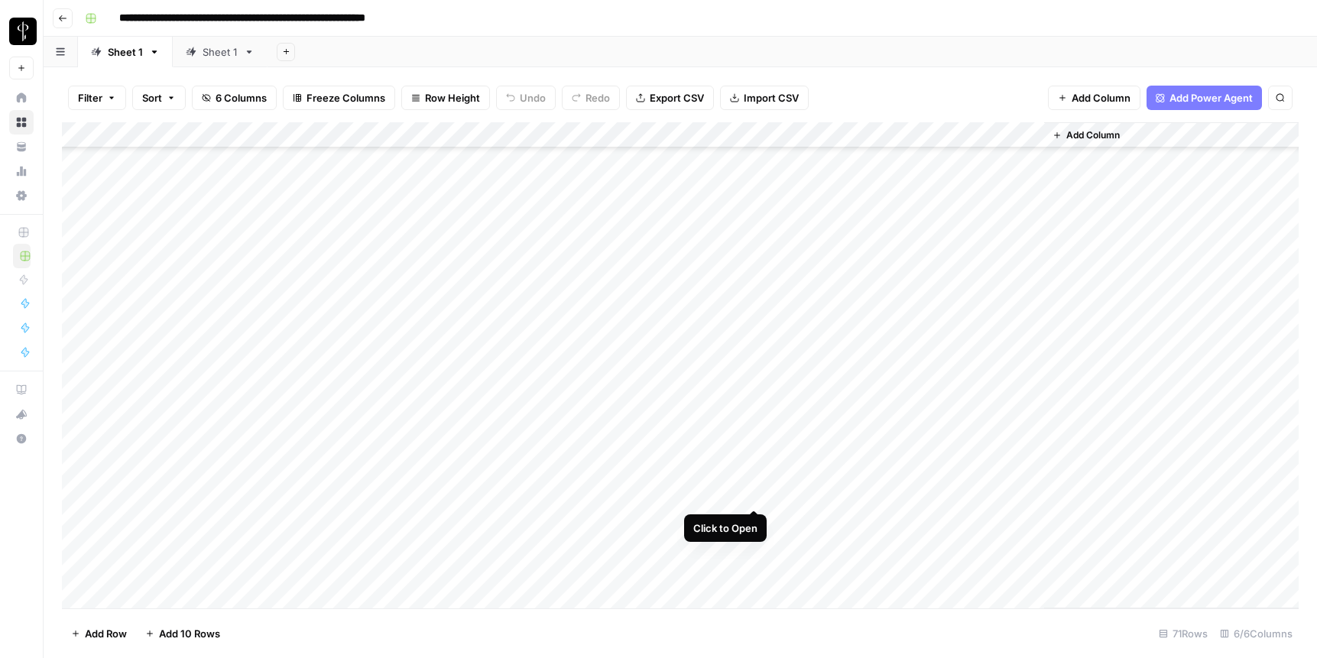
click at [756, 497] on div "Add Column" at bounding box center [680, 365] width 1237 height 486
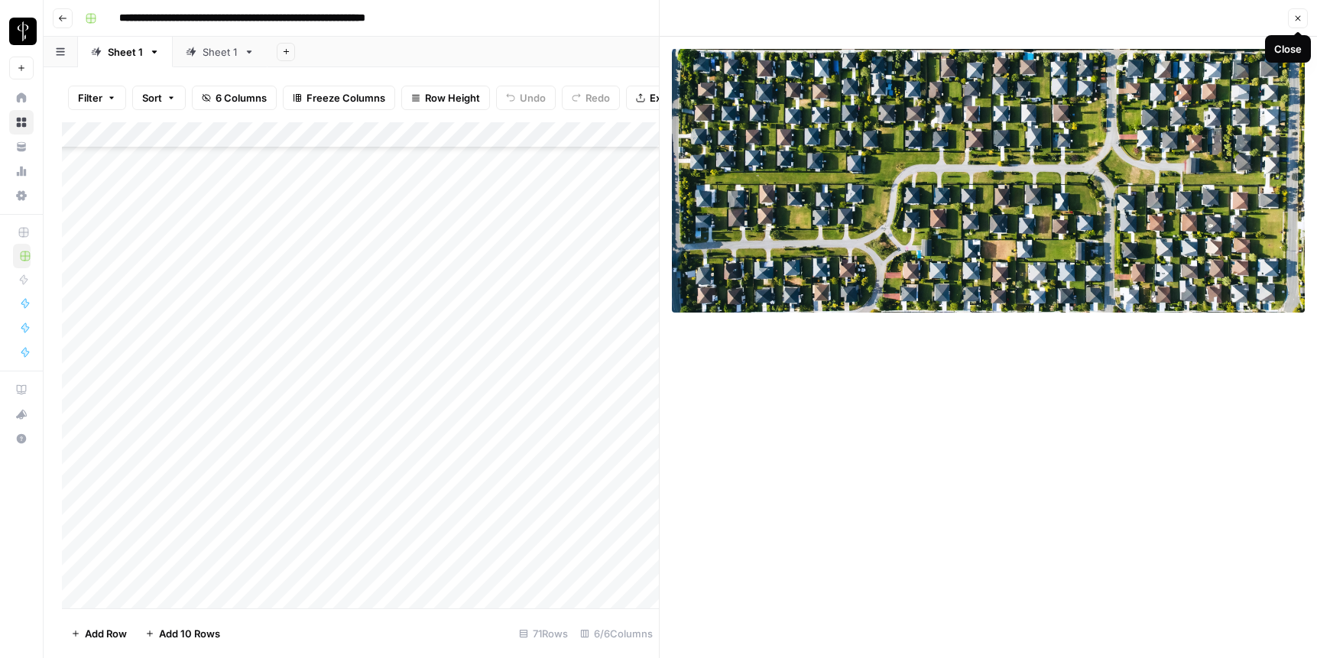
click at [969, 17] on icon "button" at bounding box center [1298, 18] width 5 height 5
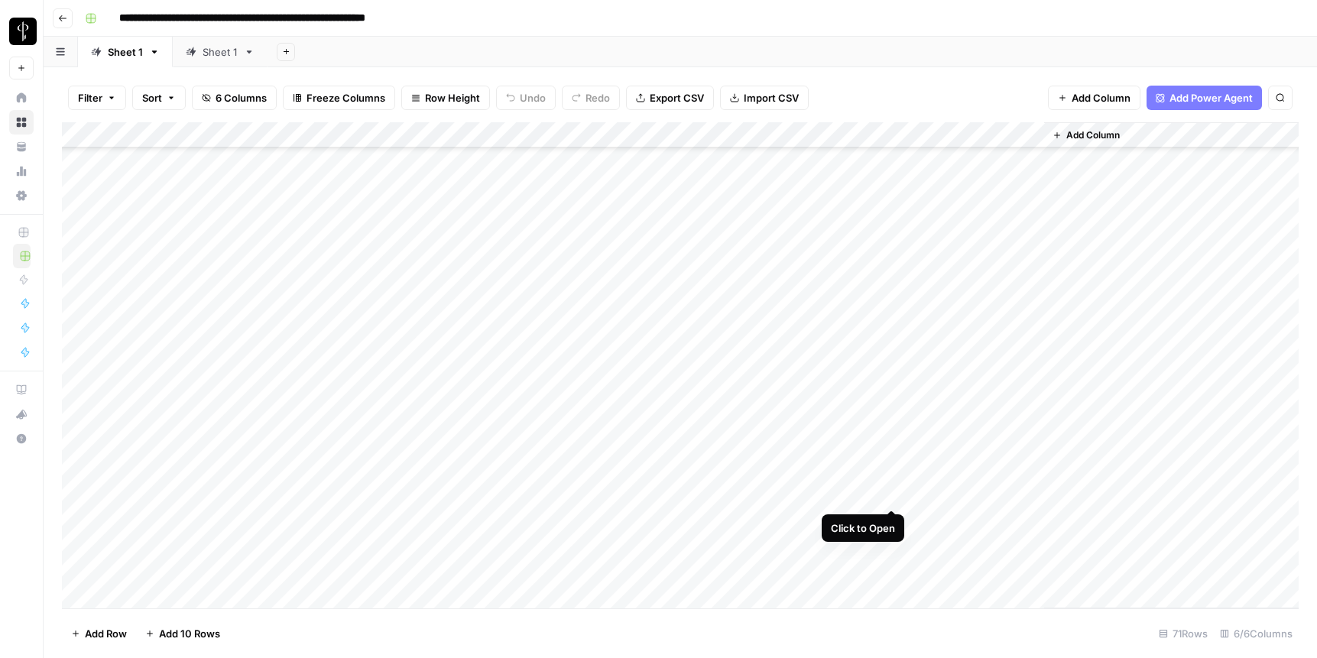
click at [896, 495] on div "Add Column" at bounding box center [680, 365] width 1237 height 486
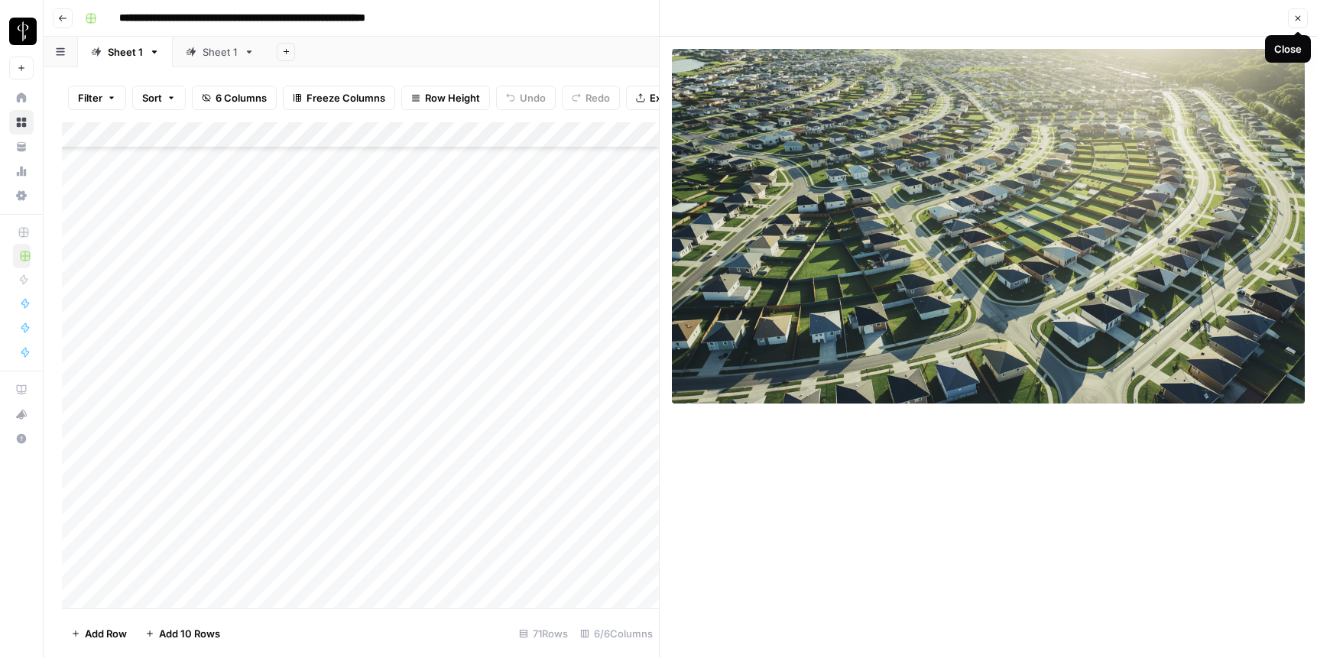
click at [969, 17] on icon "button" at bounding box center [1298, 18] width 9 height 9
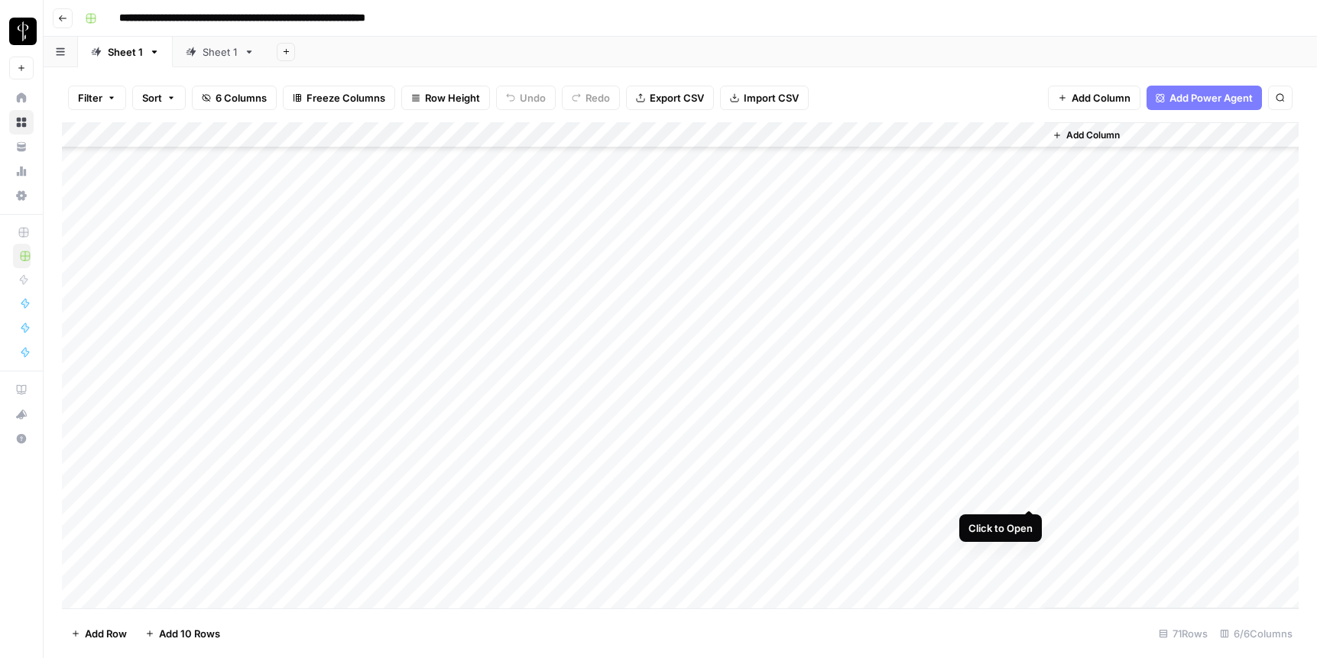
click at [969, 494] on div "Add Column" at bounding box center [680, 365] width 1237 height 486
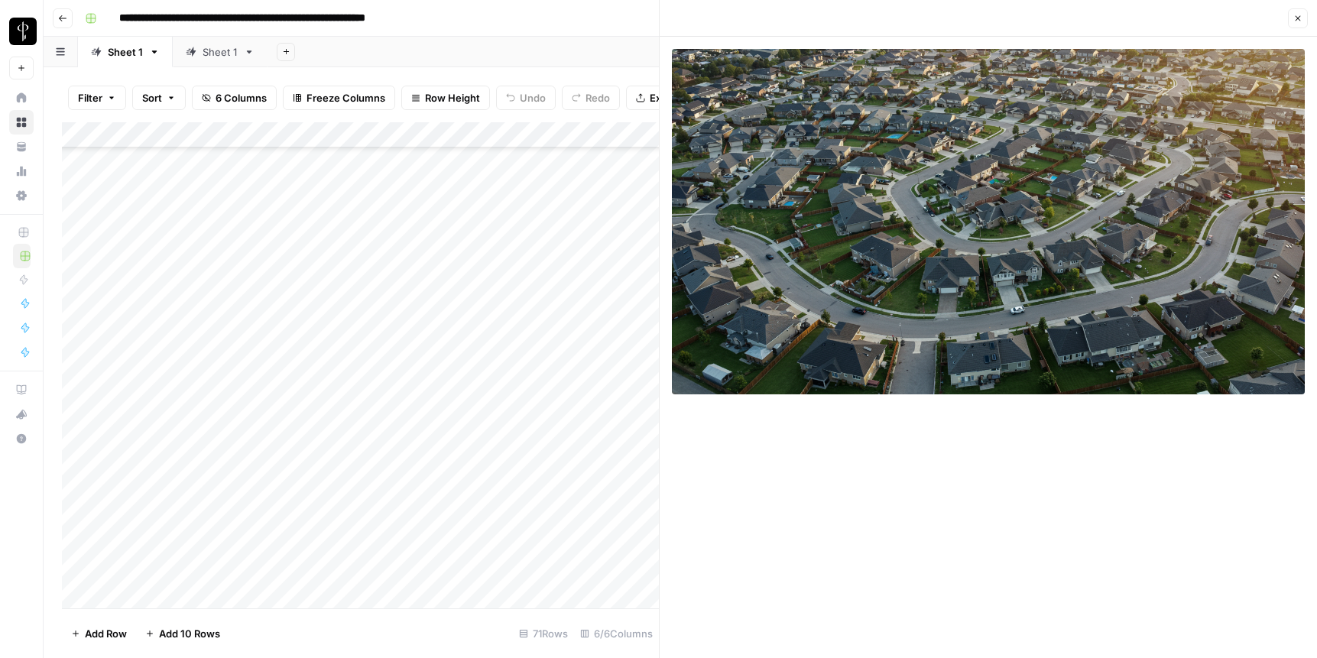
click at [969, 20] on button "Close" at bounding box center [1298, 18] width 20 height 20
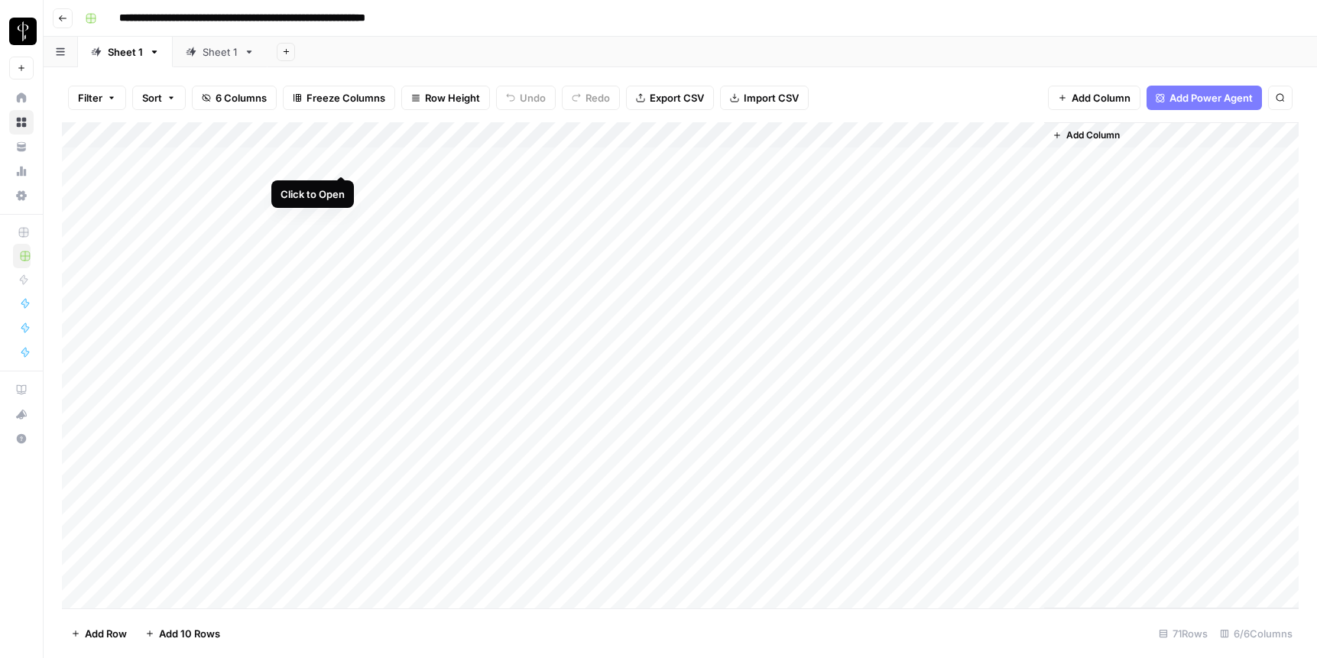
click at [346, 156] on div "Add Column" at bounding box center [680, 365] width 1237 height 486
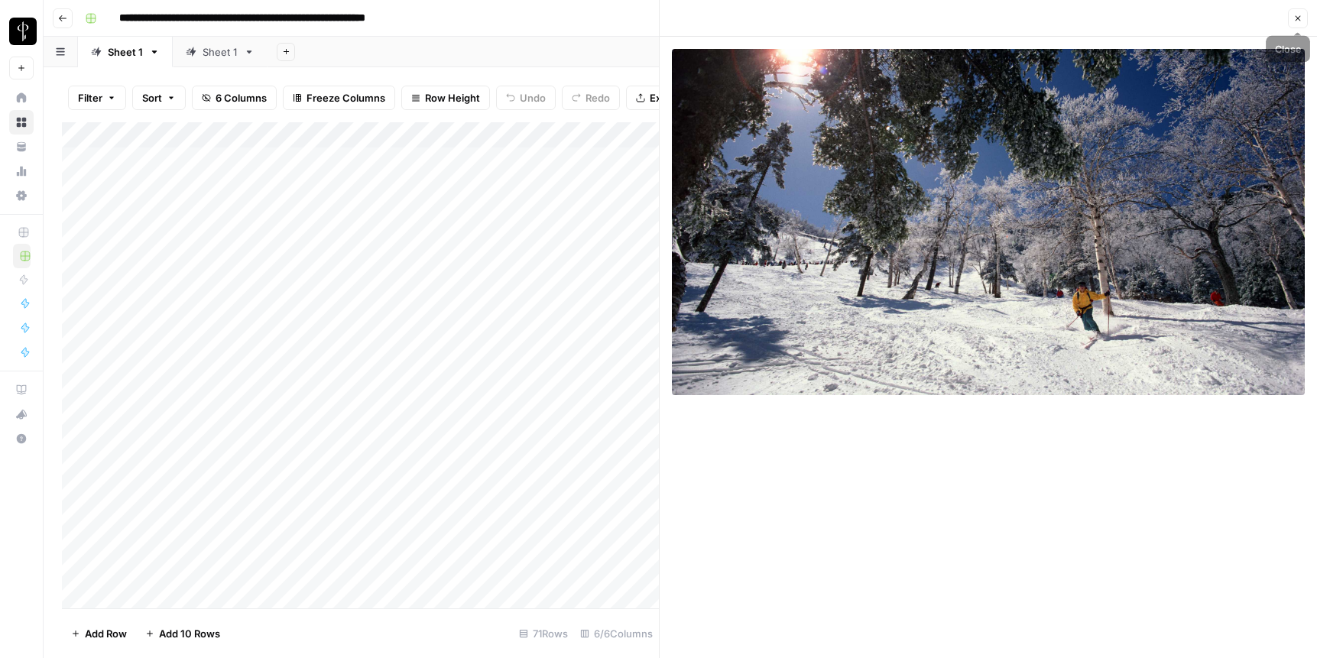
click at [969, 21] on icon "button" at bounding box center [1298, 18] width 9 height 9
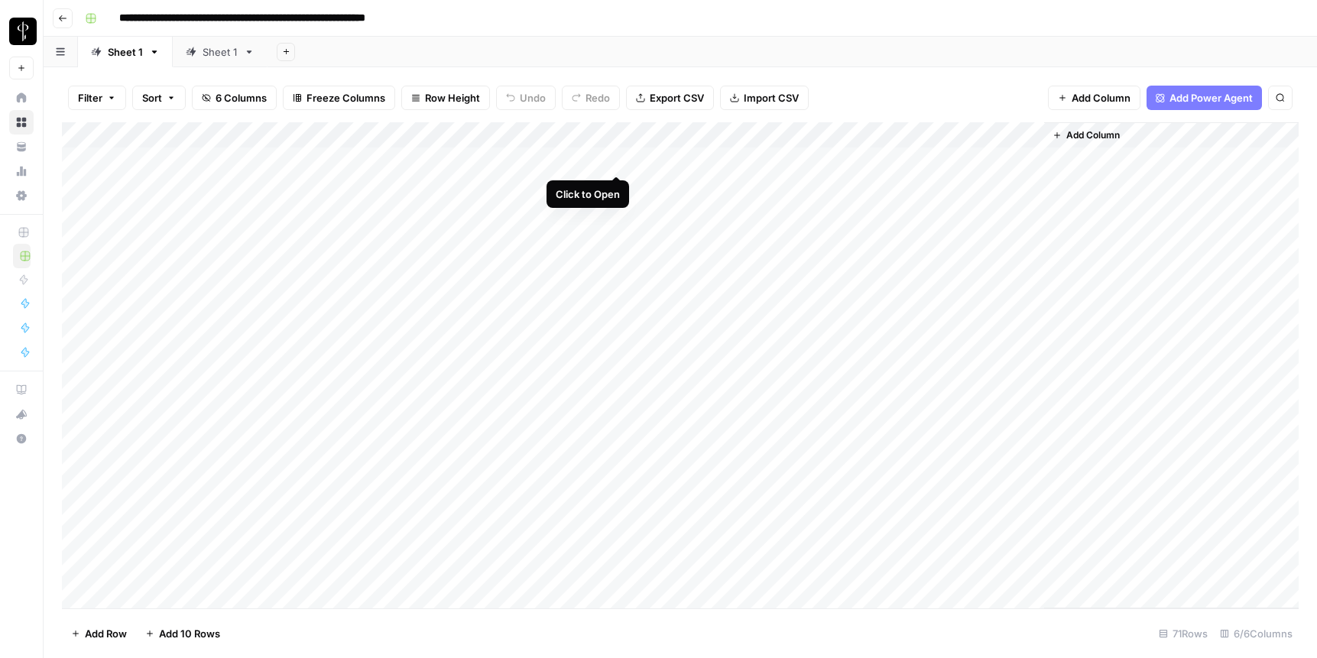
click at [619, 158] on div "Add Column" at bounding box center [680, 365] width 1237 height 486
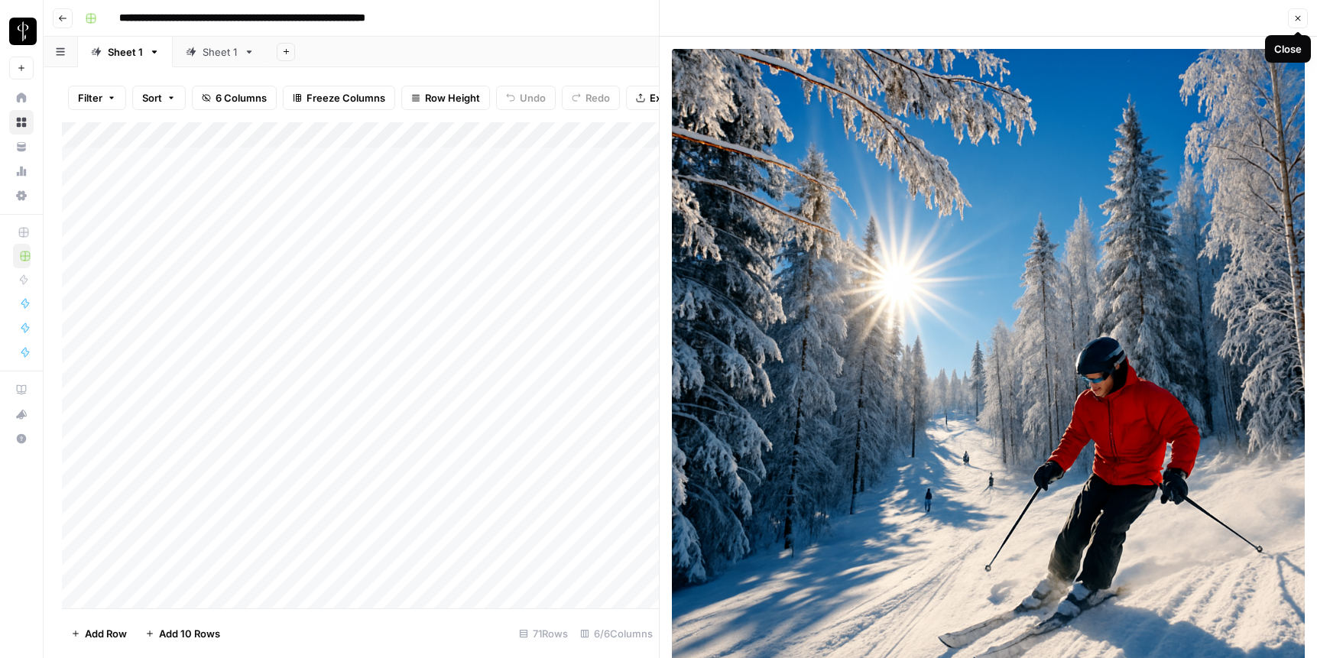
click at [969, 15] on icon "button" at bounding box center [1298, 18] width 9 height 9
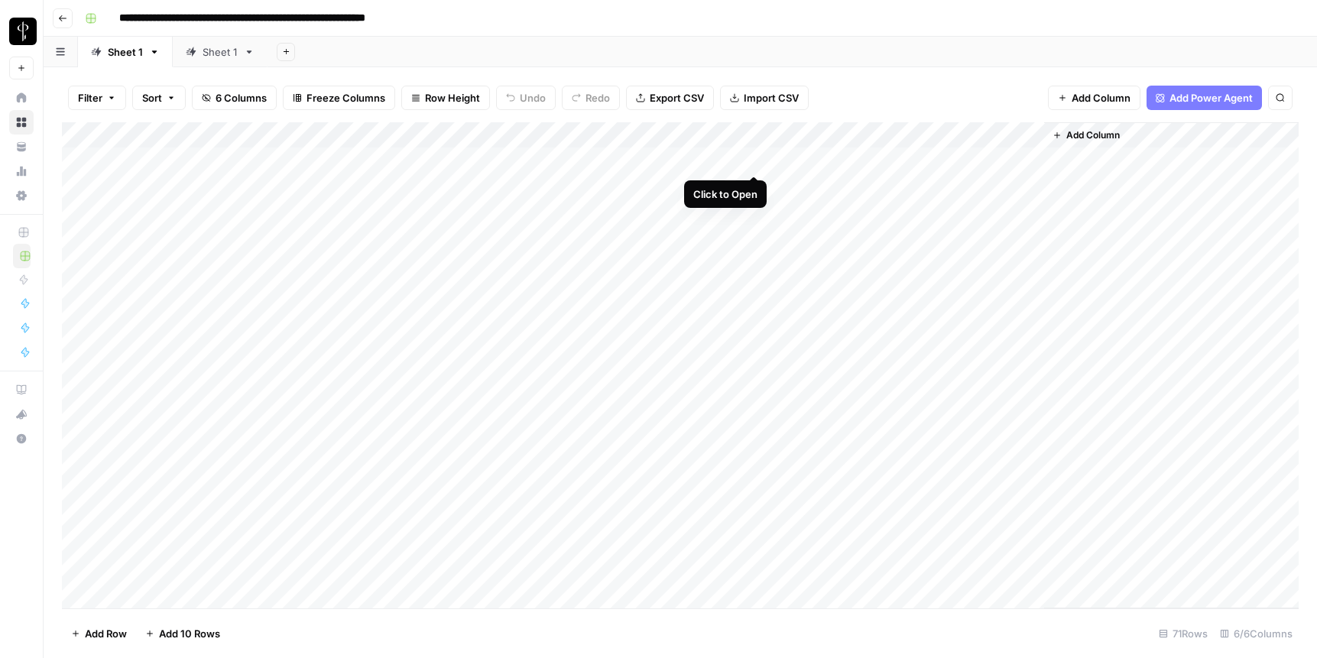
click at [750, 157] on div "Add Column" at bounding box center [680, 365] width 1237 height 486
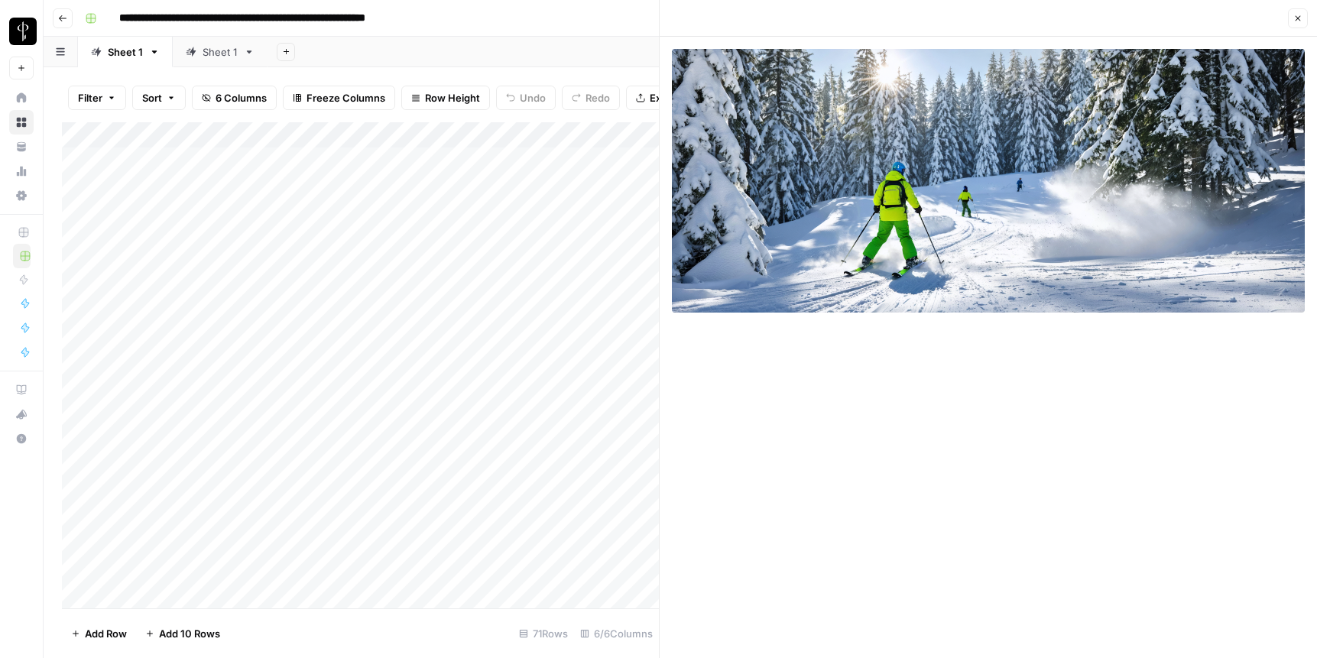
click at [969, 21] on icon "button" at bounding box center [1298, 18] width 9 height 9
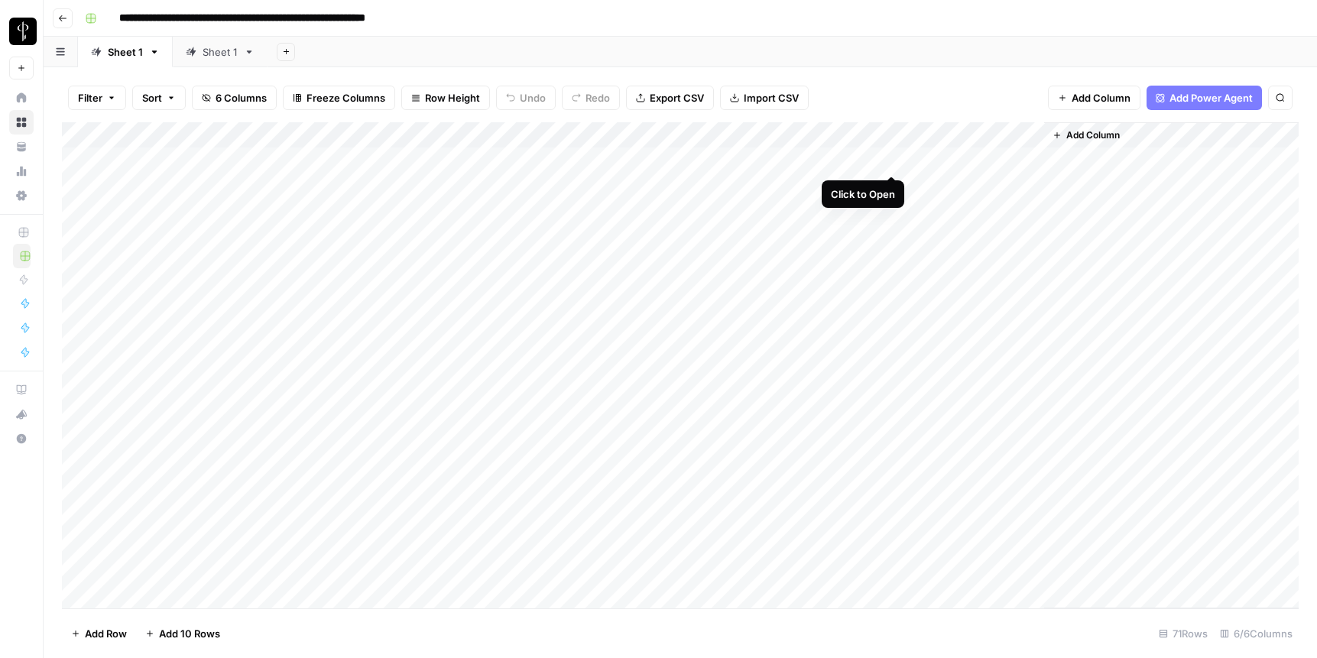
click at [889, 161] on div "Add Column" at bounding box center [680, 365] width 1237 height 486
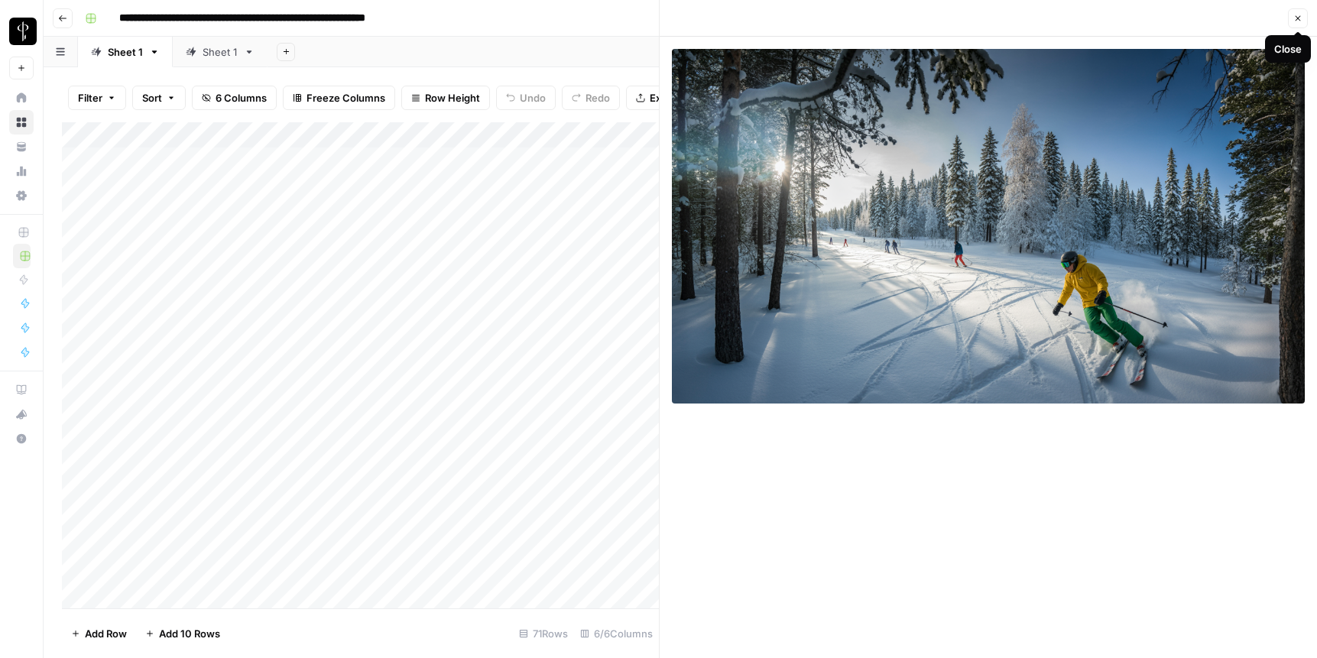
click at [969, 19] on icon "button" at bounding box center [1298, 18] width 9 height 9
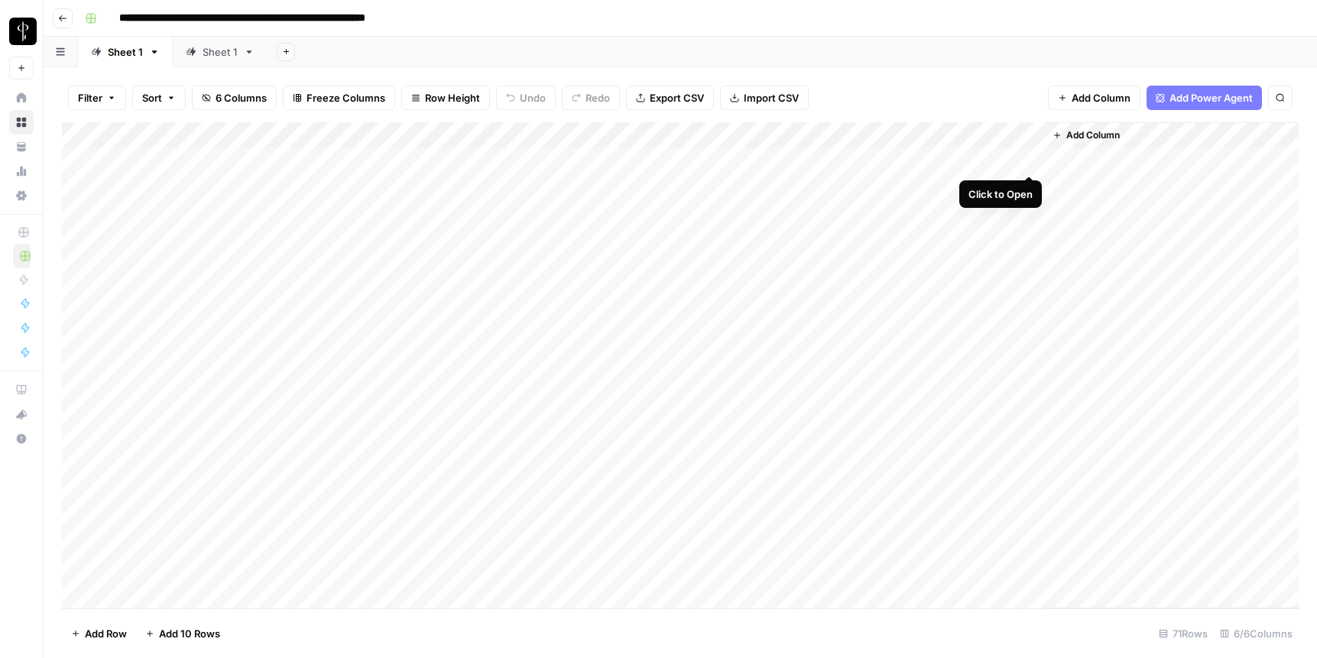
click at [969, 157] on div "Add Column" at bounding box center [680, 365] width 1237 height 486
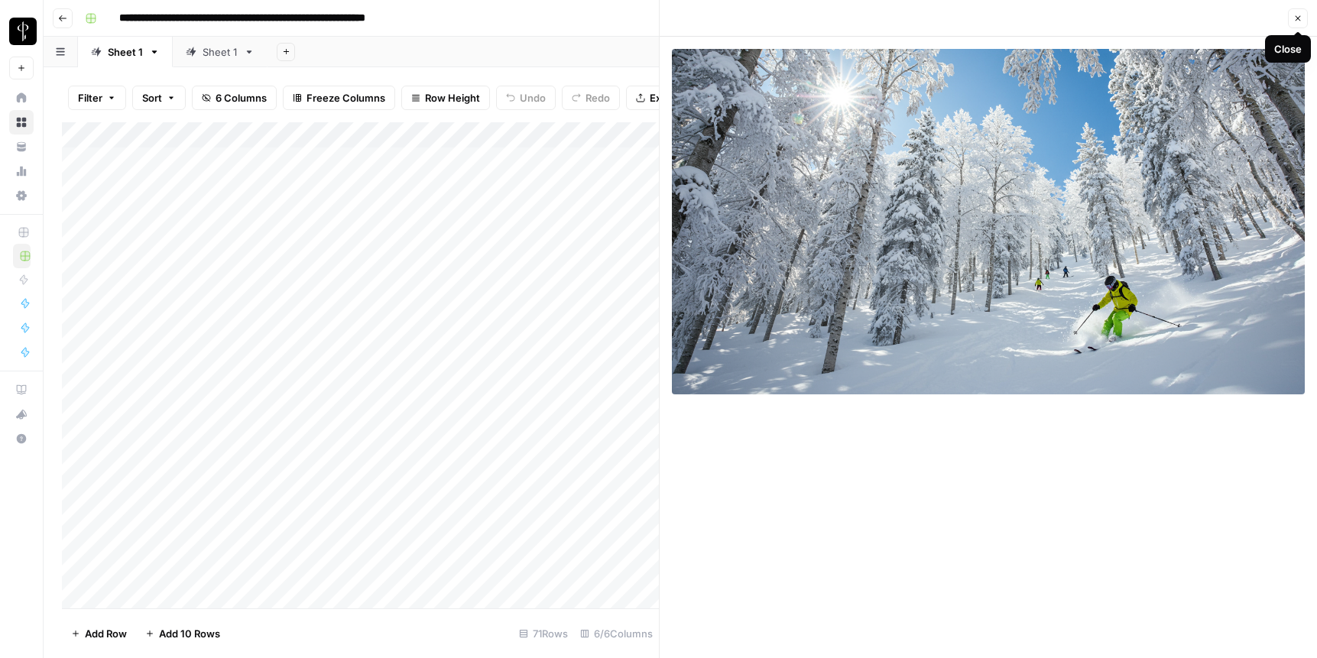
click at [969, 20] on icon "button" at bounding box center [1298, 18] width 9 height 9
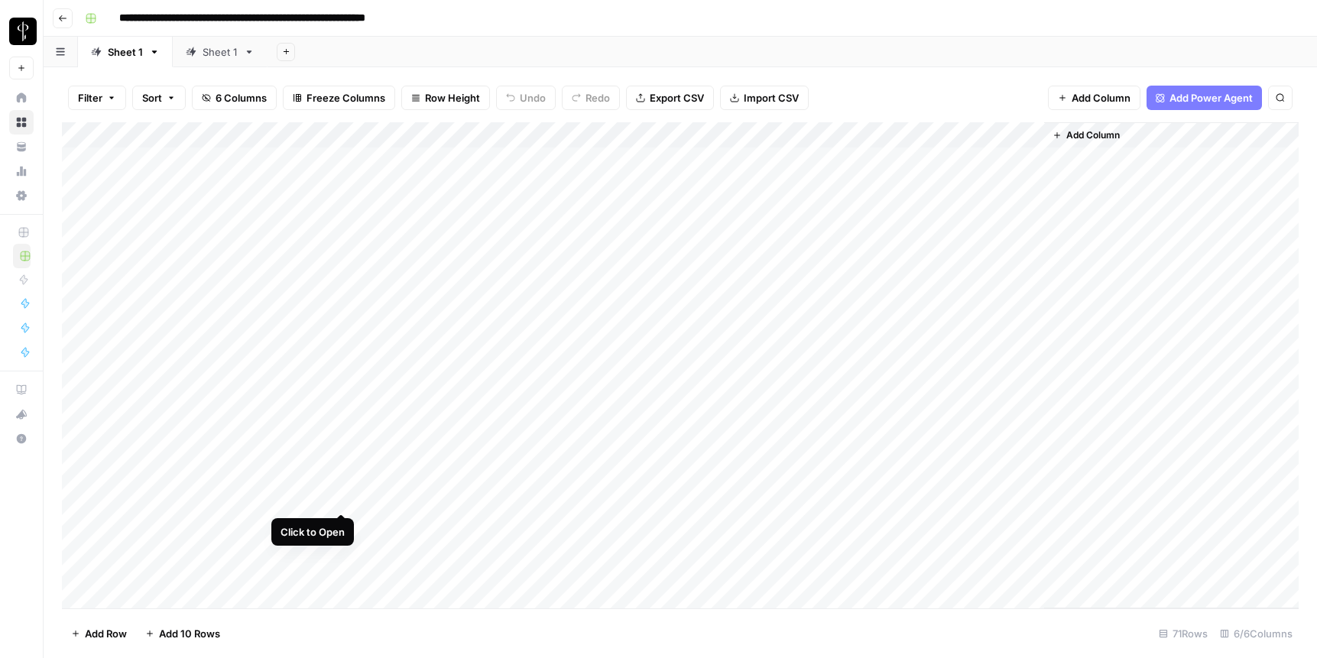
click at [346, 497] on div "Add Column" at bounding box center [680, 365] width 1237 height 486
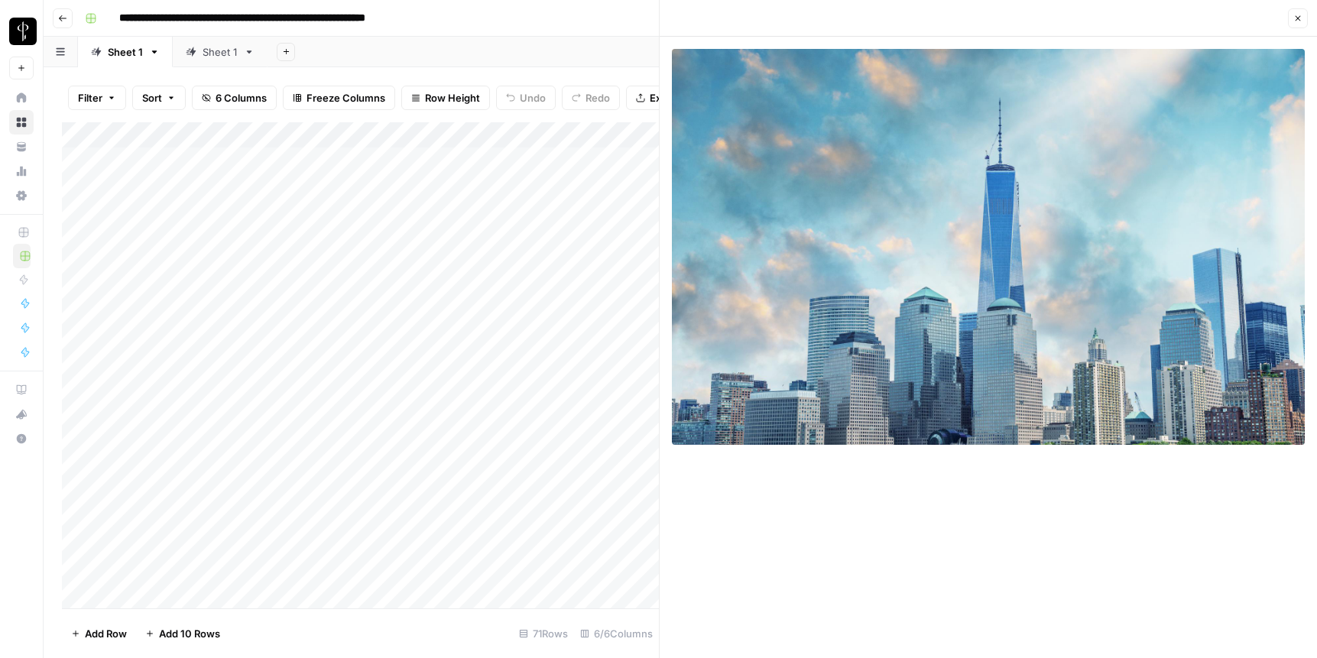
click at [969, 19] on icon "button" at bounding box center [1298, 18] width 9 height 9
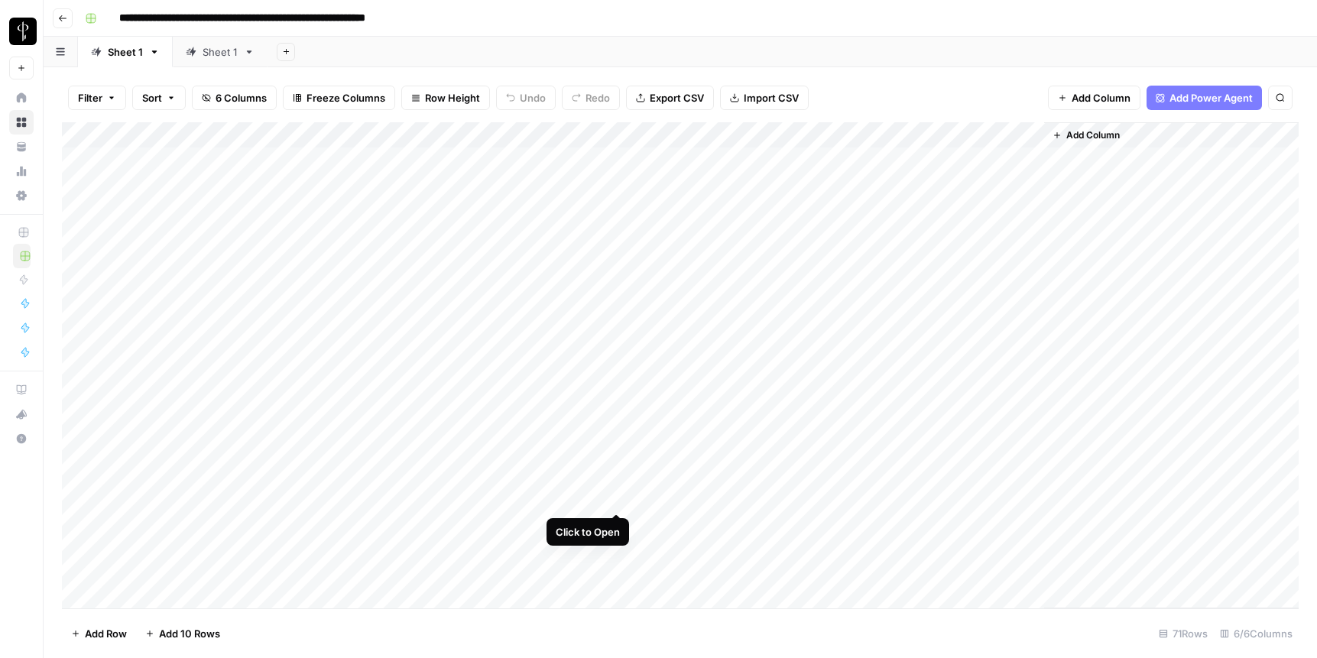
click at [619, 497] on div "Add Column" at bounding box center [680, 365] width 1237 height 486
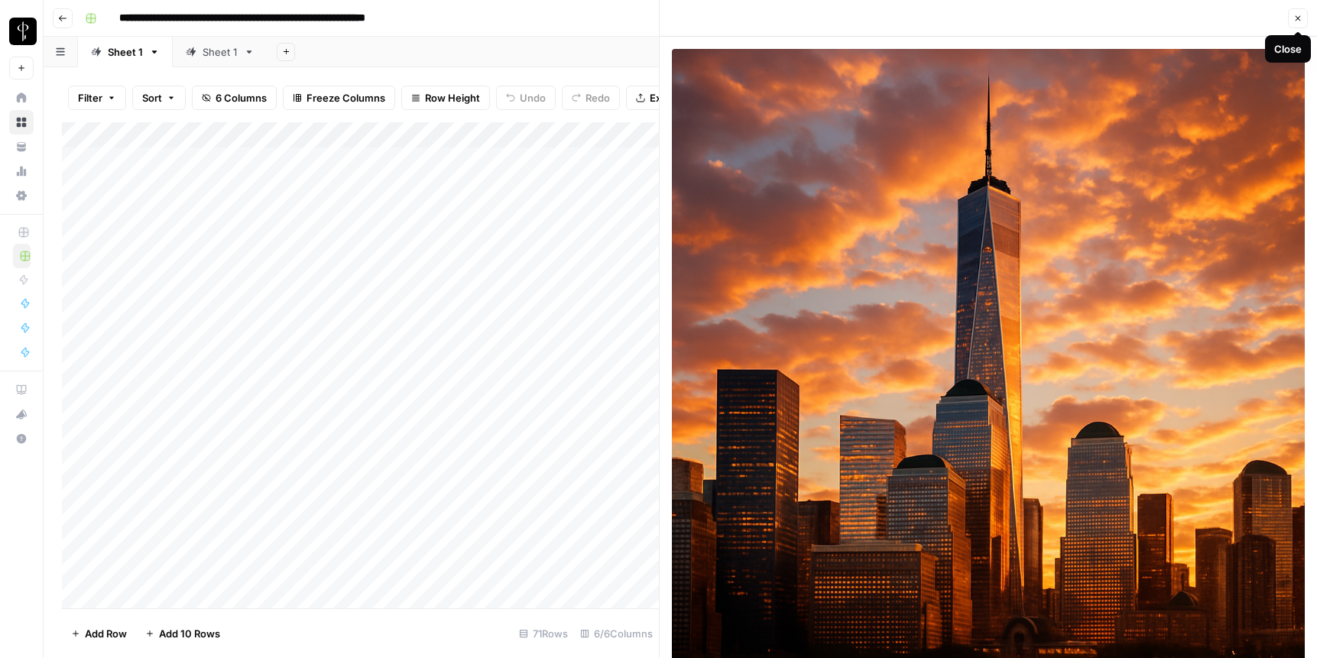
click at [969, 18] on icon "button" at bounding box center [1298, 18] width 9 height 9
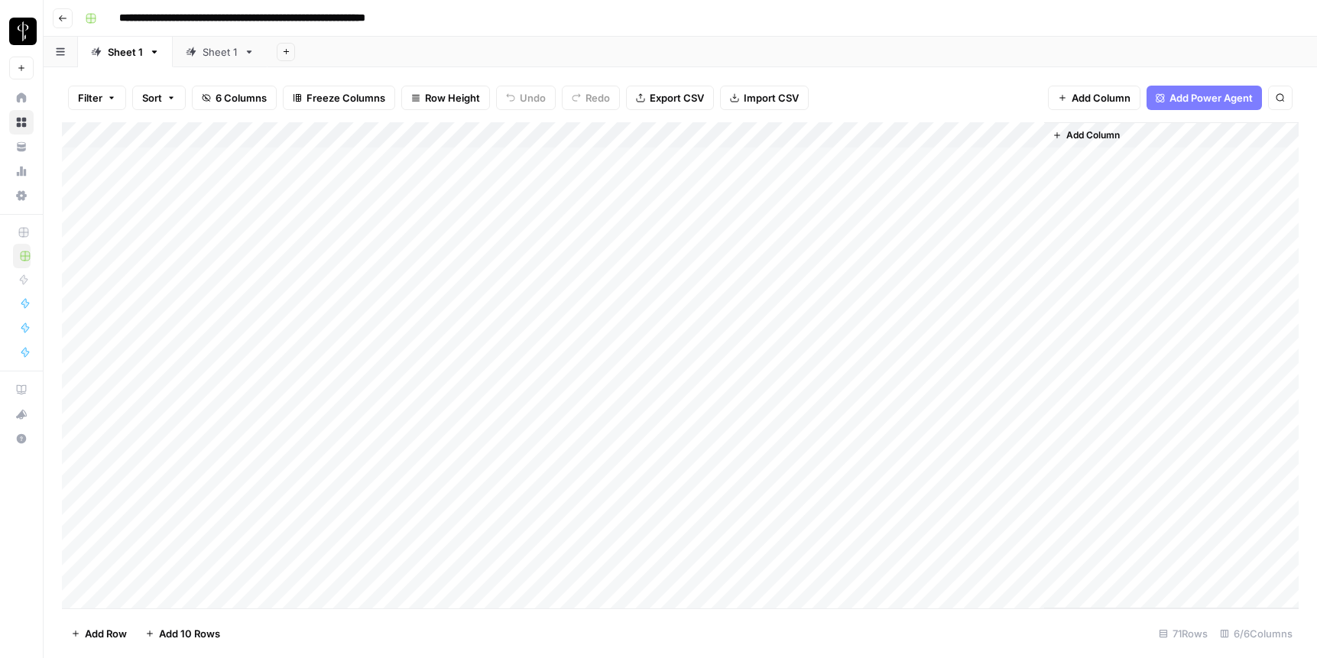
click at [756, 498] on div "Add Column" at bounding box center [680, 365] width 1237 height 486
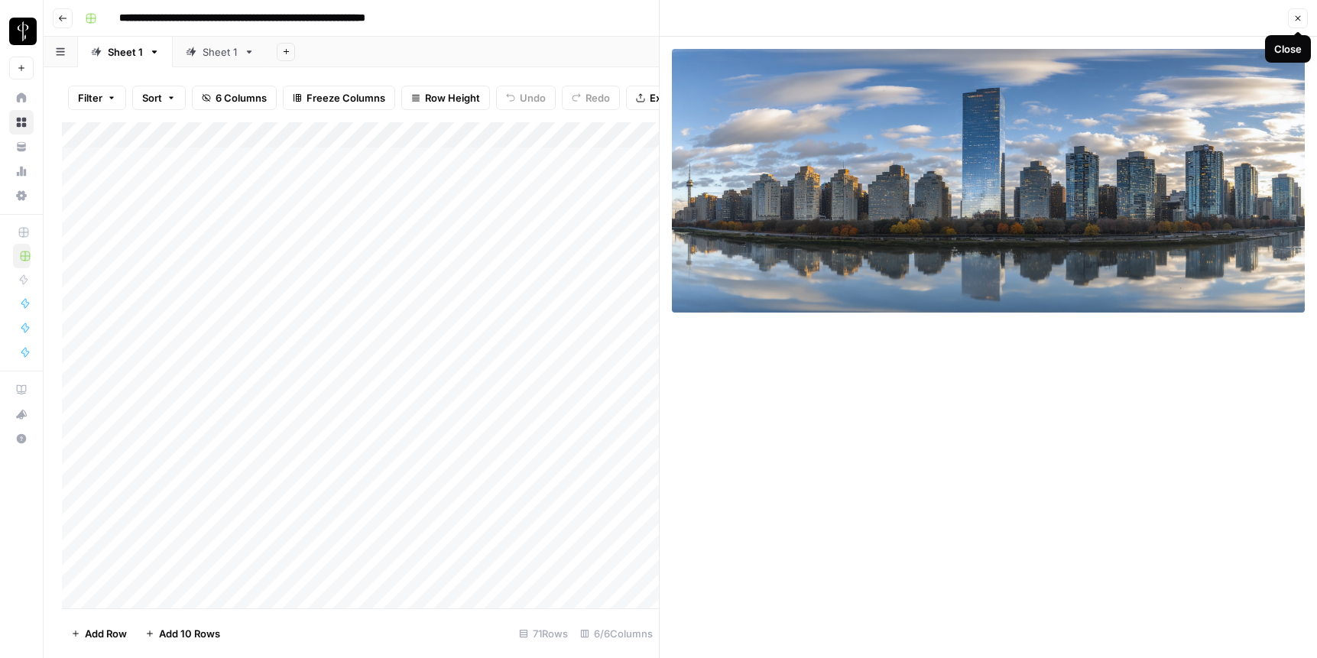
click at [969, 14] on icon "button" at bounding box center [1298, 18] width 9 height 9
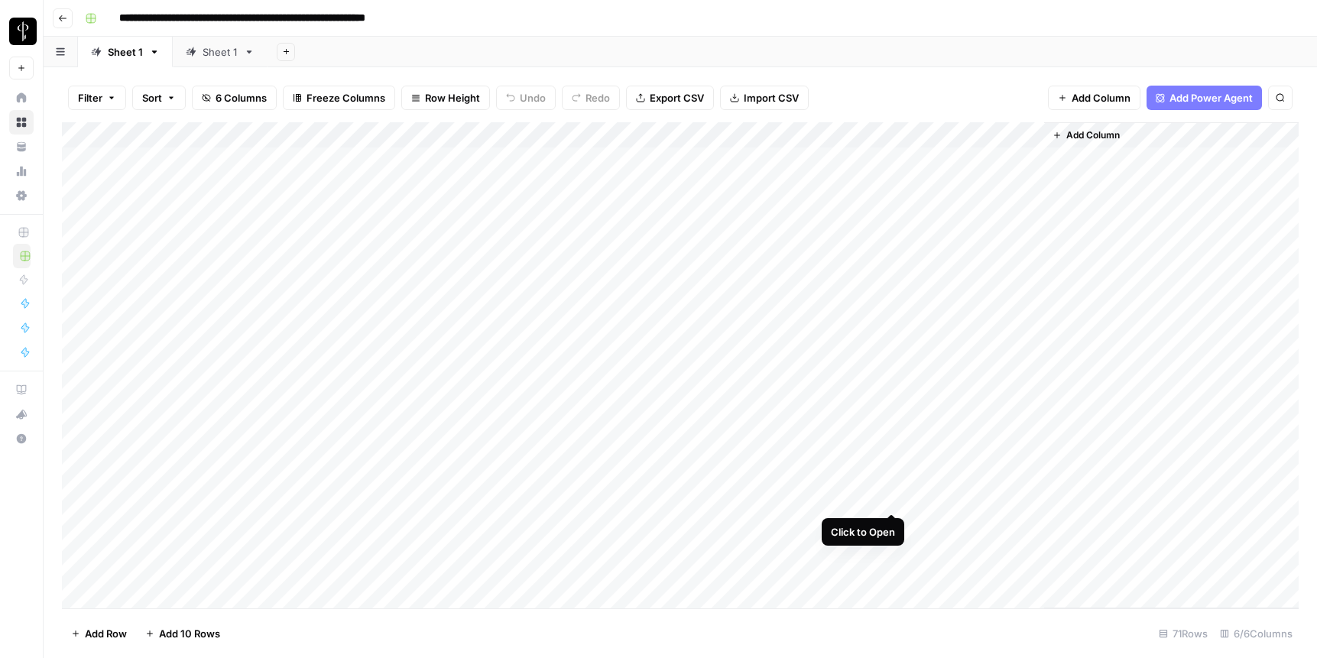
click at [895, 499] on div "Add Column" at bounding box center [680, 365] width 1237 height 486
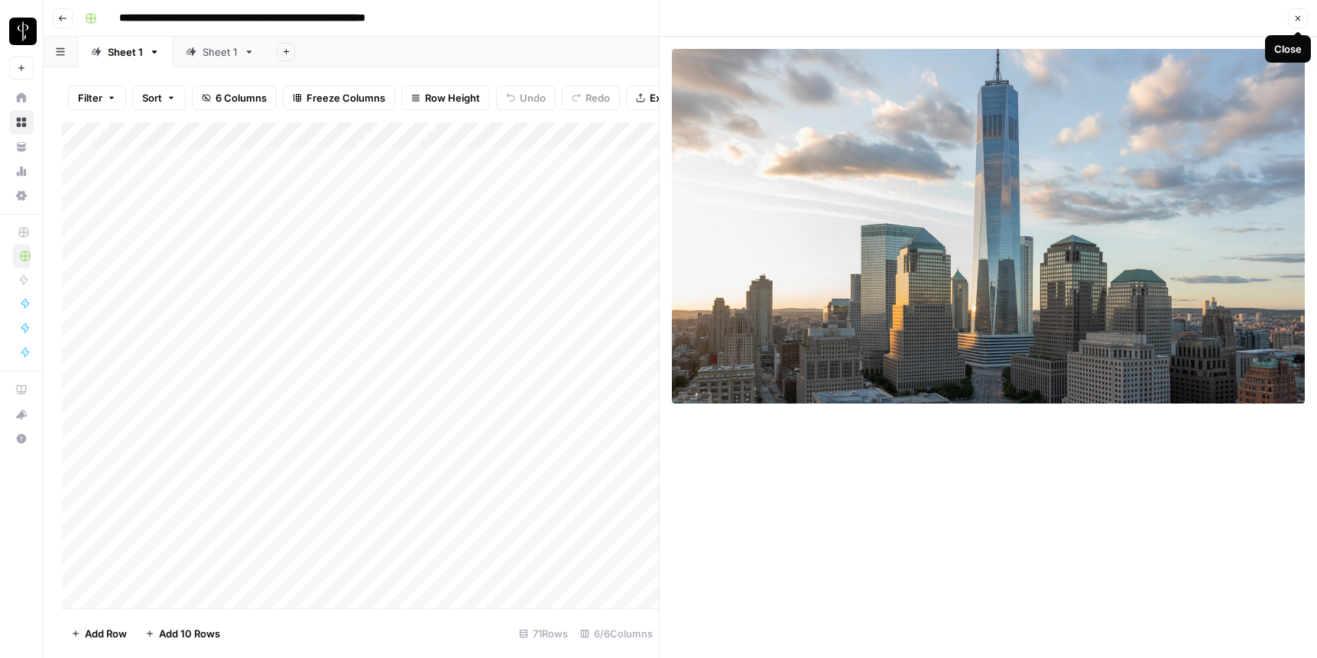
click at [969, 16] on icon "button" at bounding box center [1298, 18] width 9 height 9
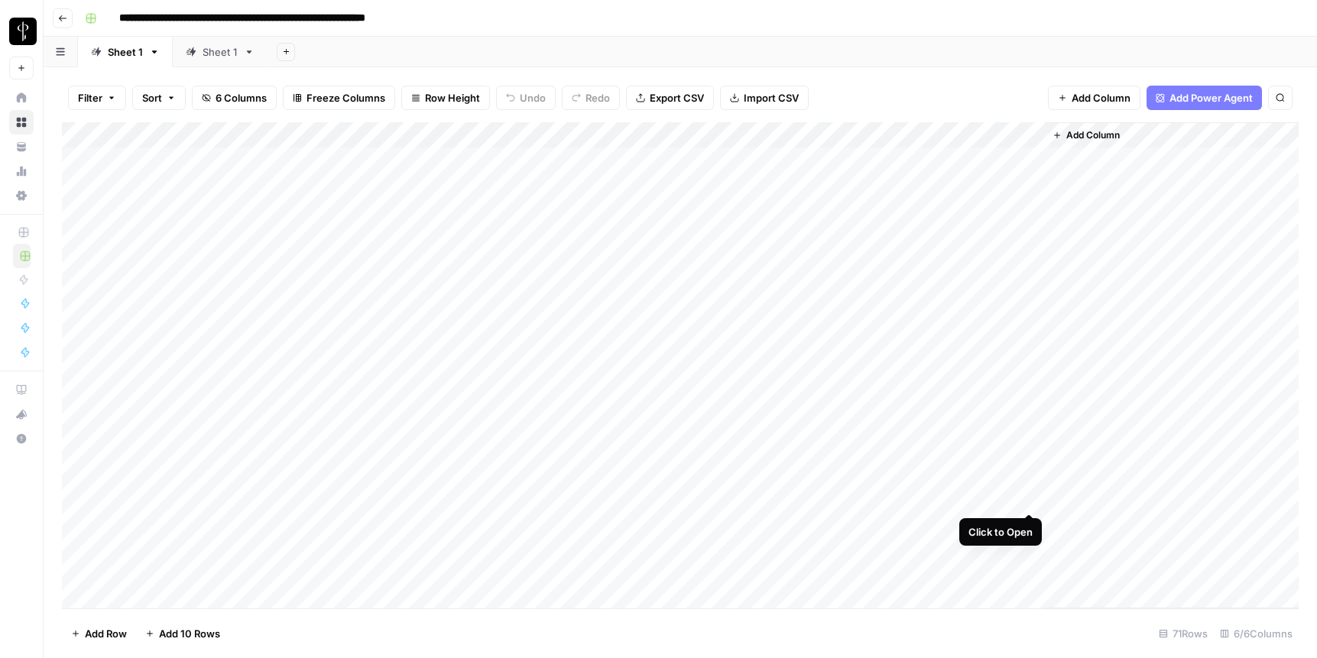
click at [969, 496] on div "Add Column" at bounding box center [680, 365] width 1237 height 486
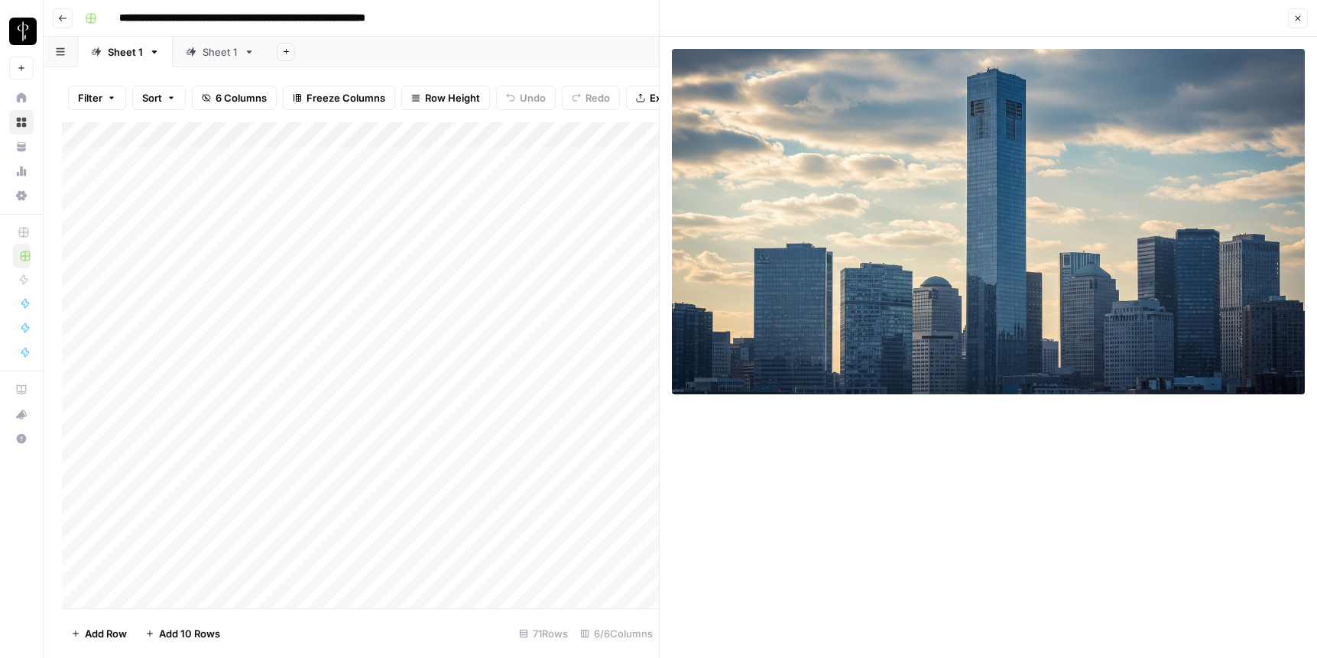
click at [969, 15] on icon "button" at bounding box center [1298, 18] width 9 height 9
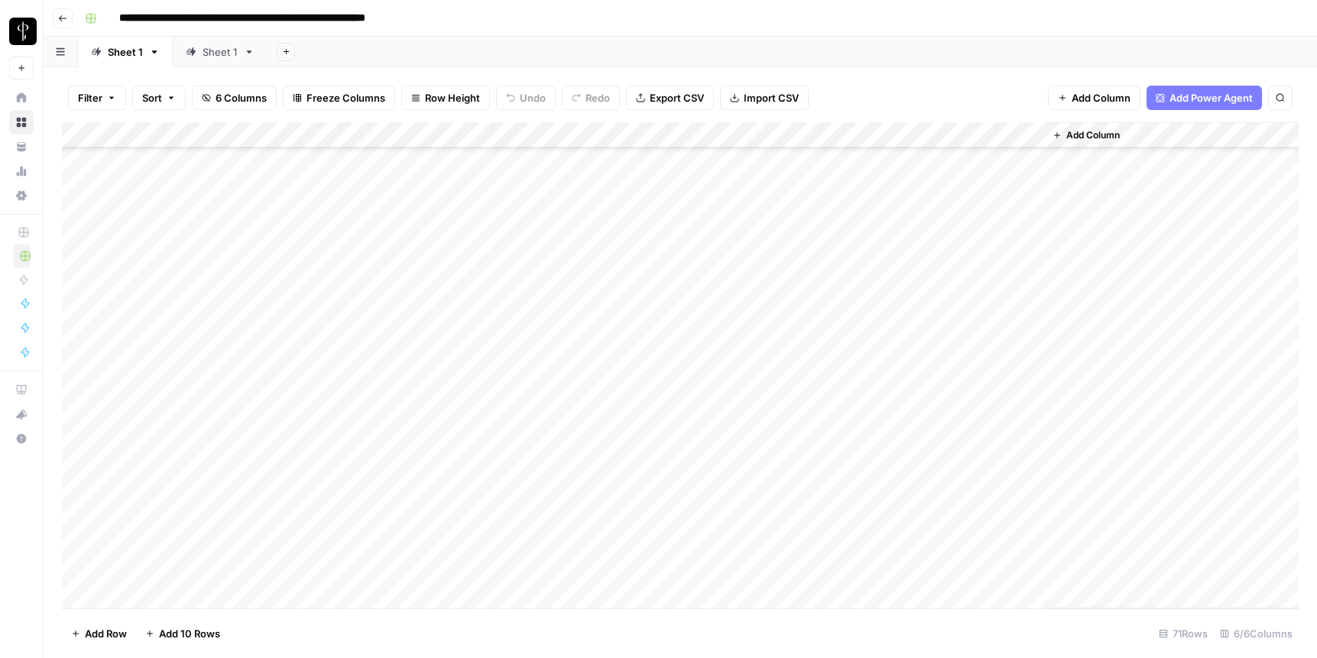
scroll to position [155, 0]
click at [337, 525] on div "Add Column" at bounding box center [680, 365] width 1237 height 486
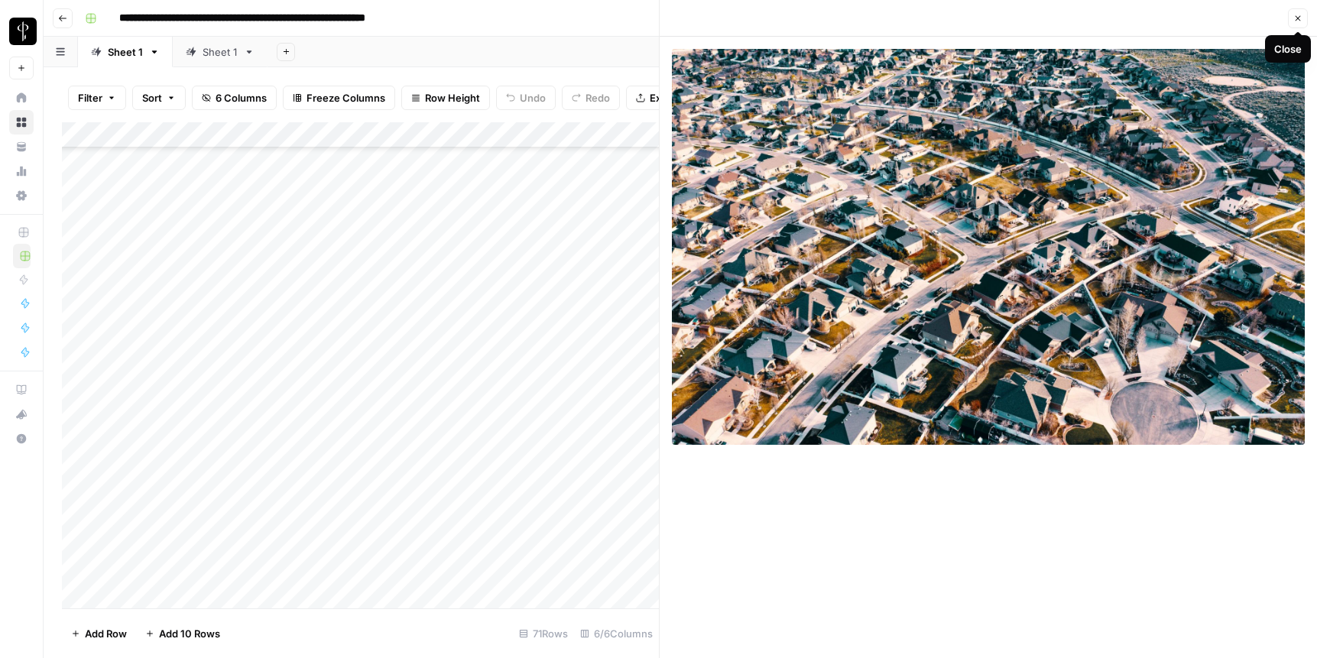
click at [969, 15] on icon "button" at bounding box center [1298, 18] width 9 height 9
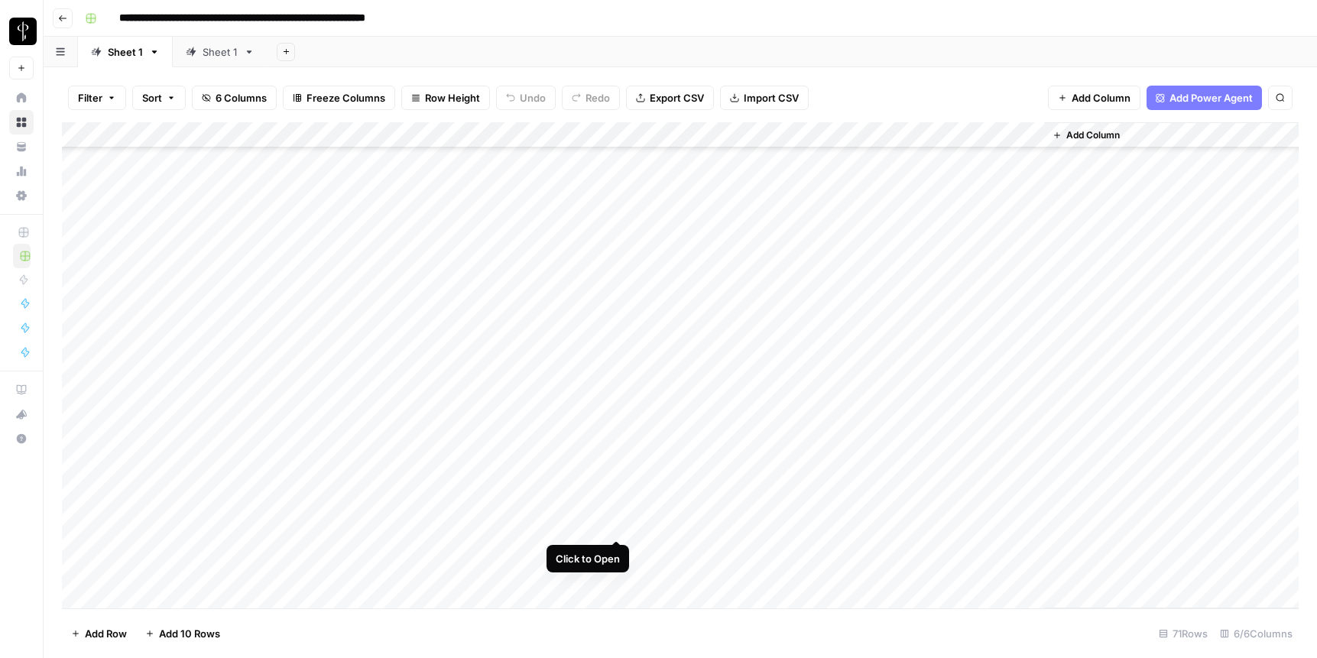
click at [615, 520] on div "Add Column" at bounding box center [680, 365] width 1237 height 486
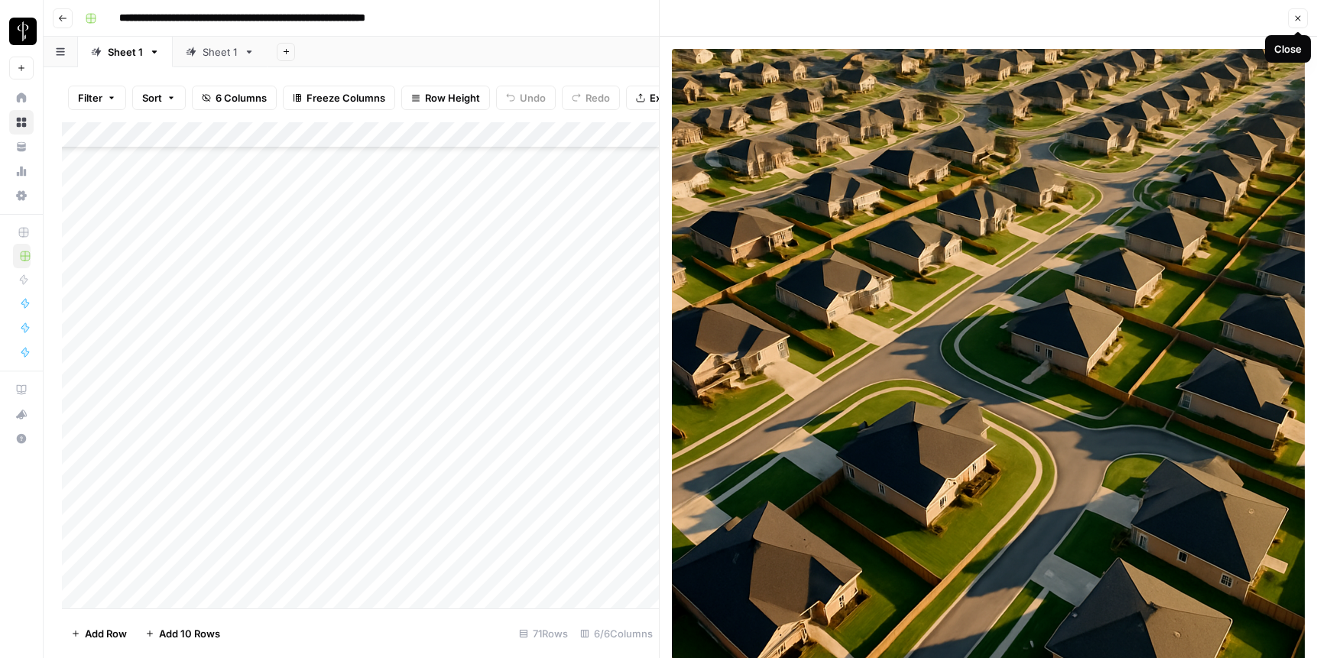
click at [969, 19] on icon "button" at bounding box center [1298, 18] width 5 height 5
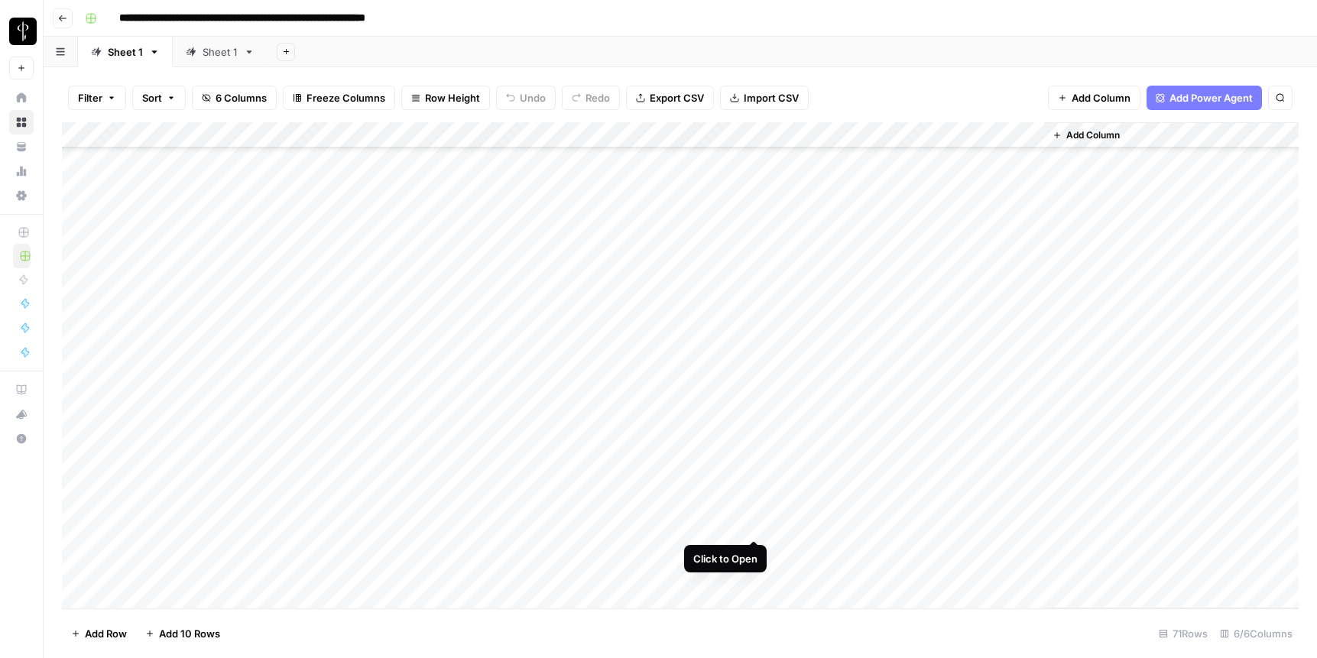
click at [755, 526] on div "Add Column" at bounding box center [680, 365] width 1237 height 486
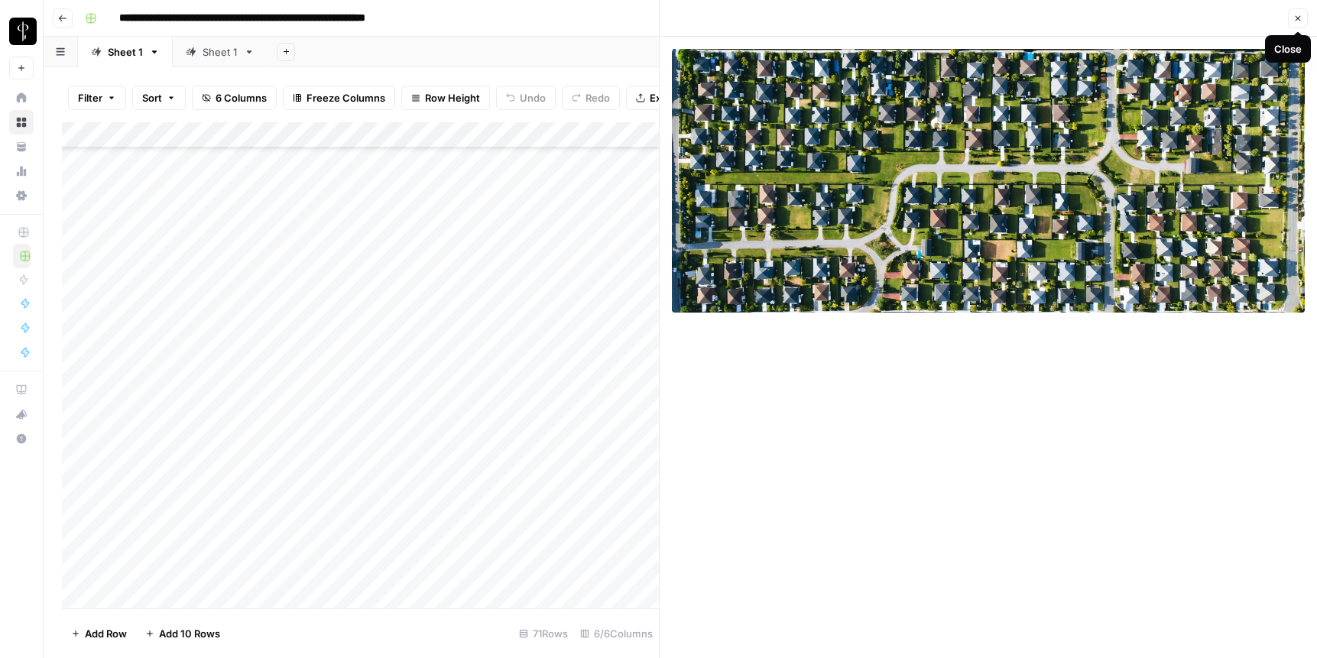
click at [969, 20] on icon "button" at bounding box center [1298, 18] width 9 height 9
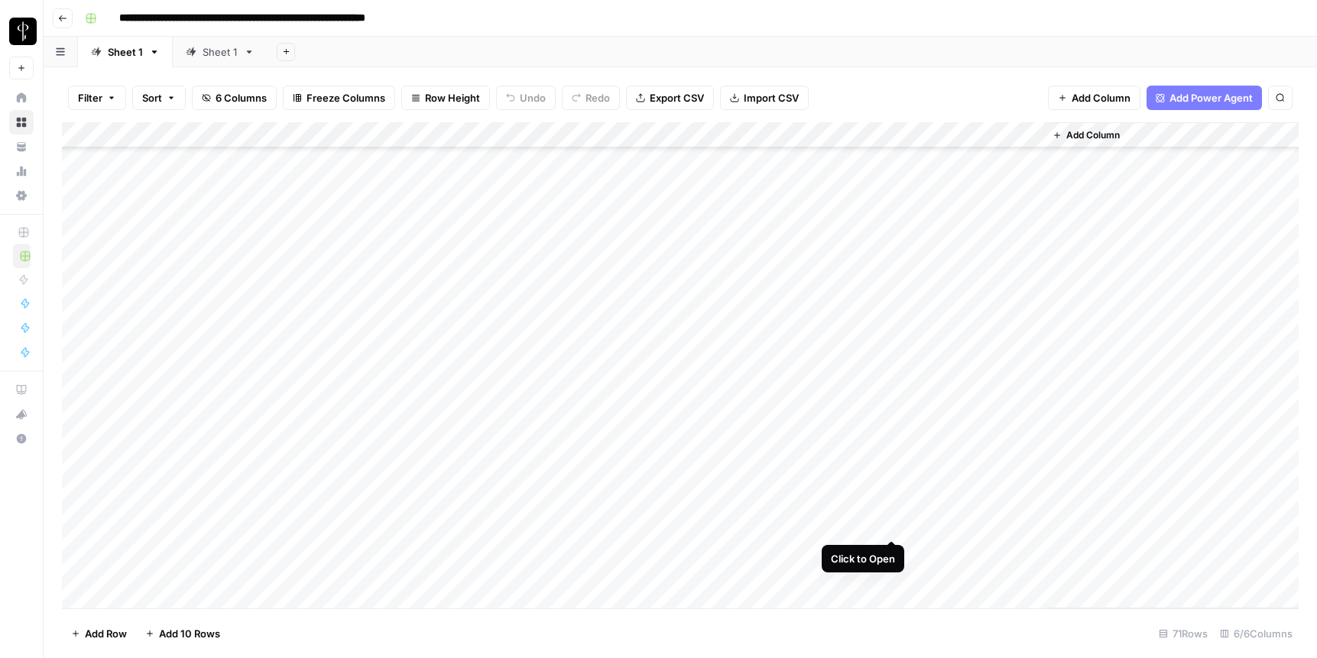
click at [890, 522] on div "Add Column" at bounding box center [680, 365] width 1237 height 486
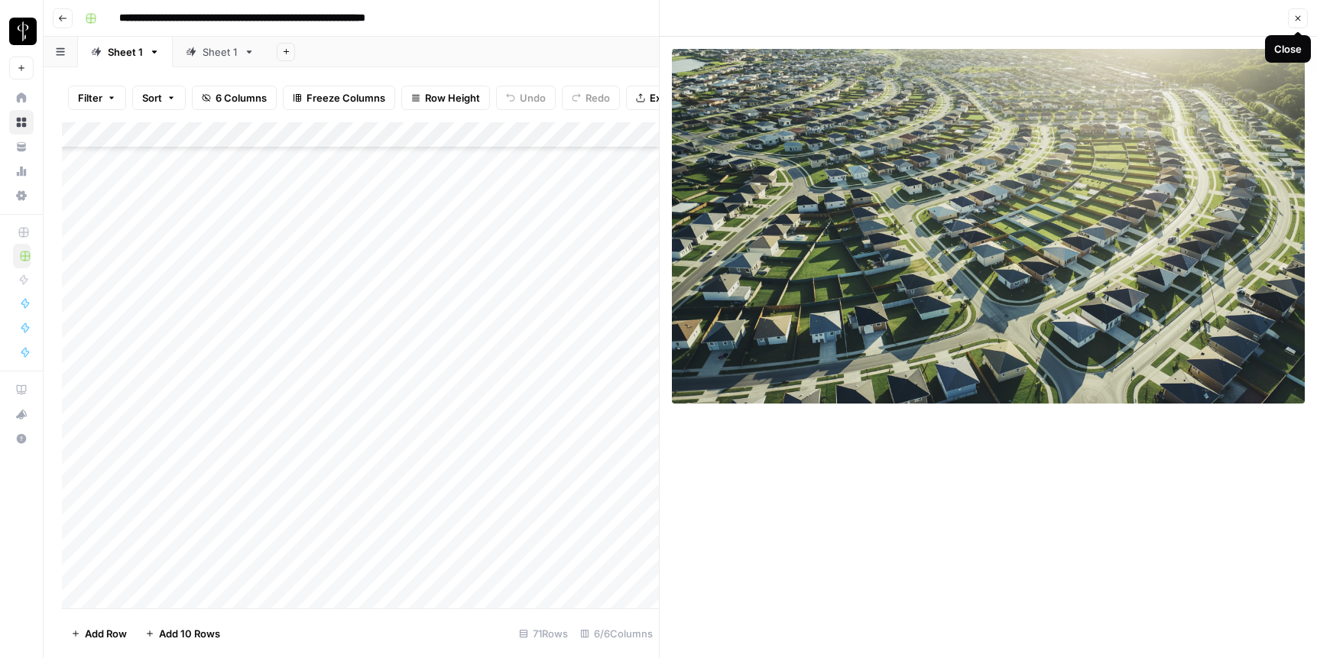
click at [969, 17] on icon "button" at bounding box center [1298, 18] width 9 height 9
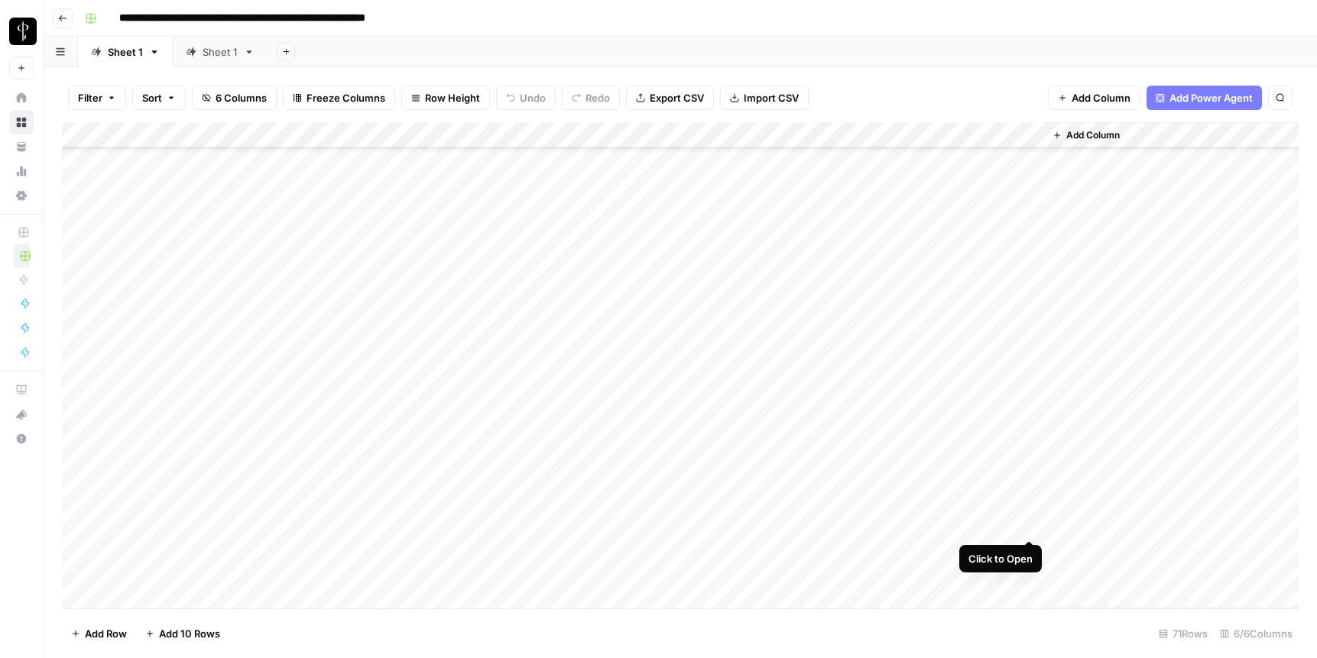
click at [969, 527] on div "Add Column" at bounding box center [680, 365] width 1237 height 486
